Goal: Task Accomplishment & Management: Manage account settings

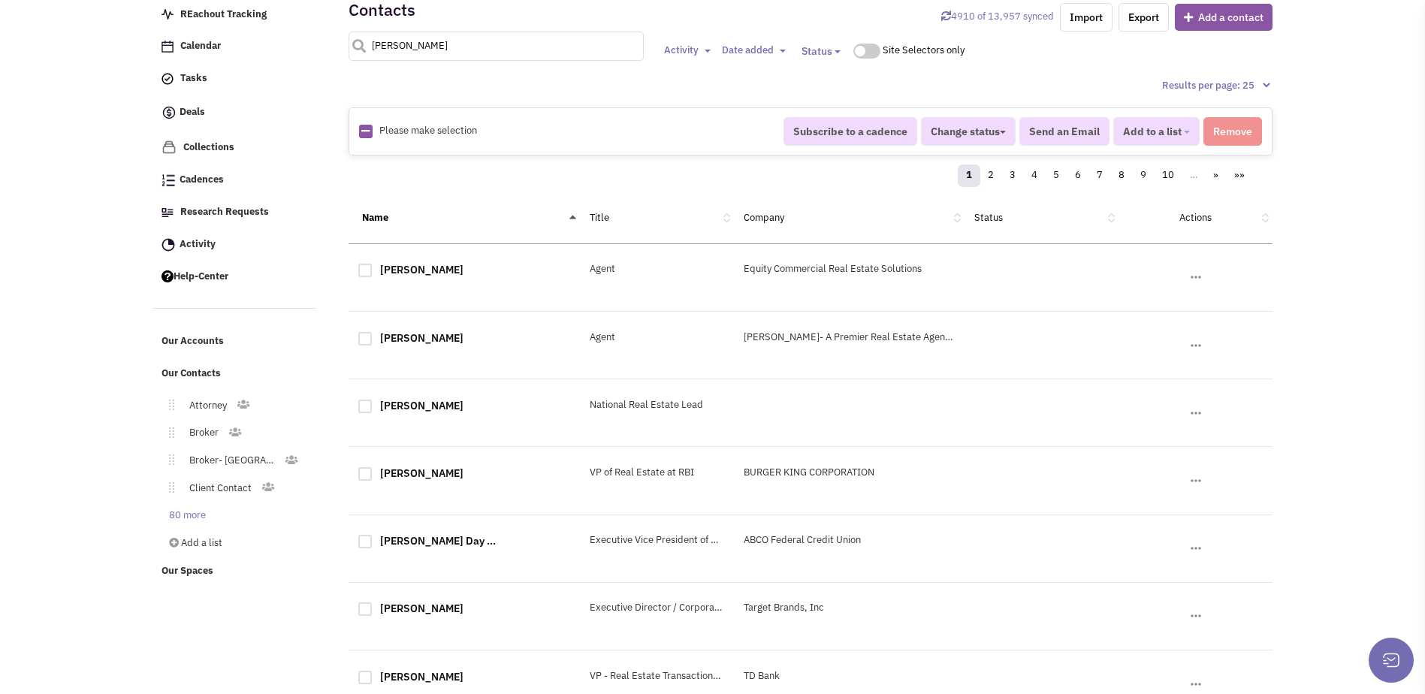
click at [443, 53] on input "[PERSON_NAME]" at bounding box center [496, 46] width 295 height 29
type input "[PERSON_NAME]"
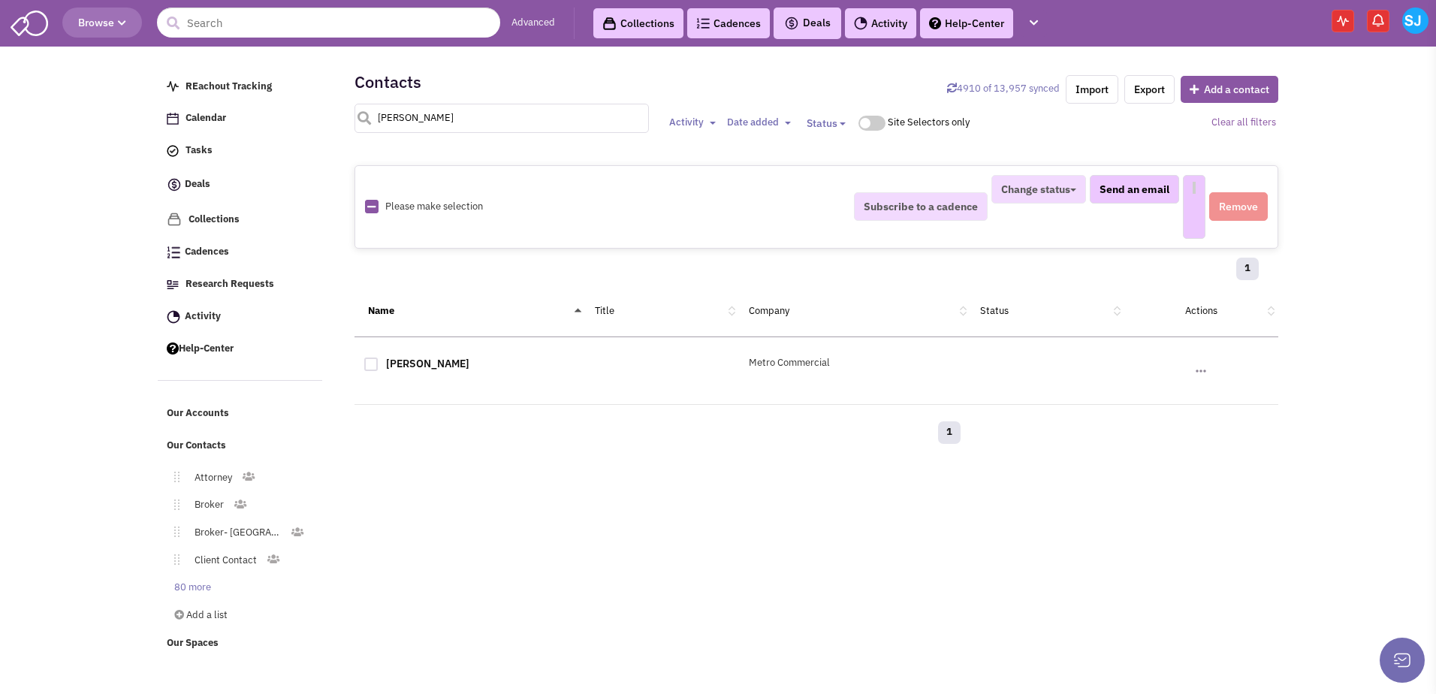
select select
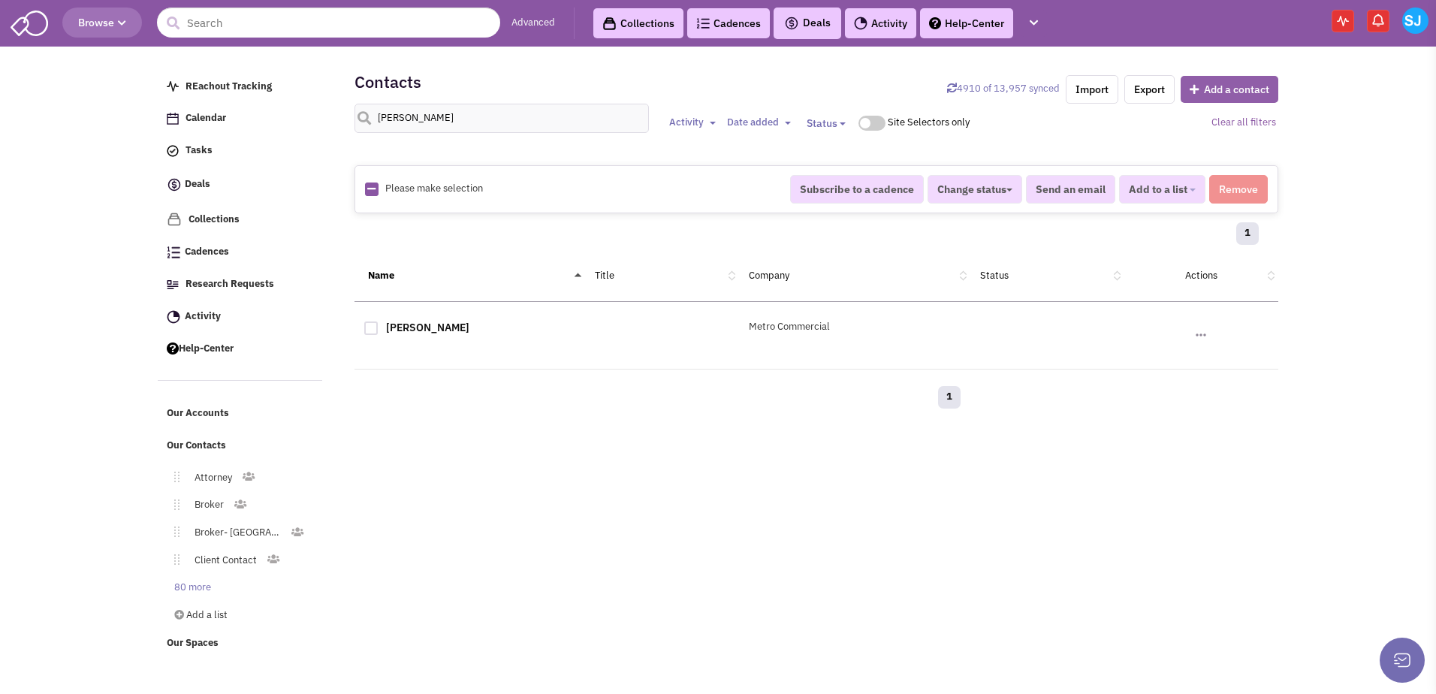
click at [1206, 79] on button "Add a contact" at bounding box center [1230, 89] width 98 height 27
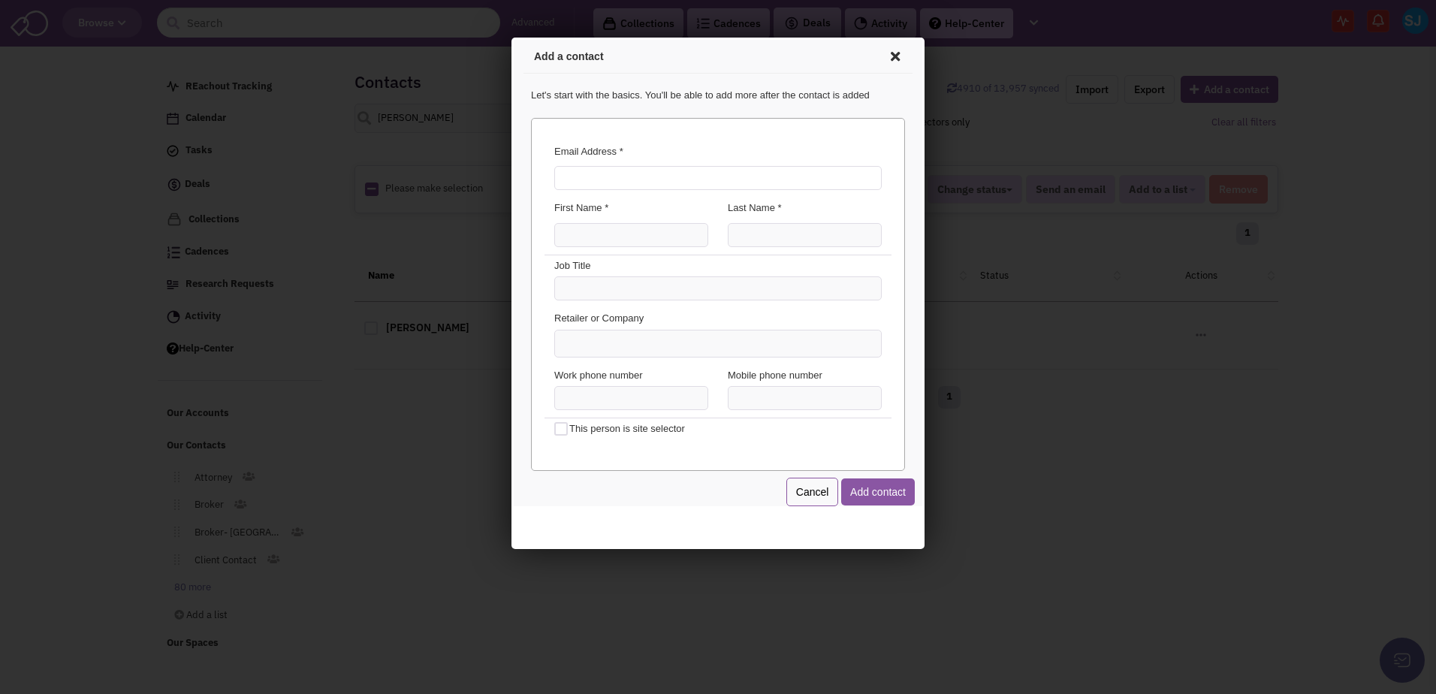
click at [620, 177] on input "Email Address *" at bounding box center [716, 176] width 328 height 24
type input "[EMAIL_ADDRESS][DOMAIN_NAME]"
type input "[PERSON_NAME]"
type input "Real Estate Assistant"
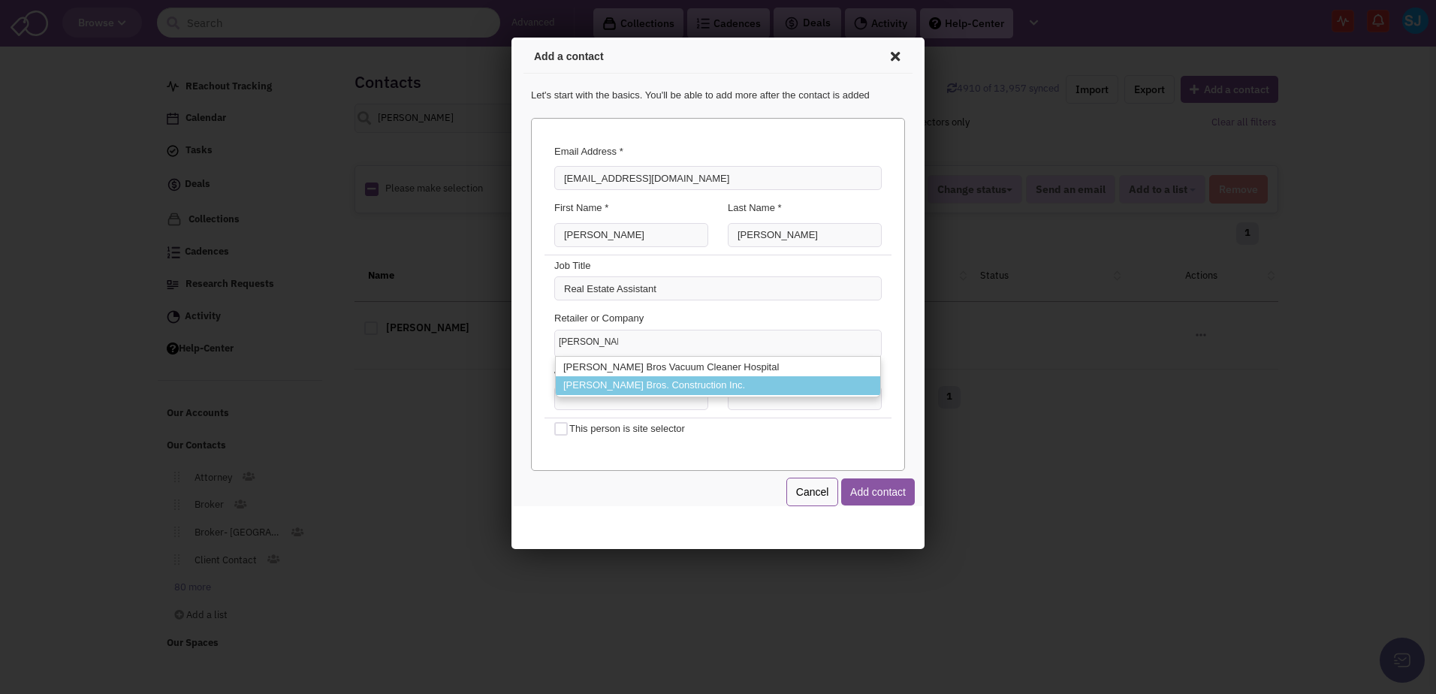
type input "[PERSON_NAME] Bros"
click at [622, 385] on li "[PERSON_NAME] Bros. Construction Inc." at bounding box center [716, 383] width 325 height 19
click at [512, 38] on select "[PERSON_NAME] Bros [PERSON_NAME] Bros Vacuum Cleaner Hospital [PERSON_NAME] Bro…" at bounding box center [512, 38] width 0 height 0
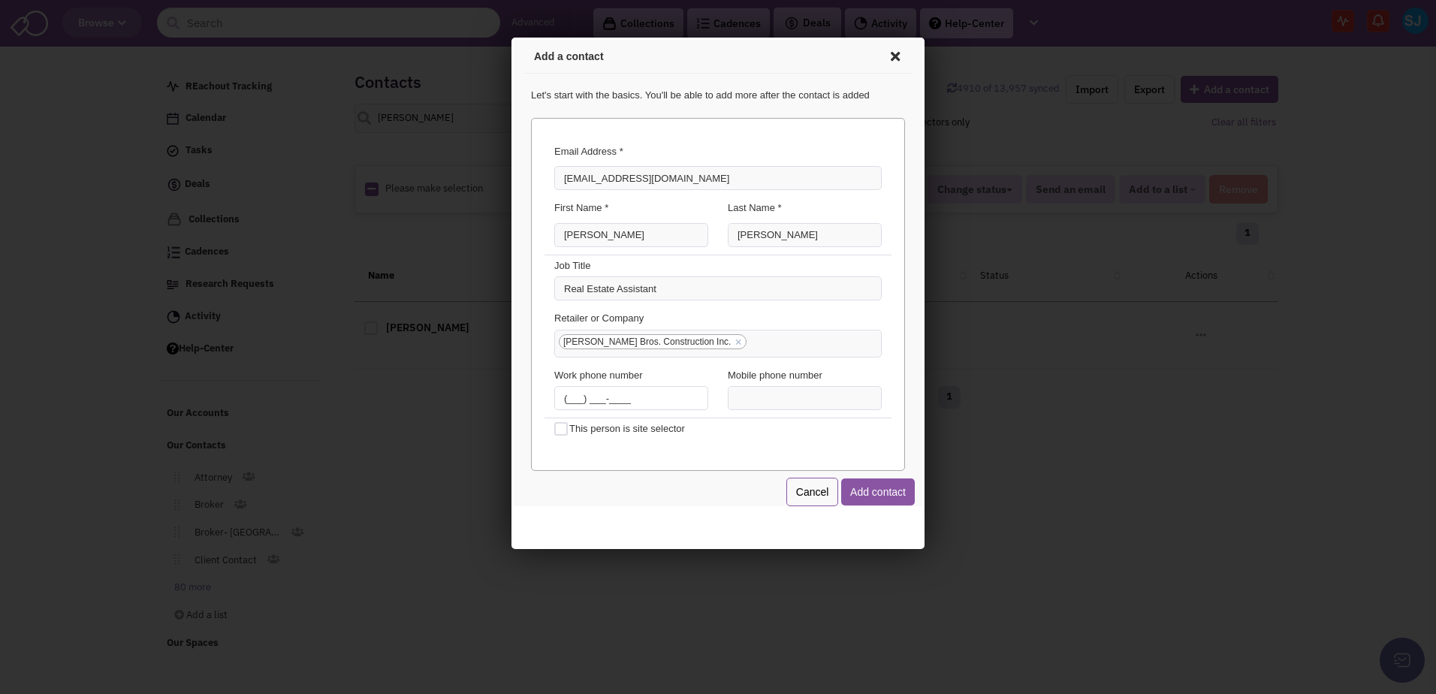
click at [563, 394] on input "(___) ___-____" at bounding box center [629, 396] width 154 height 24
type input "[PHONE_NUMBER]"
click at [874, 500] on button "Add contact" at bounding box center [876, 489] width 74 height 27
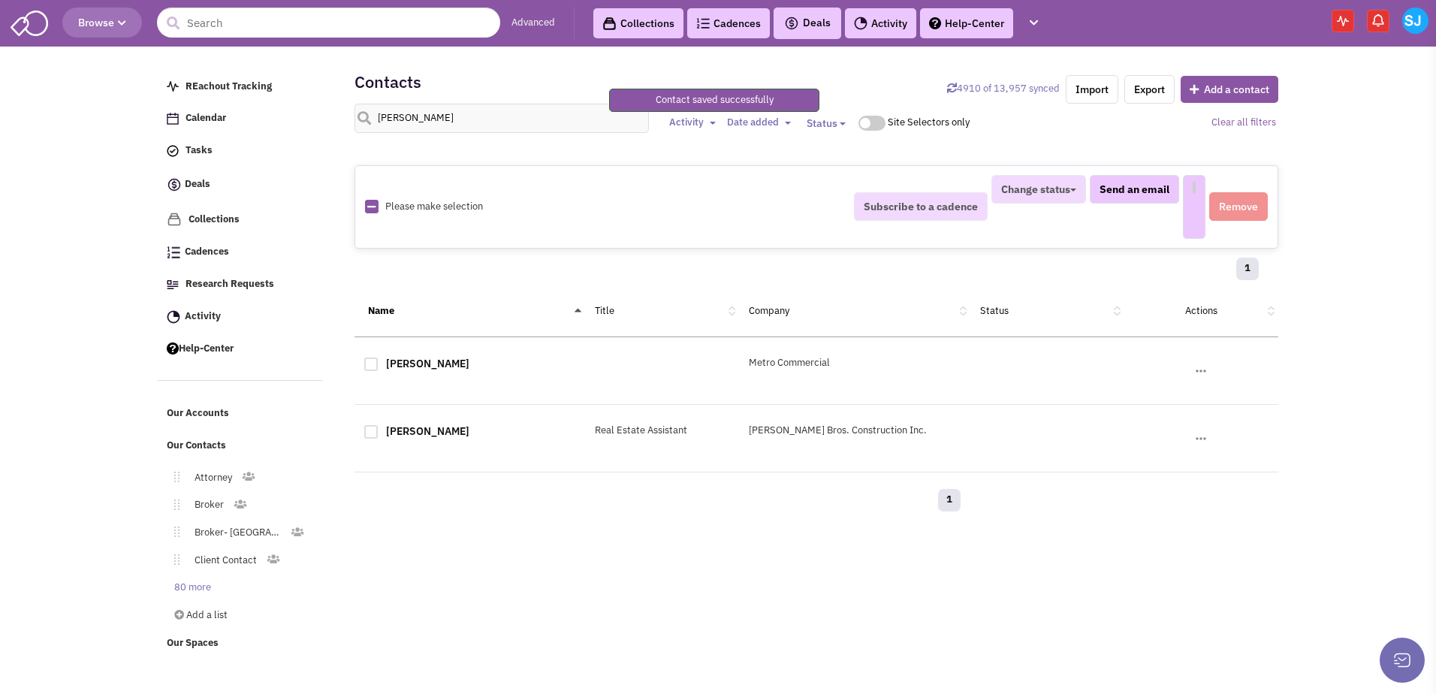
select select
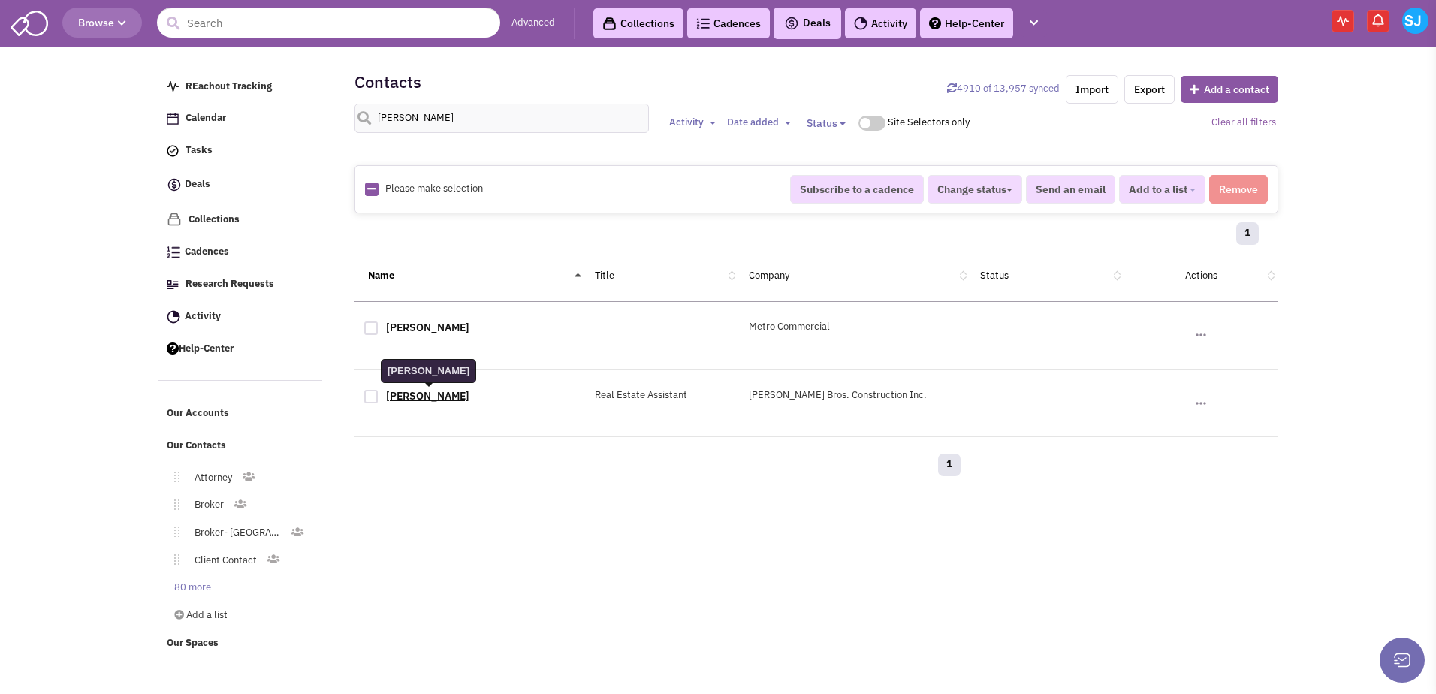
click at [434, 401] on link "[PERSON_NAME]" at bounding box center [427, 396] width 83 height 14
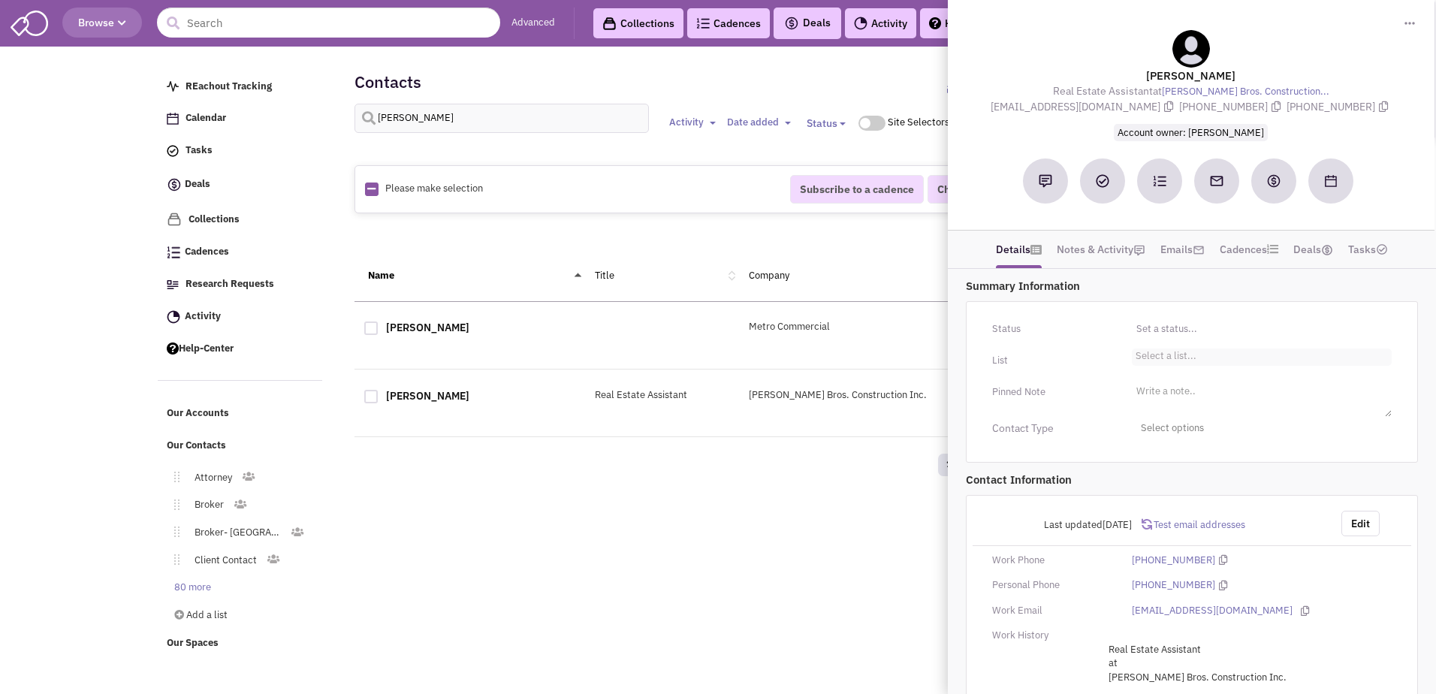
click at [1182, 355] on li "Select a list..." at bounding box center [1164, 354] width 65 height 11
click at [0, 0] on select "Select a list..." at bounding box center [0, 0] width 0 height 0
type input "own"
click at [1178, 379] on li "Owner/Developer" at bounding box center [1262, 376] width 258 height 19
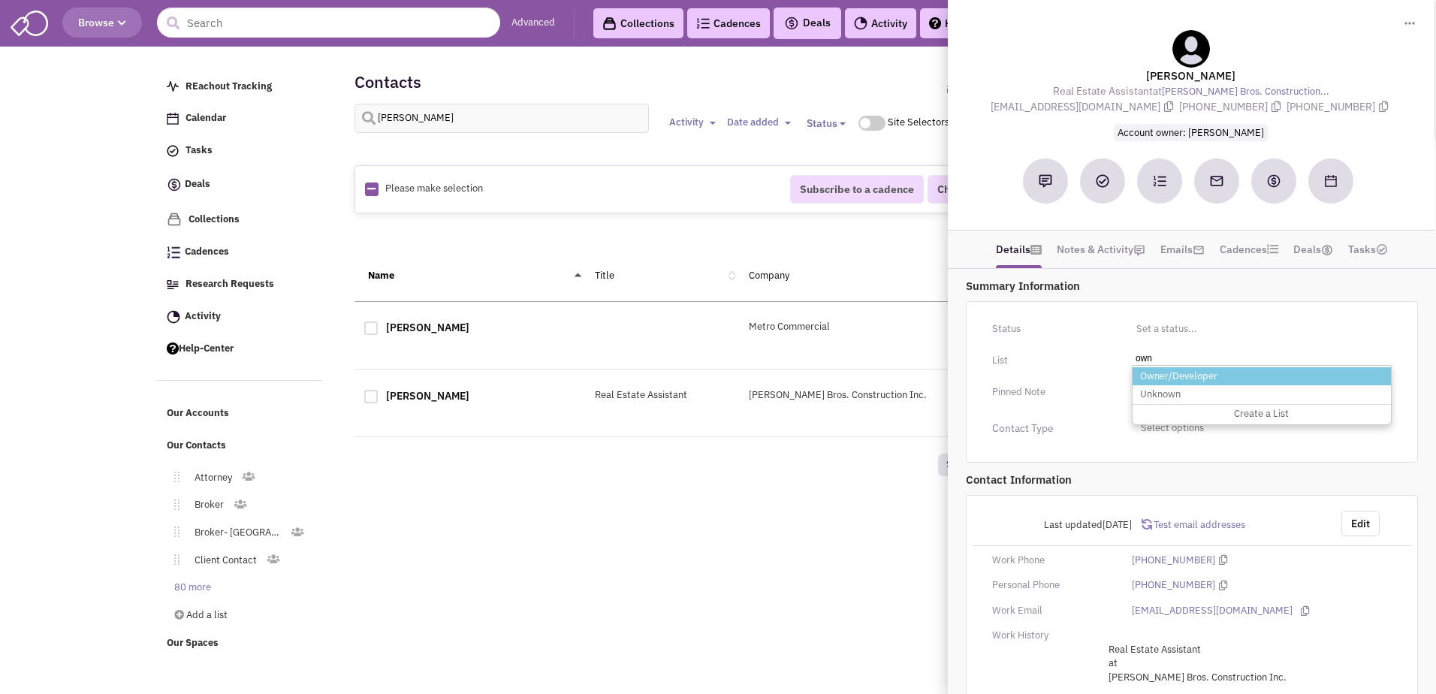
click at [0, 0] on select "Select a list..." at bounding box center [0, 0] width 0 height 0
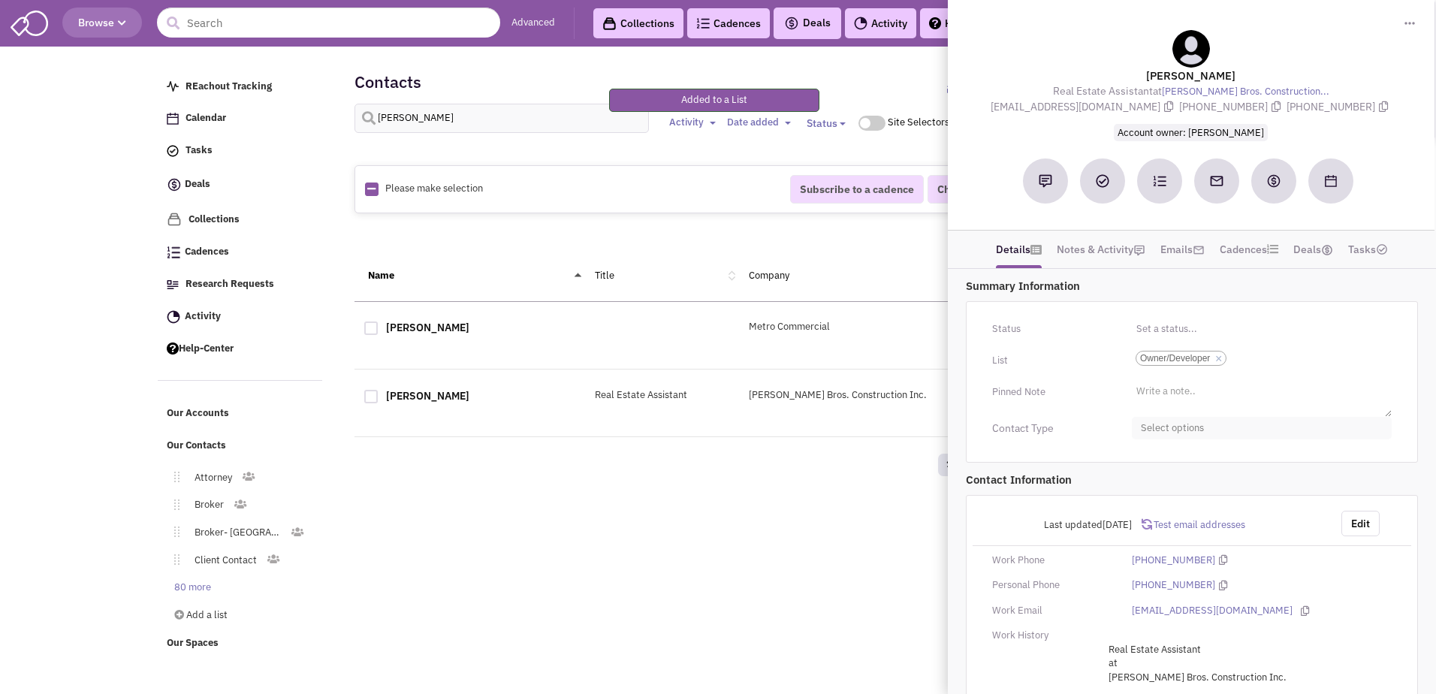
click at [1198, 430] on span "Select options" at bounding box center [1262, 428] width 260 height 23
click at [1152, 513] on div at bounding box center [1147, 518] width 14 height 14
checkbox input "true"
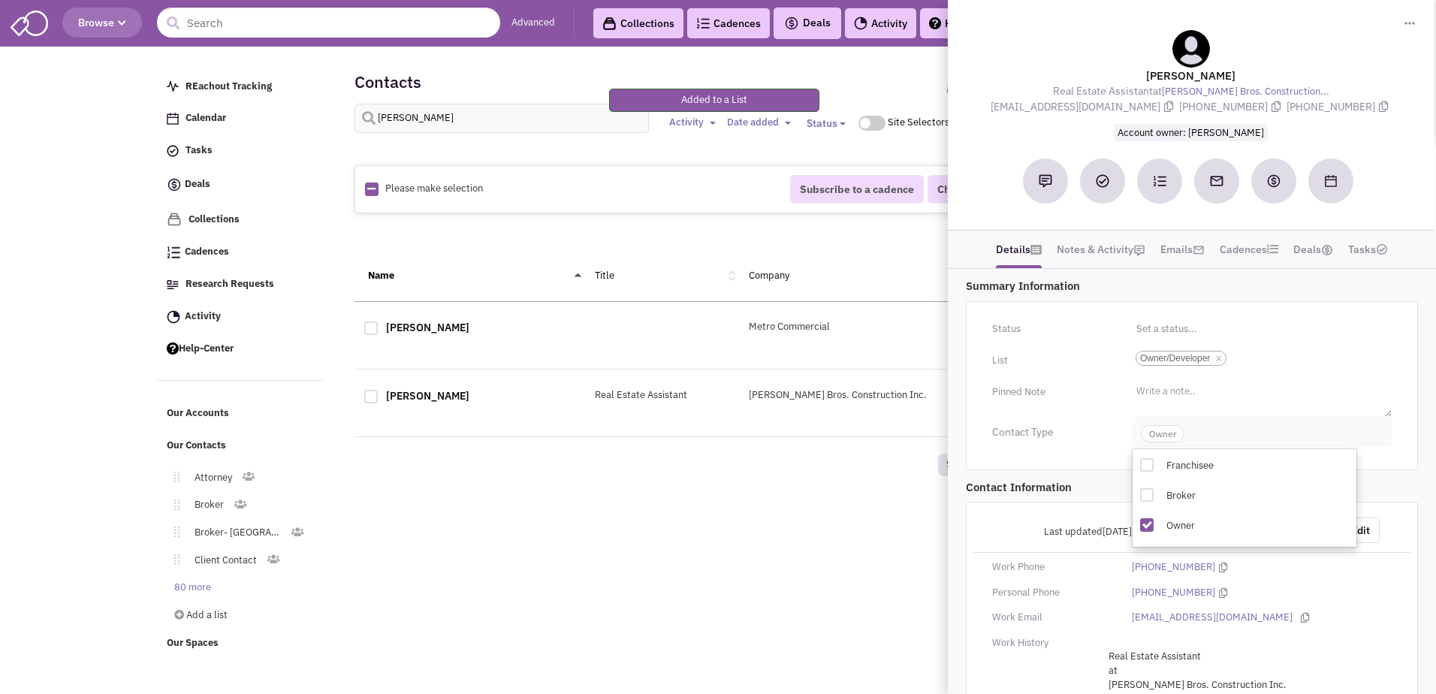
click at [1172, 434] on span "Owner" at bounding box center [1163, 433] width 44 height 17
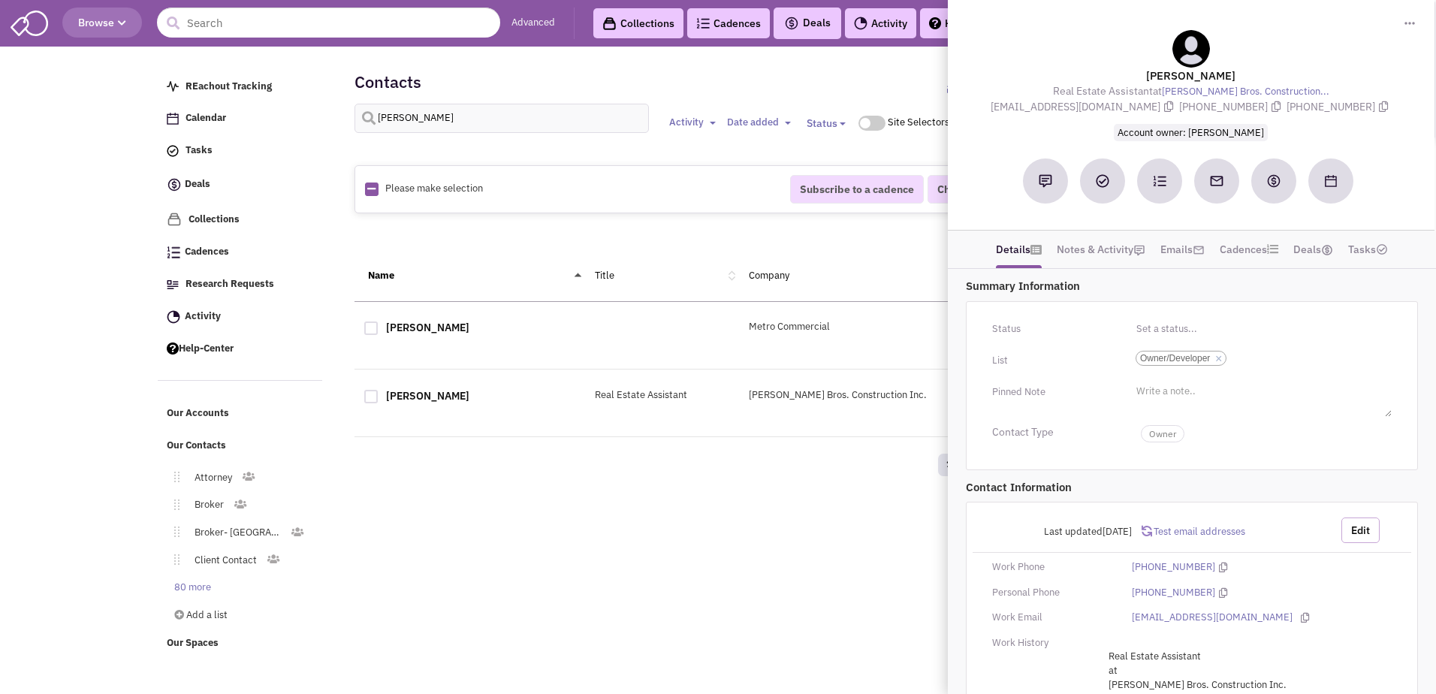
click at [1369, 536] on button "Edit" at bounding box center [1361, 531] width 38 height 26
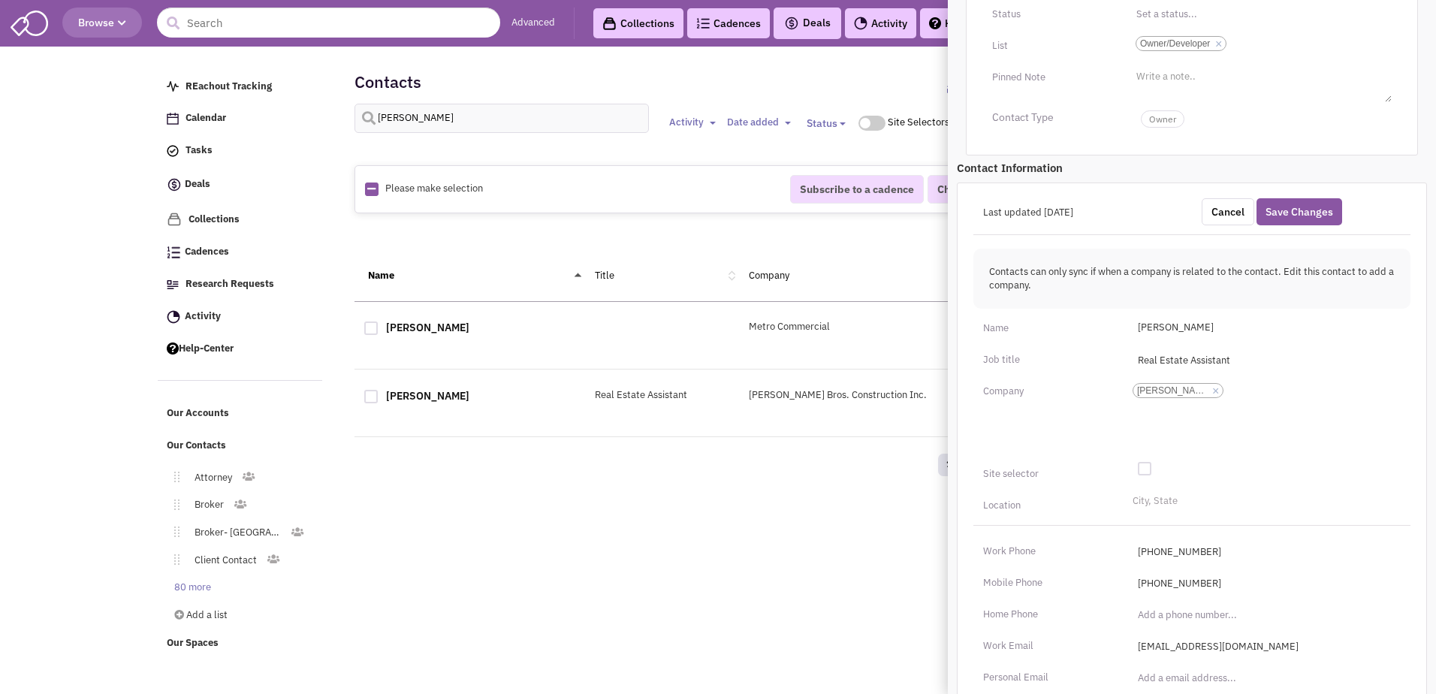
scroll to position [315, 0]
click at [1149, 501] on li "City, State" at bounding box center [1153, 498] width 49 height 11
click at [0, 0] on select "City, State" at bounding box center [0, 0] width 0 height 0
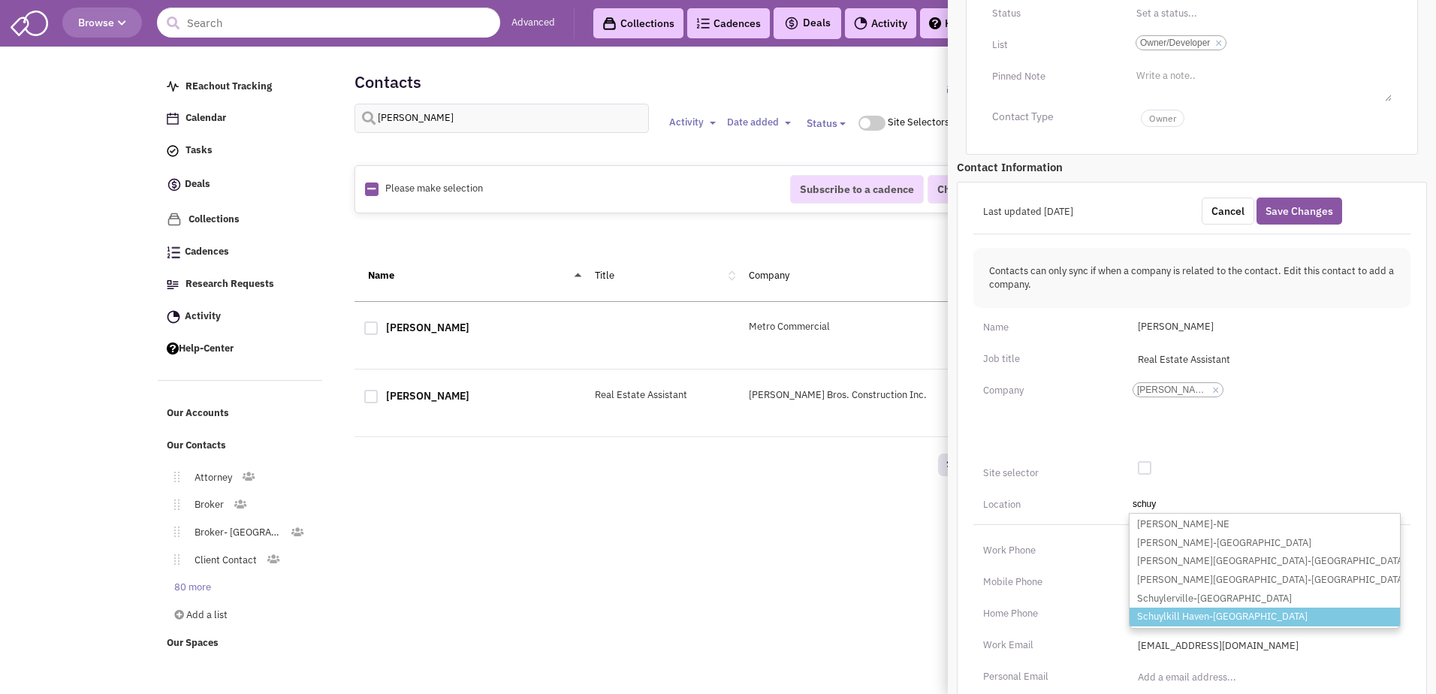
type input "schuy"
click at [1203, 617] on li "Schuylkill Haven-[GEOGRAPHIC_DATA]" at bounding box center [1265, 617] width 270 height 19
click at [0, 0] on select "City, State [PERSON_NAME]-[GEOGRAPHIC_DATA] [PERSON_NAME]-[GEOGRAPHIC_DATA] [PE…" at bounding box center [0, 0] width 0 height 0
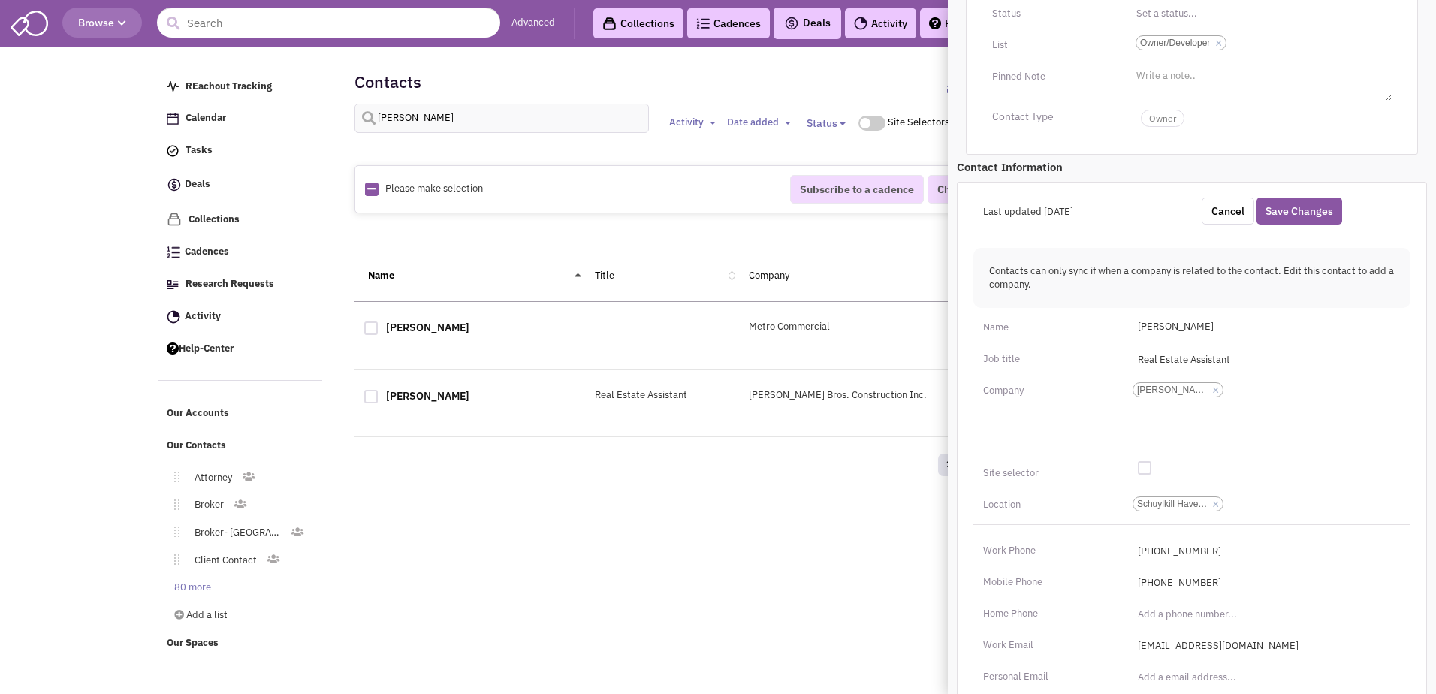
click at [1144, 467] on div at bounding box center [1145, 468] width 14 height 14
click at [1152, 467] on input "checkbox" at bounding box center [1157, 469] width 10 height 10
checkbox input "true"
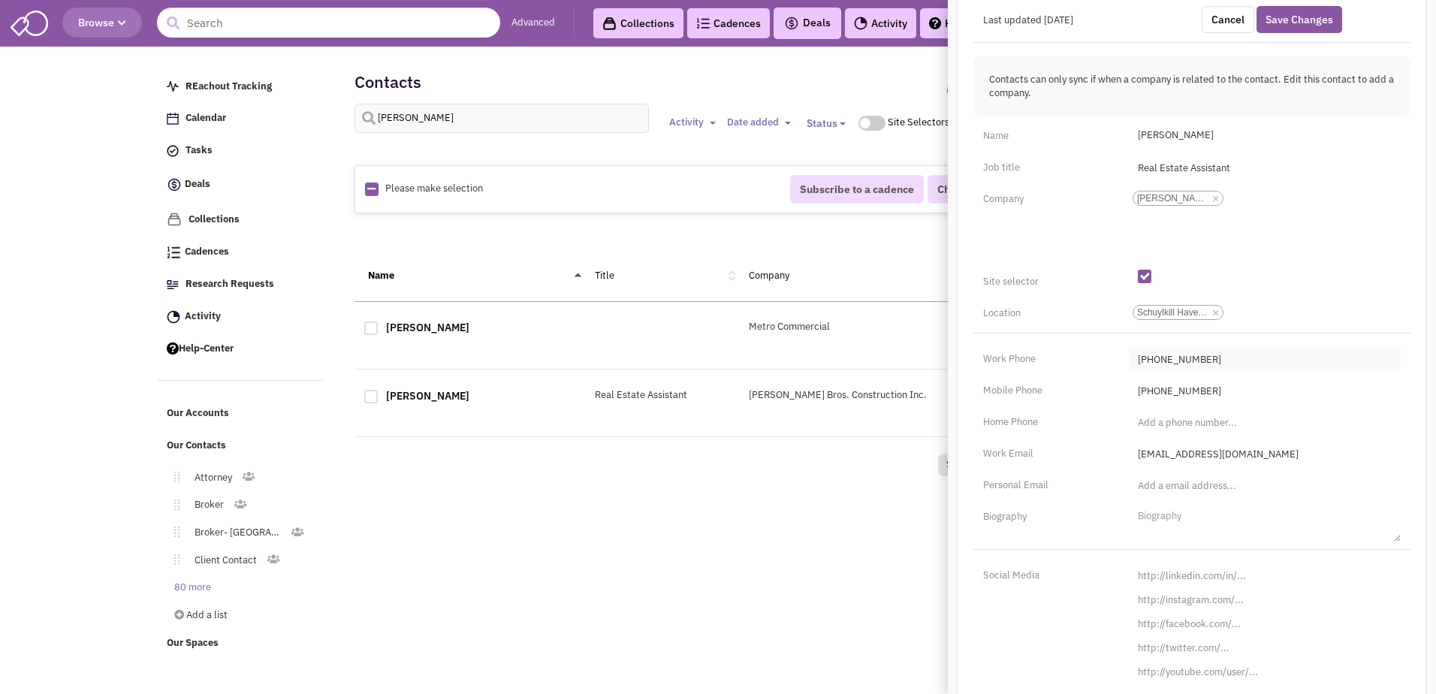
scroll to position [508, 0]
click at [1182, 577] on input "[URL][DOMAIN_NAME]" at bounding box center [1265, 575] width 272 height 24
paste input "s://[DOMAIN_NAME][URL][PERSON_NAME]"
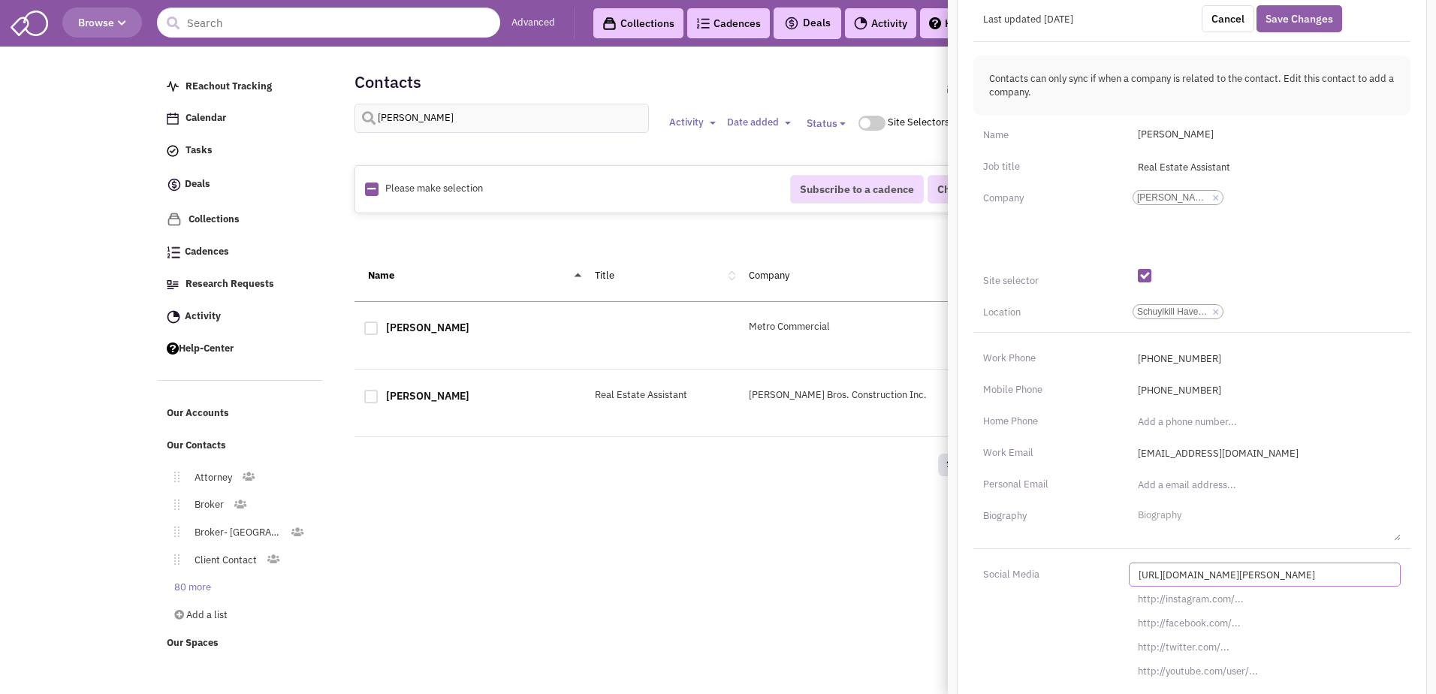
type input "[URL][DOMAIN_NAME][PERSON_NAME]"
click at [1308, 22] on button "Save Changes" at bounding box center [1300, 18] width 86 height 27
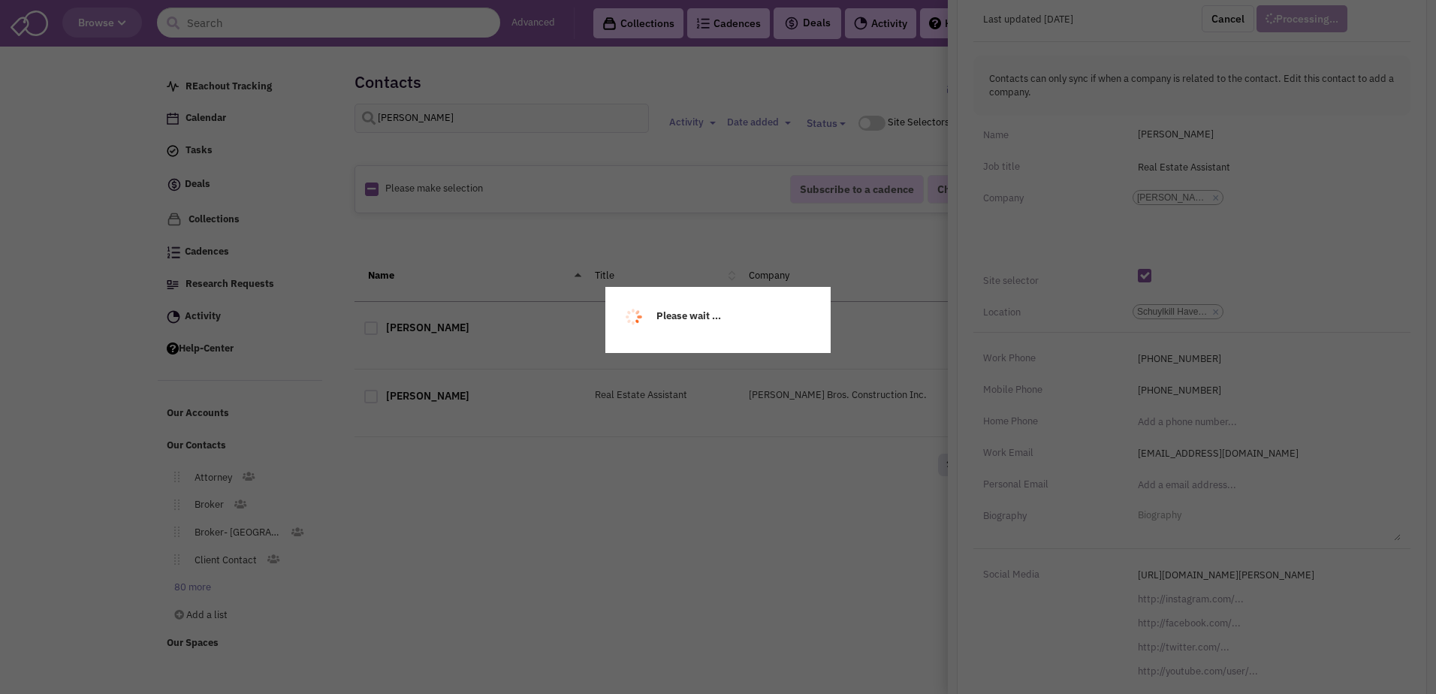
scroll to position [140, 0]
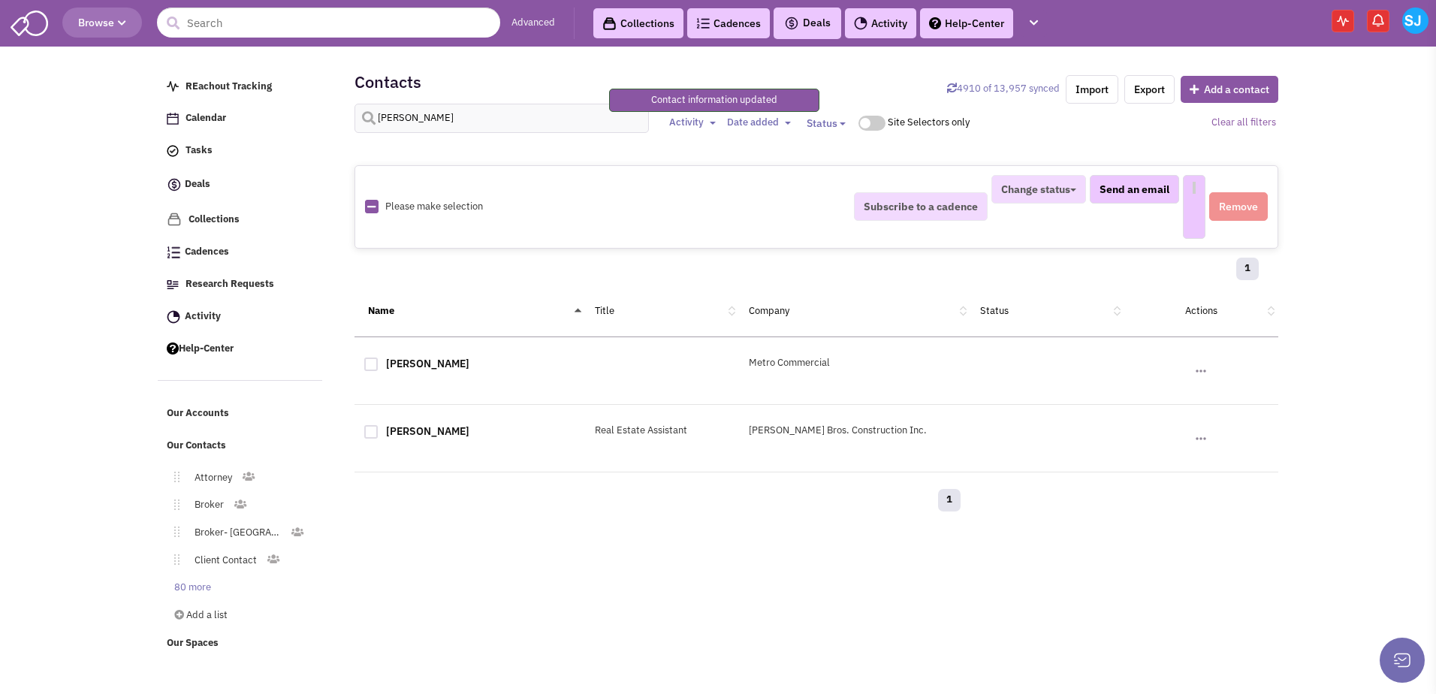
select select
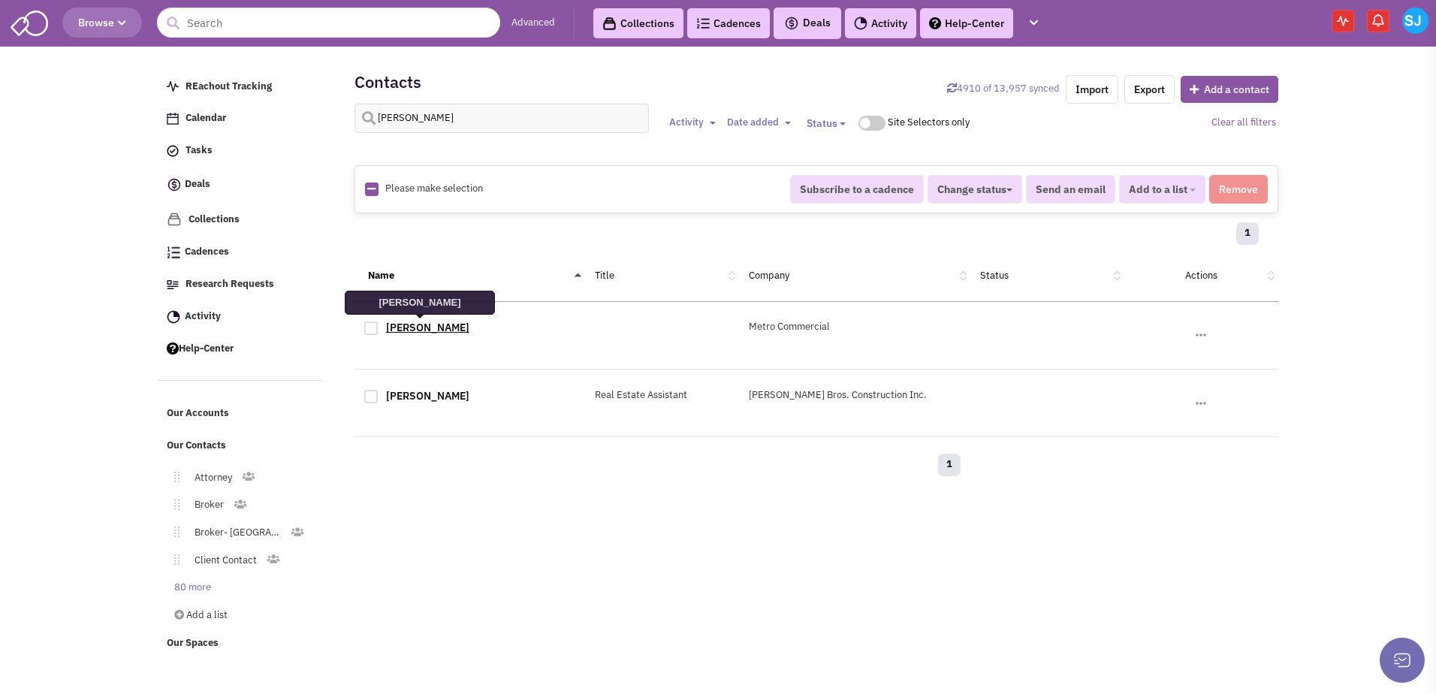
click at [404, 322] on link "[PERSON_NAME]" at bounding box center [427, 328] width 83 height 14
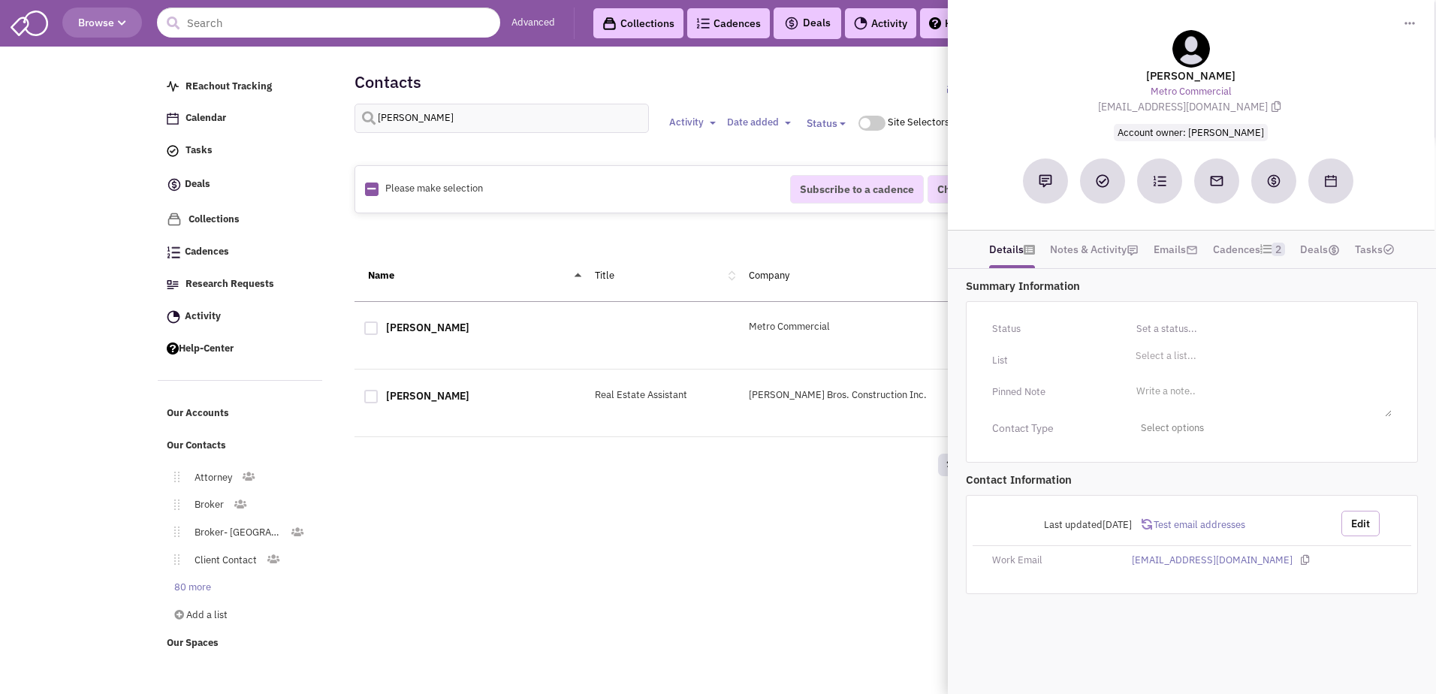
click at [1351, 516] on button "Edit" at bounding box center [1361, 524] width 38 height 26
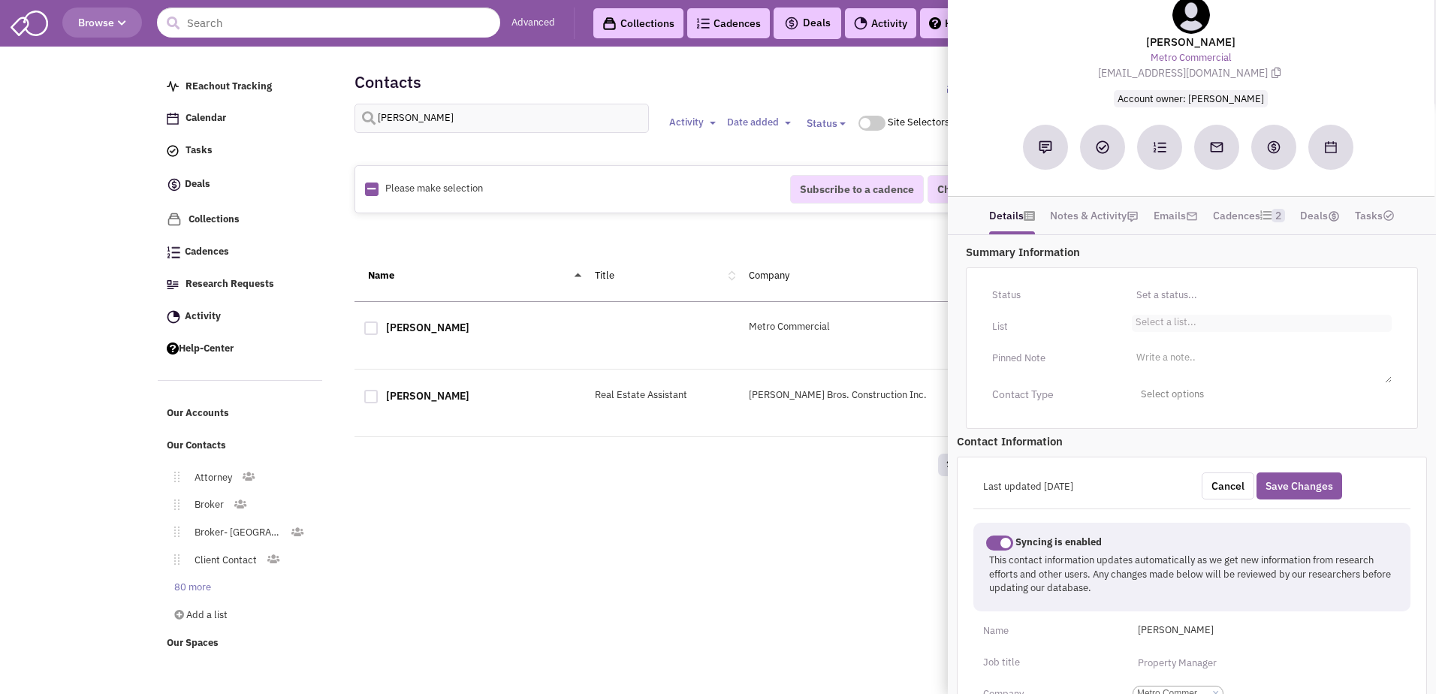
scroll to position [546, 0]
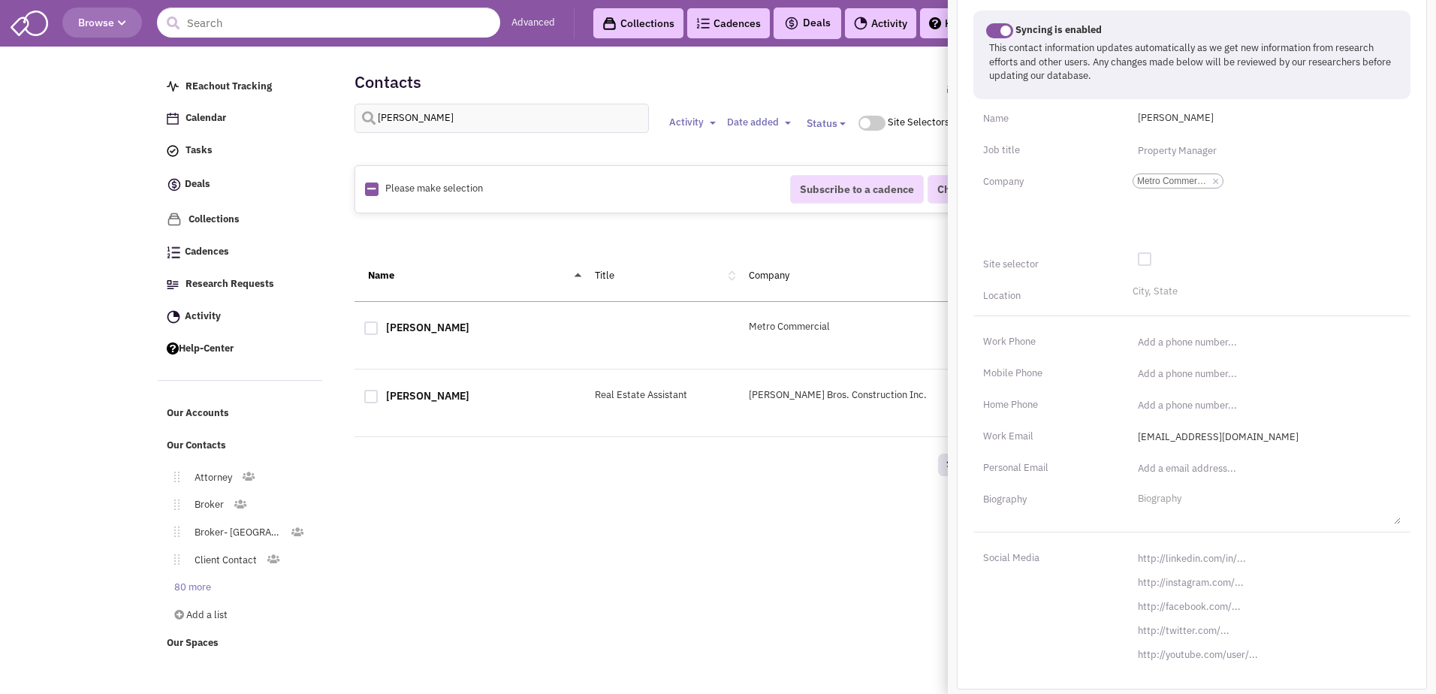
click at [749, 608] on div "Retailsphere Support Message Send REachout Tracking Calendar Tasks Completed Ta…" at bounding box center [718, 356] width 1127 height 610
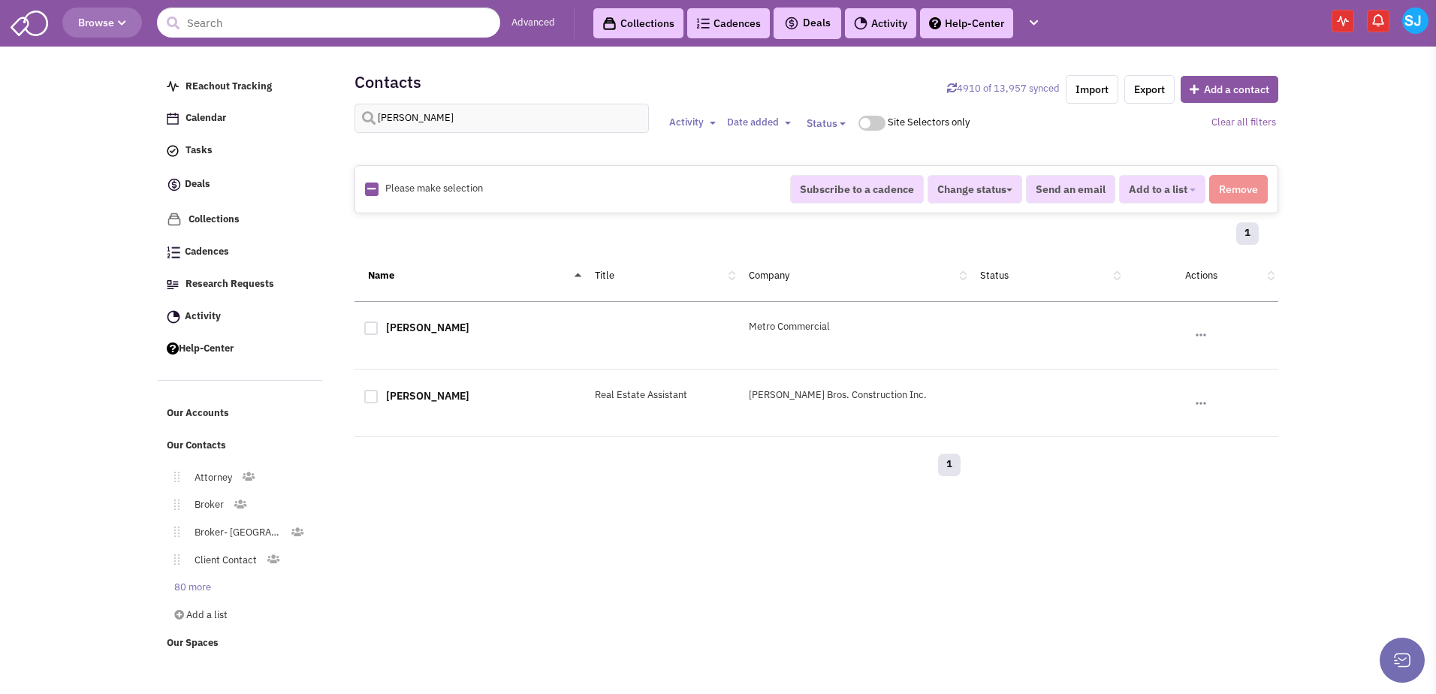
click at [373, 328] on div at bounding box center [371, 329] width 14 height 14
click at [379, 328] on input "checkbox" at bounding box center [384, 330] width 10 height 10
checkbox input "true"
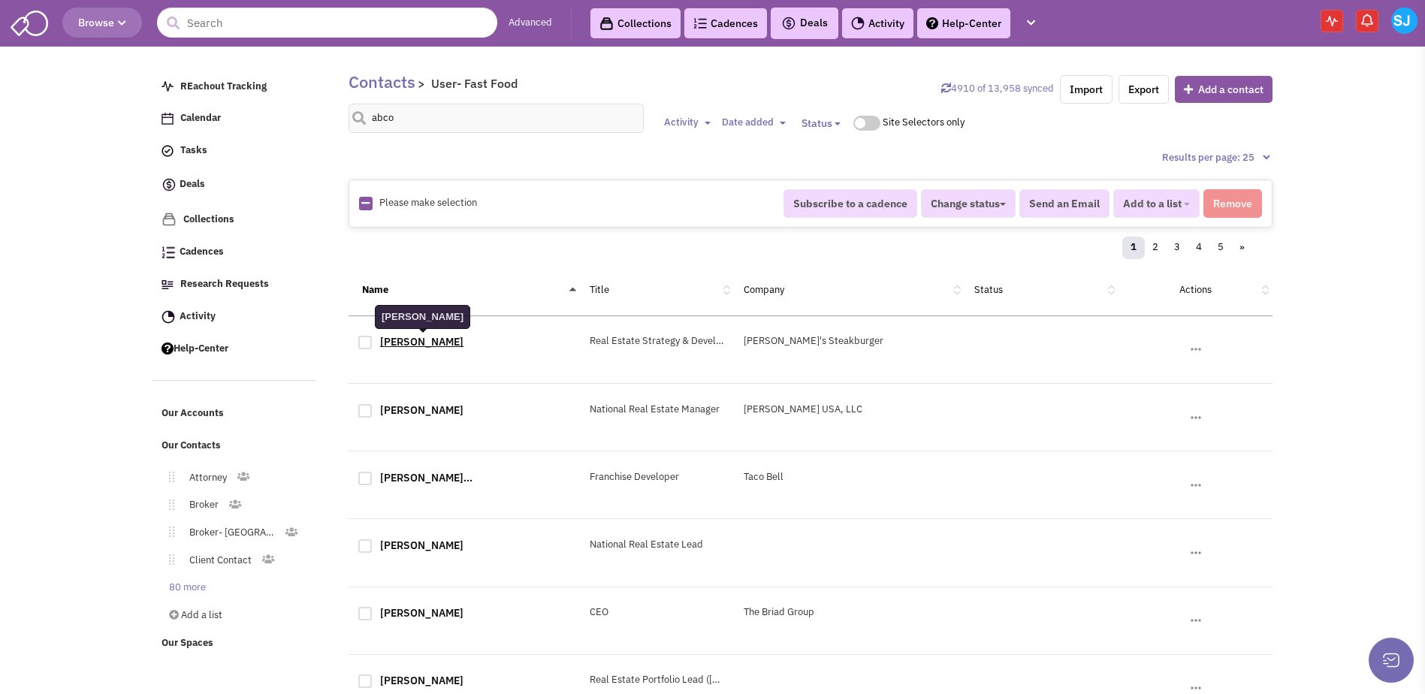
click at [409, 343] on link "Alex Schelling" at bounding box center [421, 342] width 83 height 14
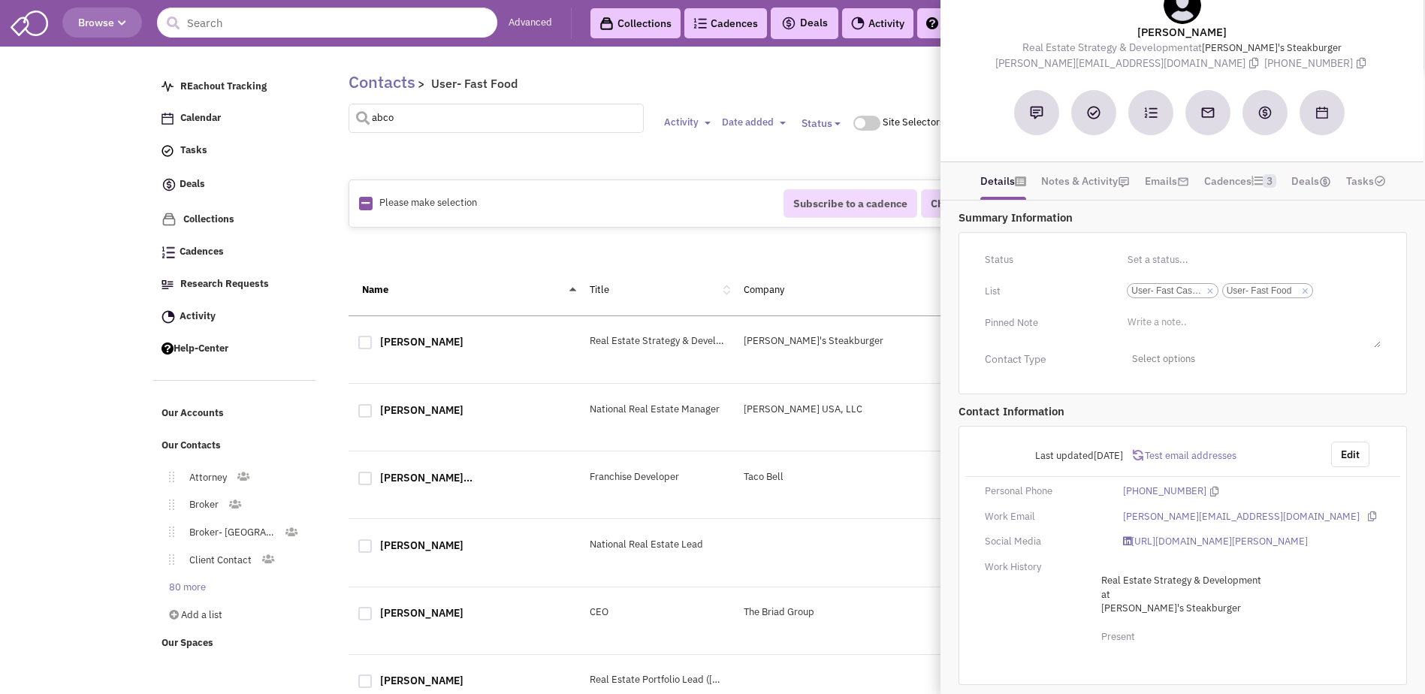
click at [399, 110] on input "abco" at bounding box center [496, 118] width 295 height 29
click at [388, 83] on link "Contacts" at bounding box center [382, 82] width 67 height 22
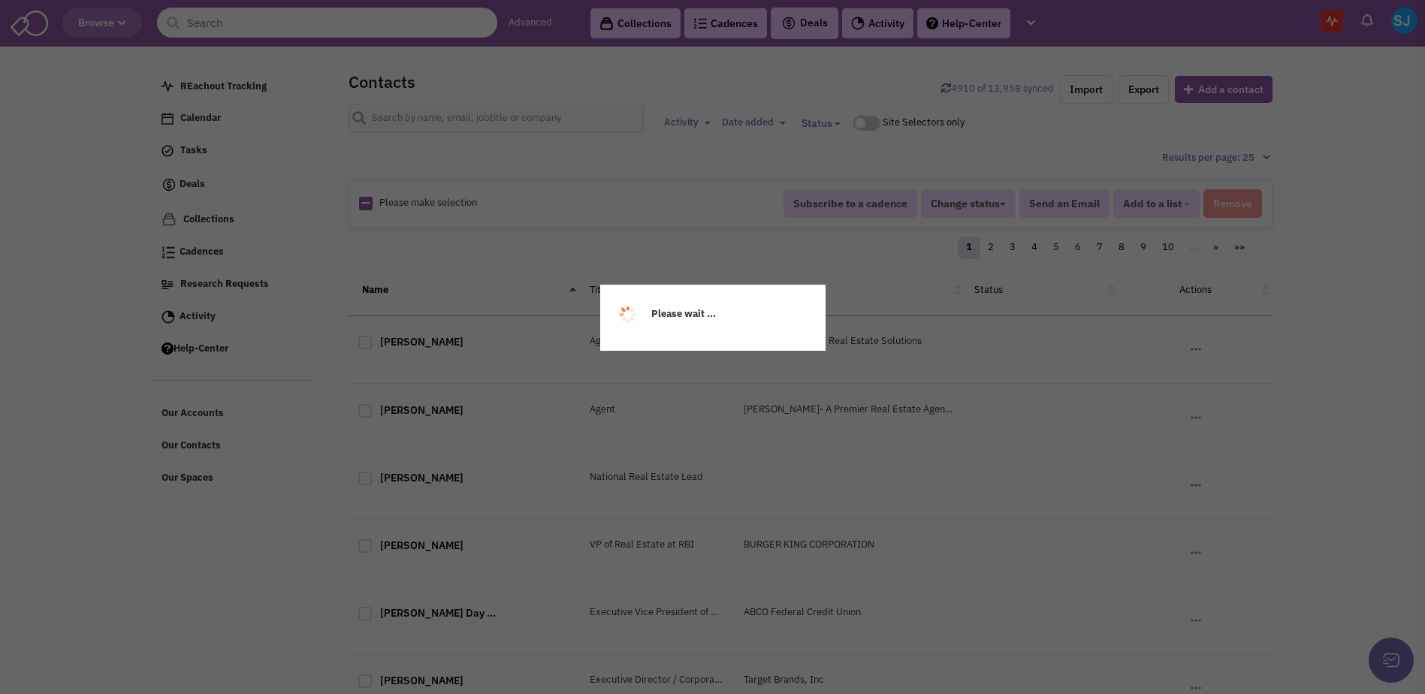
click at [391, 118] on div "Please wait ..." at bounding box center [712, 347] width 1425 height 694
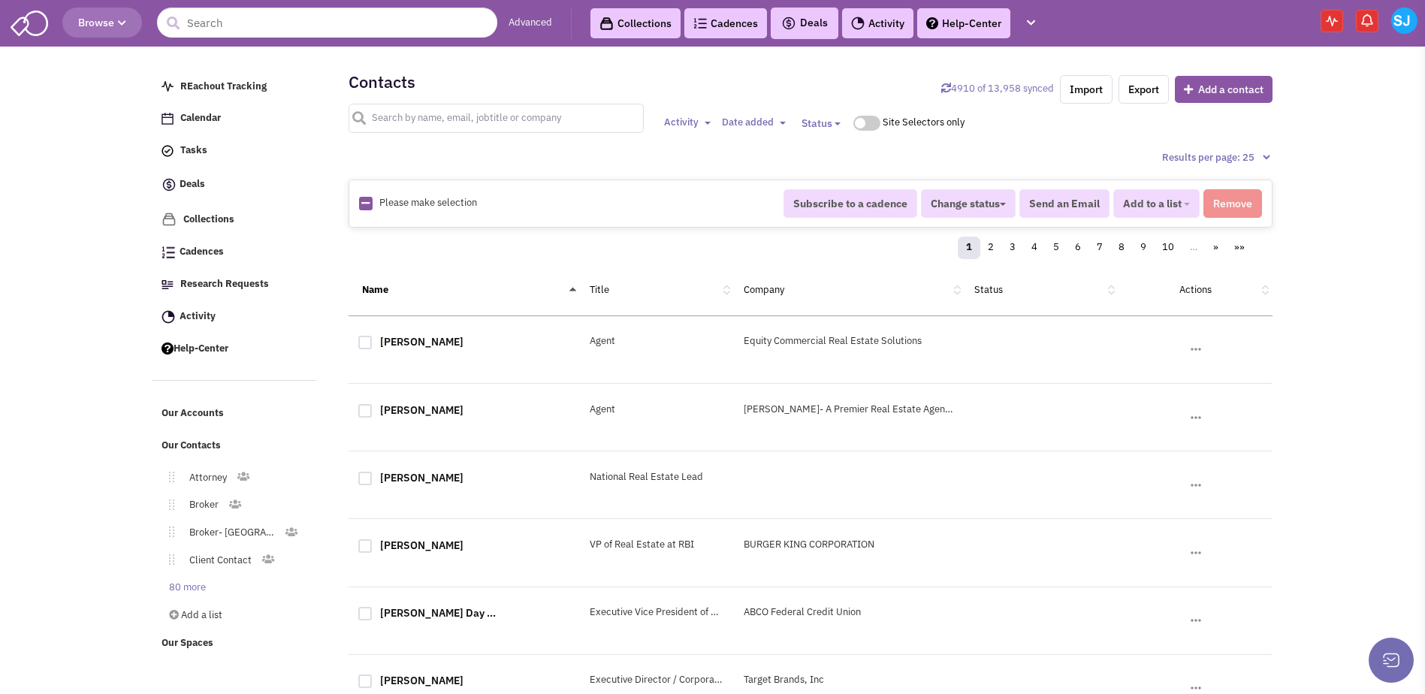
drag, startPoint x: 0, startPoint y: 0, endPoint x: 391, endPoint y: 118, distance: 408.8
click at [391, 118] on input "text" at bounding box center [496, 118] width 295 height 29
type input "karzamin"
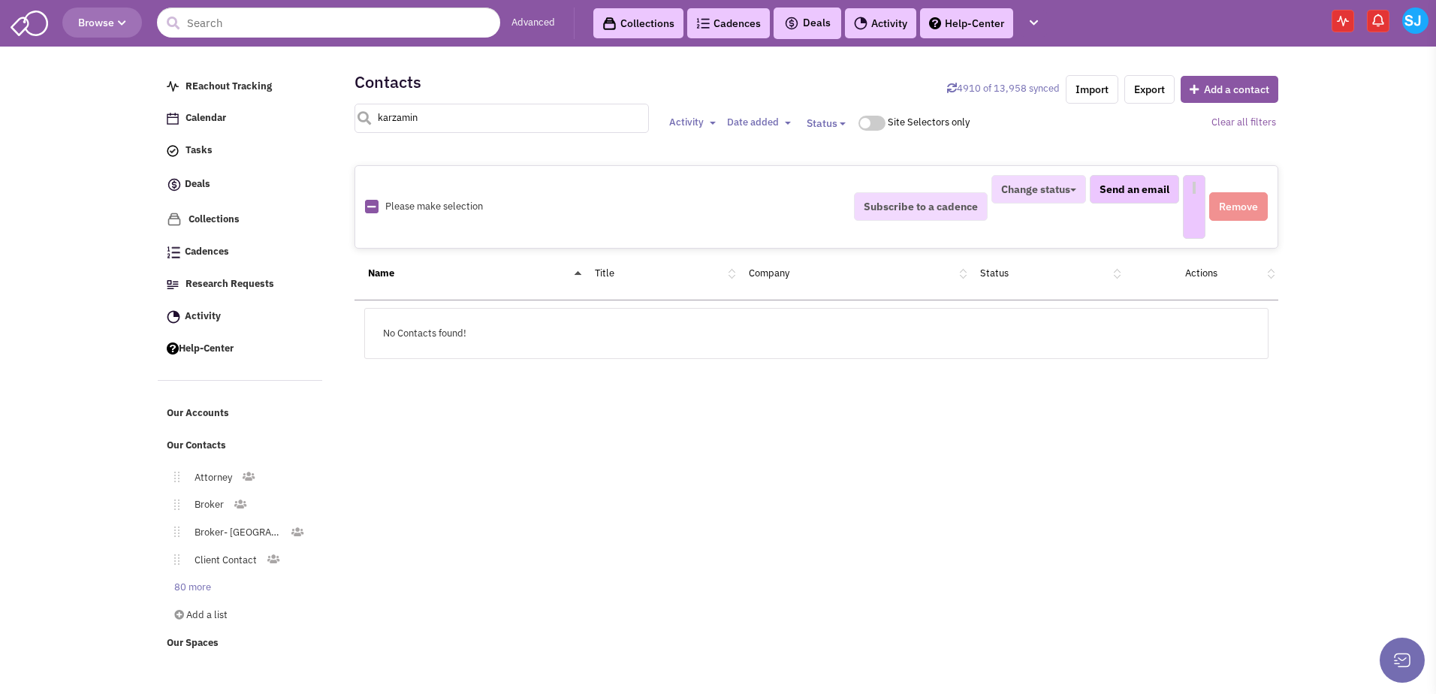
select select
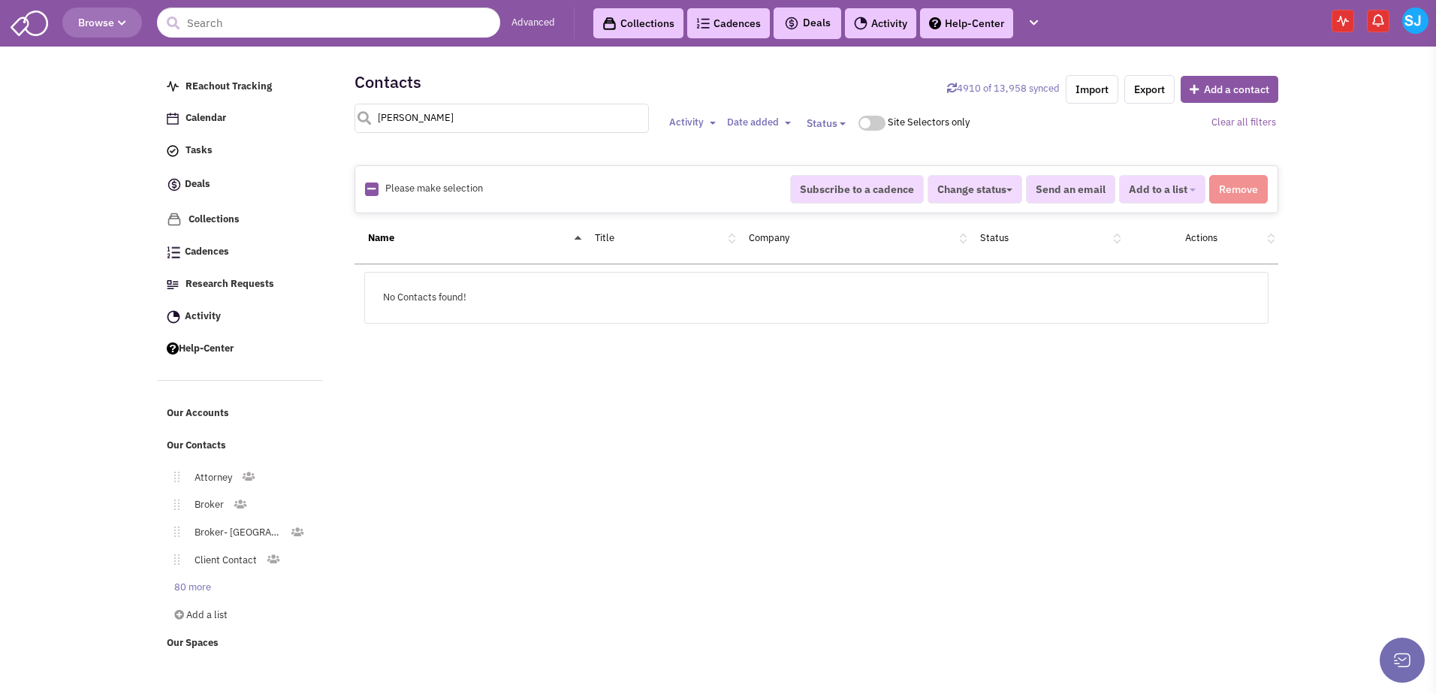
type input "[PERSON_NAME]"
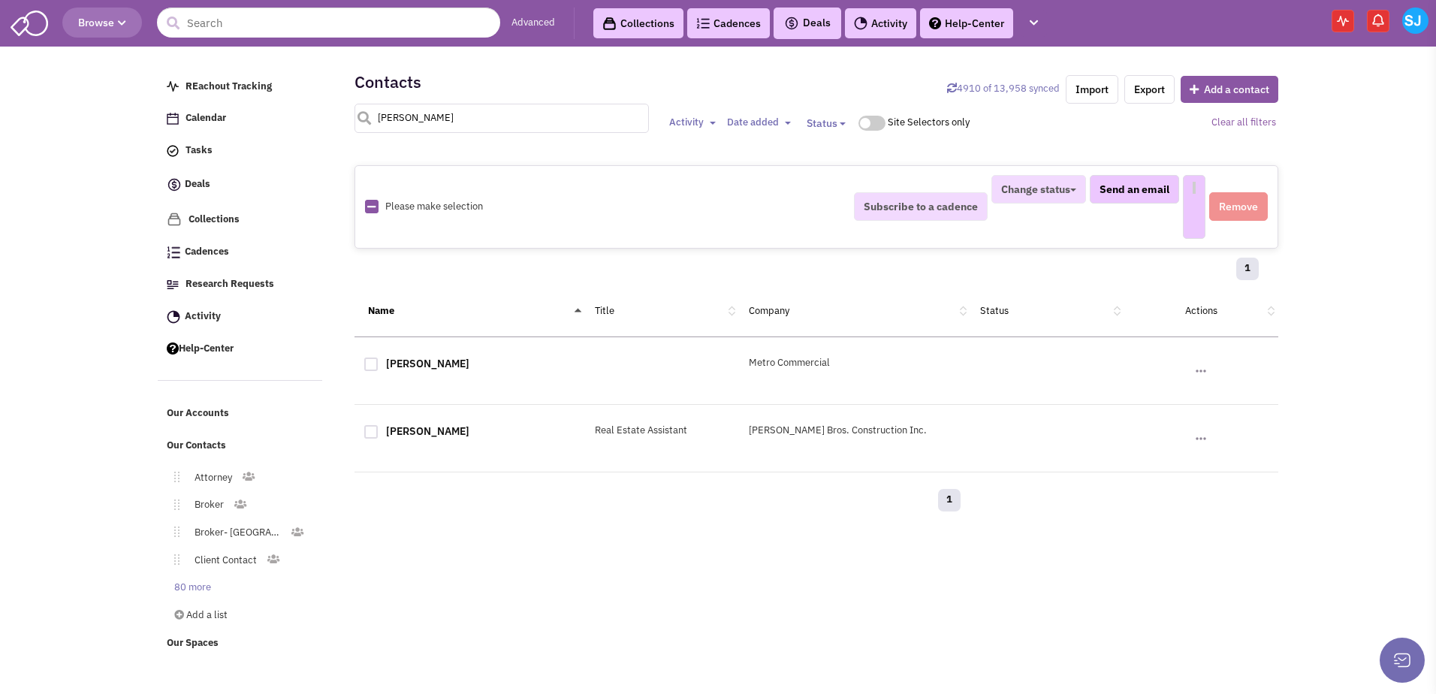
select select
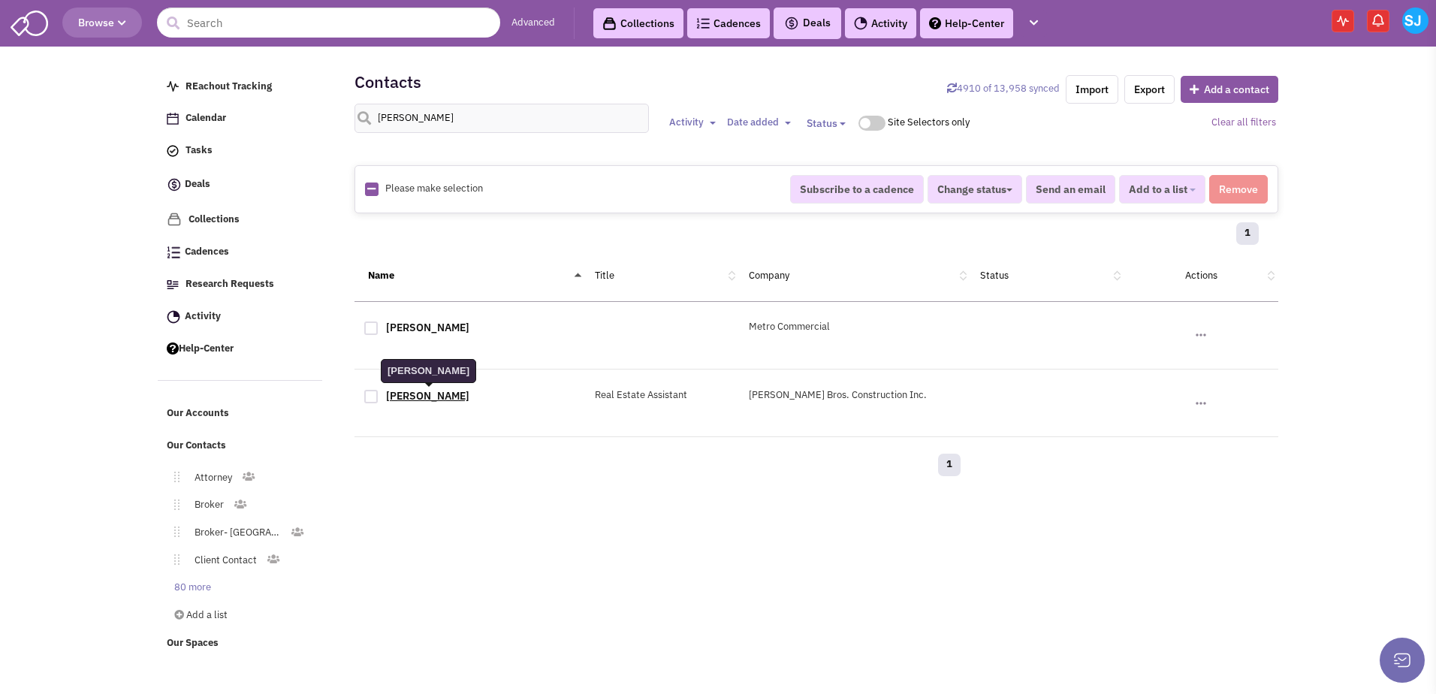
click at [407, 390] on link "[PERSON_NAME]" at bounding box center [427, 396] width 83 height 14
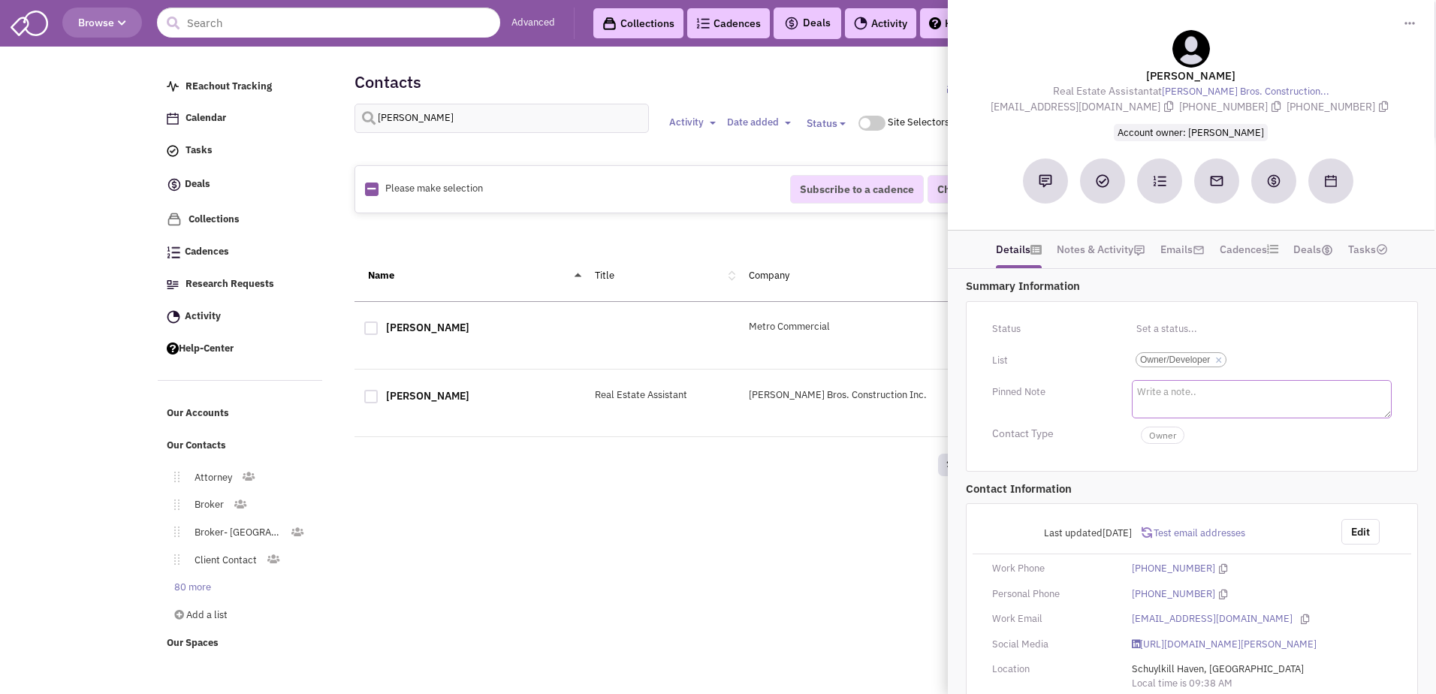
click at [1170, 388] on textarea at bounding box center [1262, 399] width 260 height 38
type textarea "Looking for 7 Brew Locations"
click at [1095, 408] on div "Pinned Note Looking for 7 Brew Locations" at bounding box center [1192, 398] width 439 height 37
click at [365, 331] on div at bounding box center [371, 329] width 14 height 14
click at [379, 331] on input "checkbox" at bounding box center [384, 330] width 10 height 10
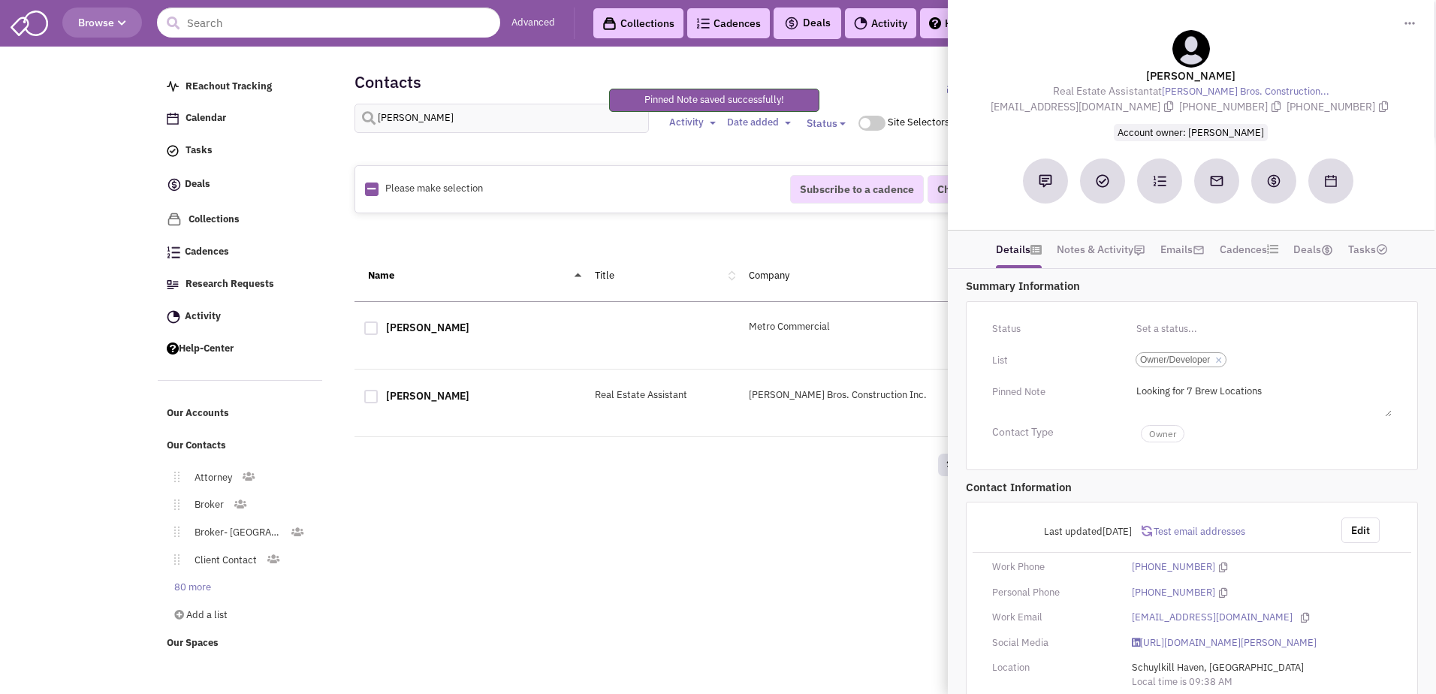
checkbox input "true"
select select
click at [681, 231] on div "1" at bounding box center [816, 236] width 904 height 30
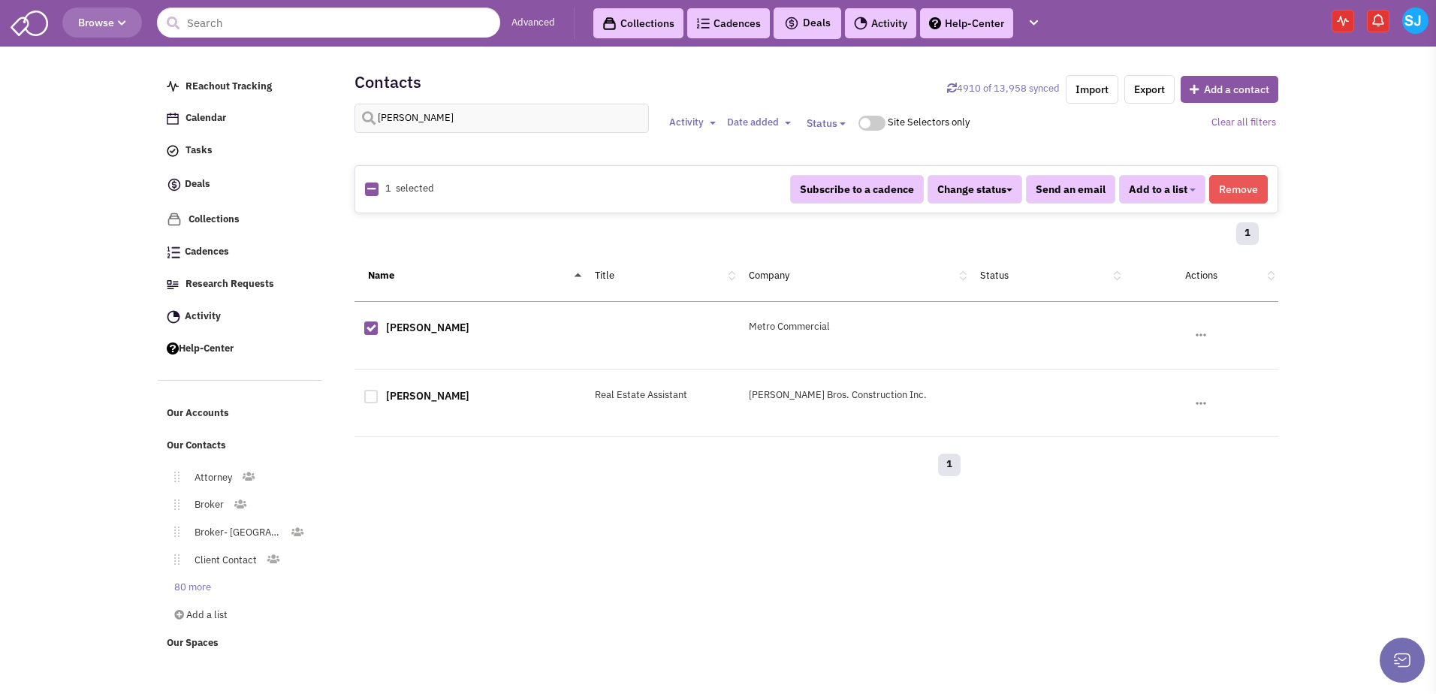
click at [1243, 190] on button "Remove" at bounding box center [1238, 189] width 59 height 29
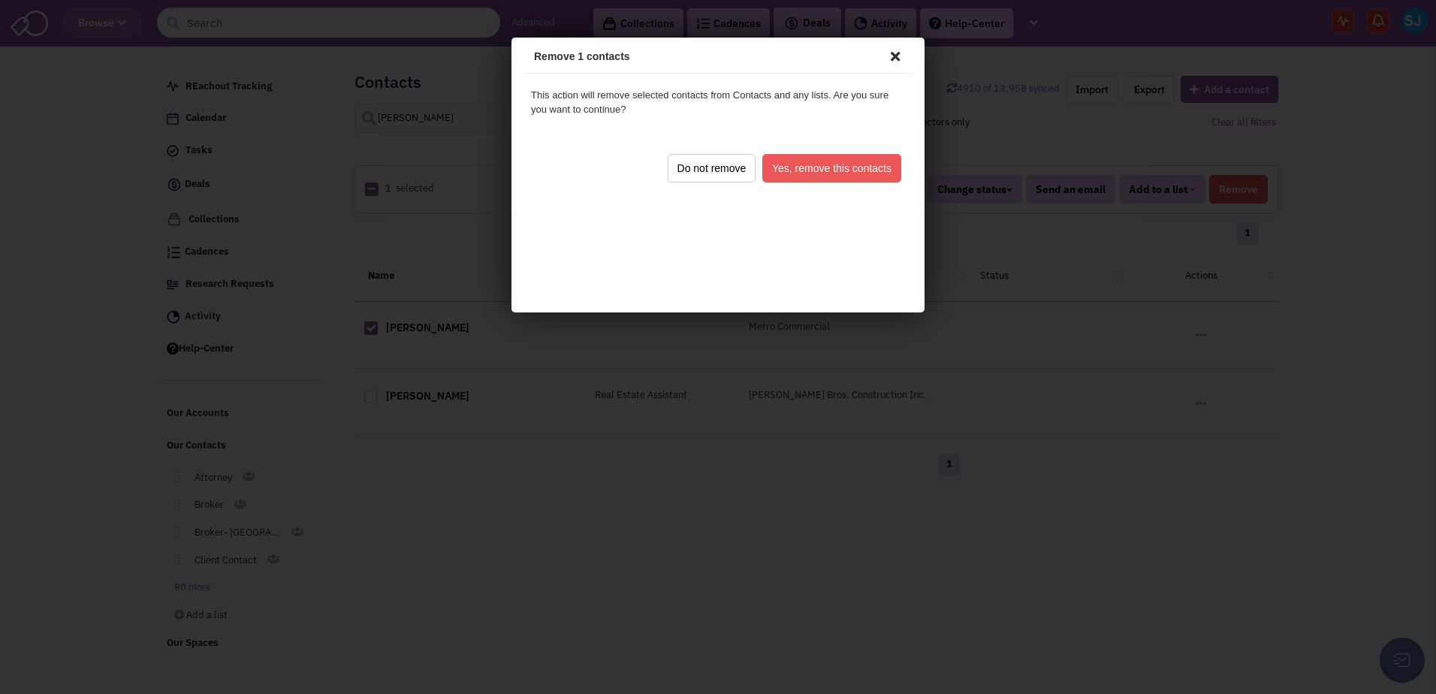
click at [875, 159] on button "Yes, remove this contacts" at bounding box center [829, 166] width 139 height 29
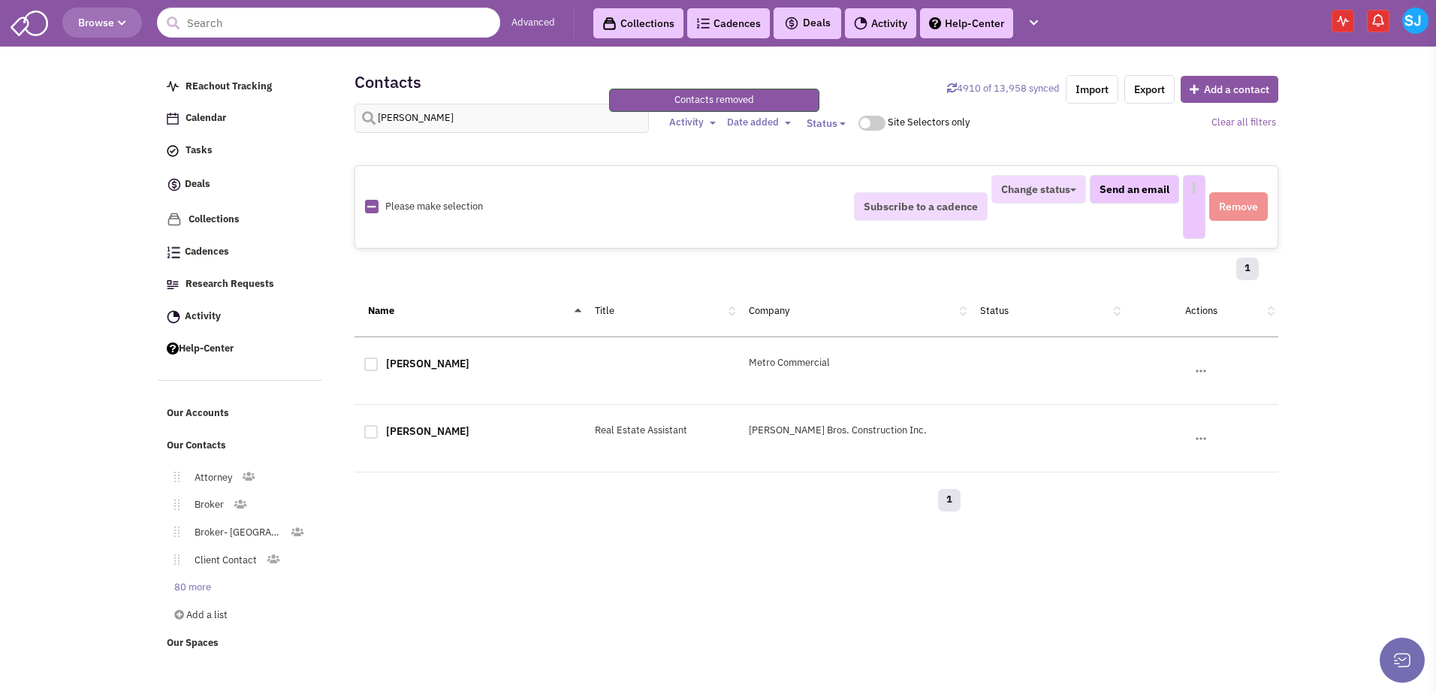
select select
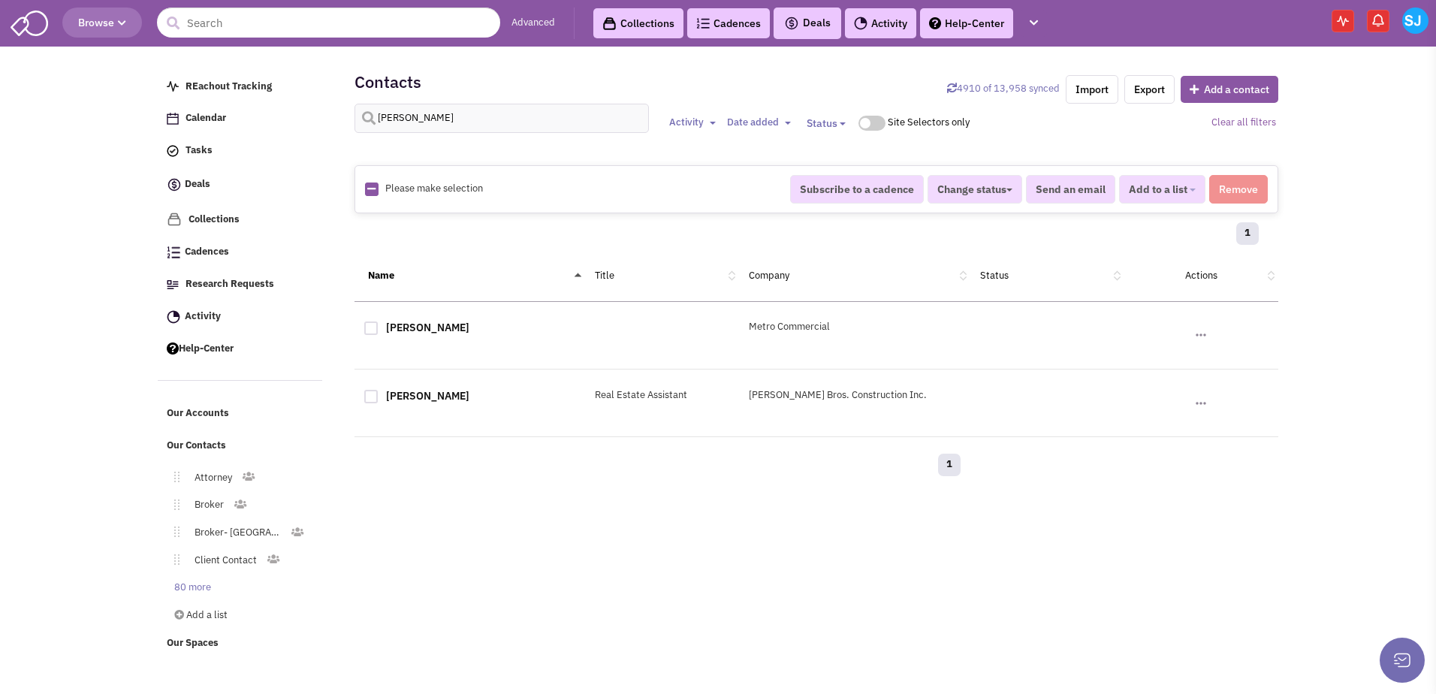
click at [984, 22] on link "Help-Center" at bounding box center [966, 23] width 93 height 30
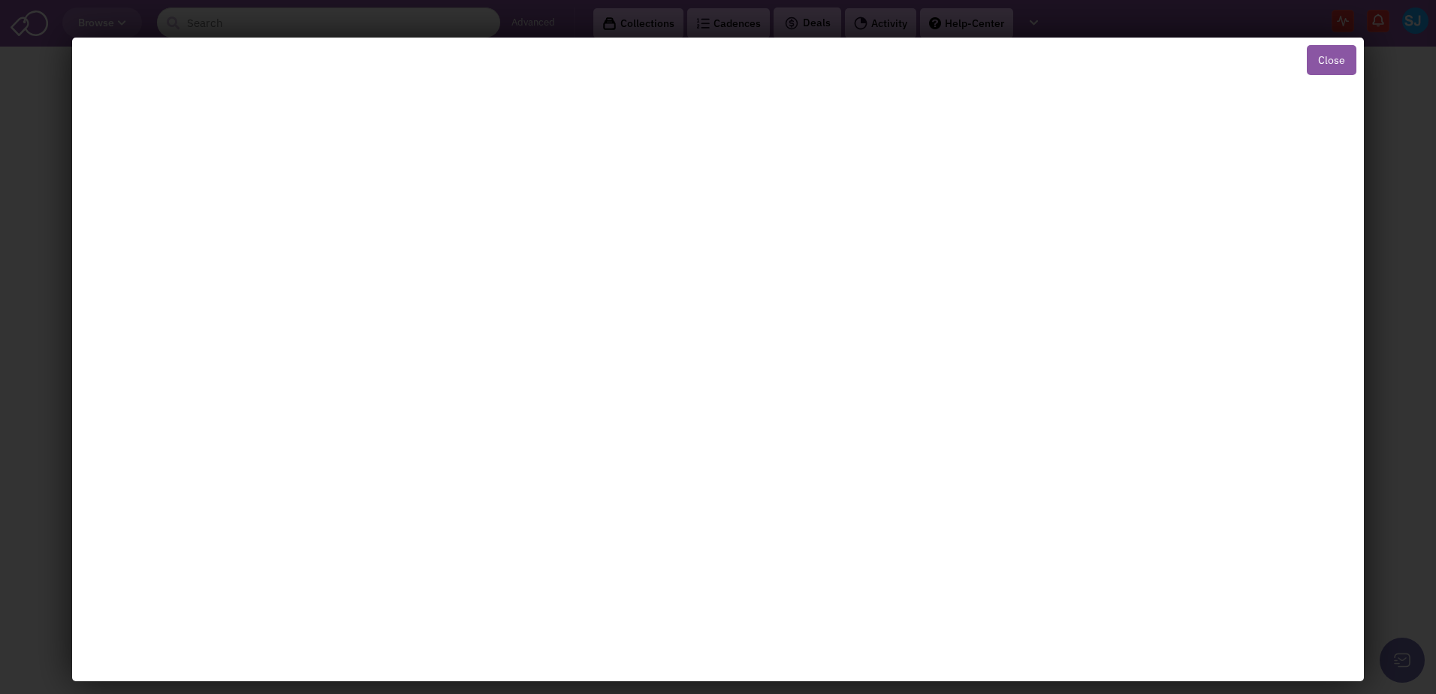
click at [1324, 59] on button "Close" at bounding box center [1332, 60] width 50 height 30
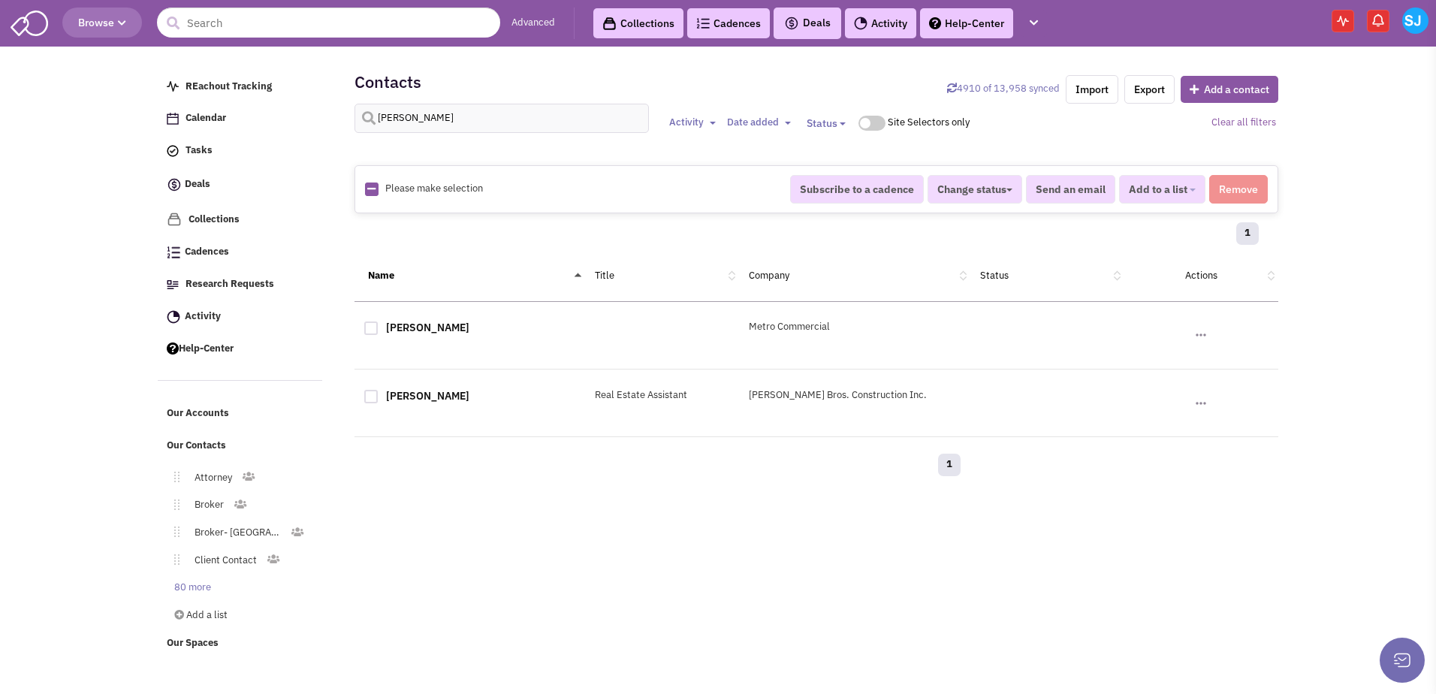
click at [1409, 658] on button at bounding box center [1402, 660] width 45 height 45
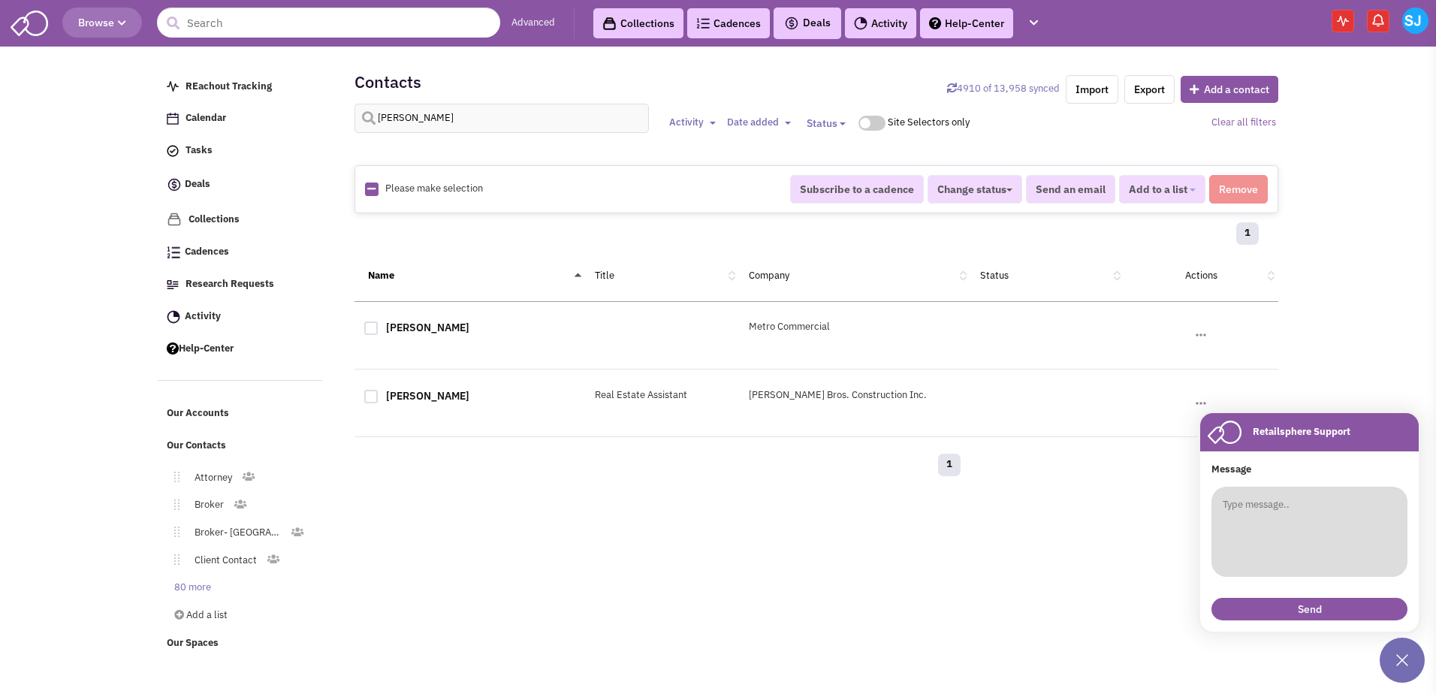
click at [1310, 536] on textarea at bounding box center [1310, 532] width 196 height 90
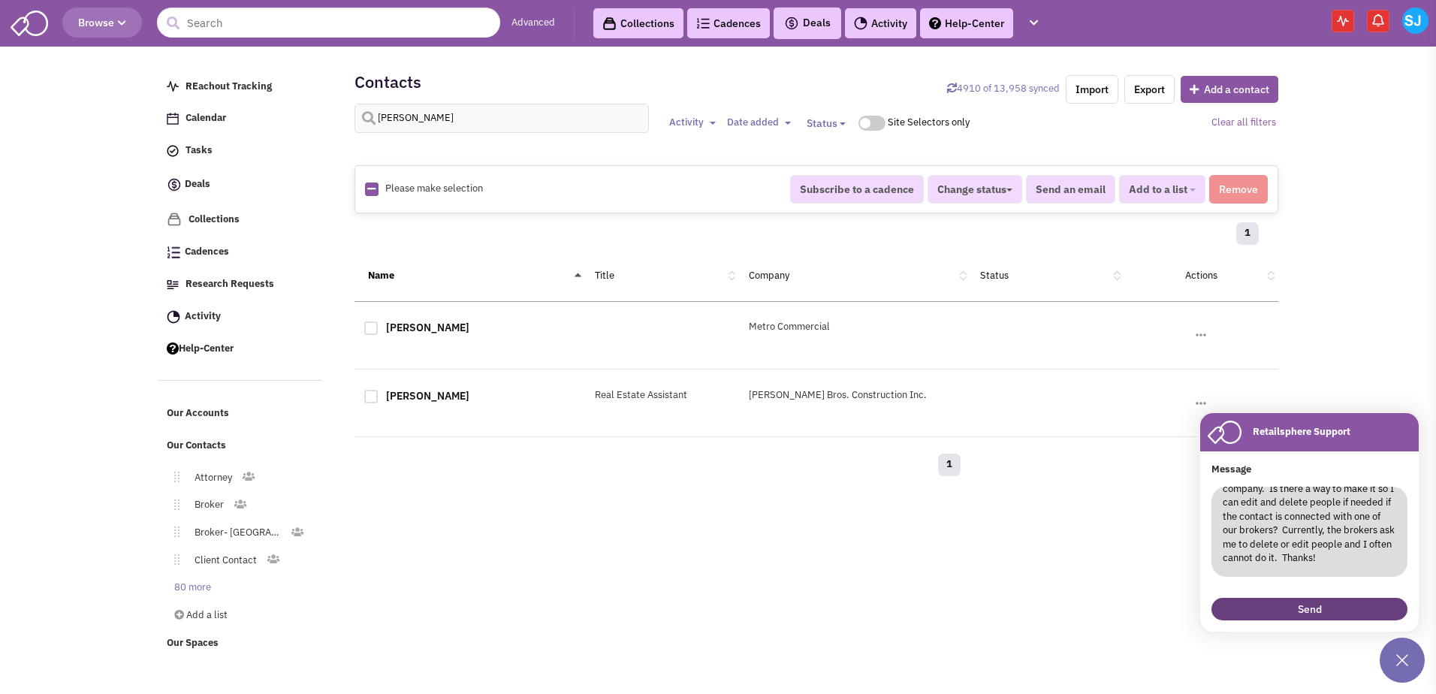
type textarea "I am the person that maintains our information and updates for the company. Is …"
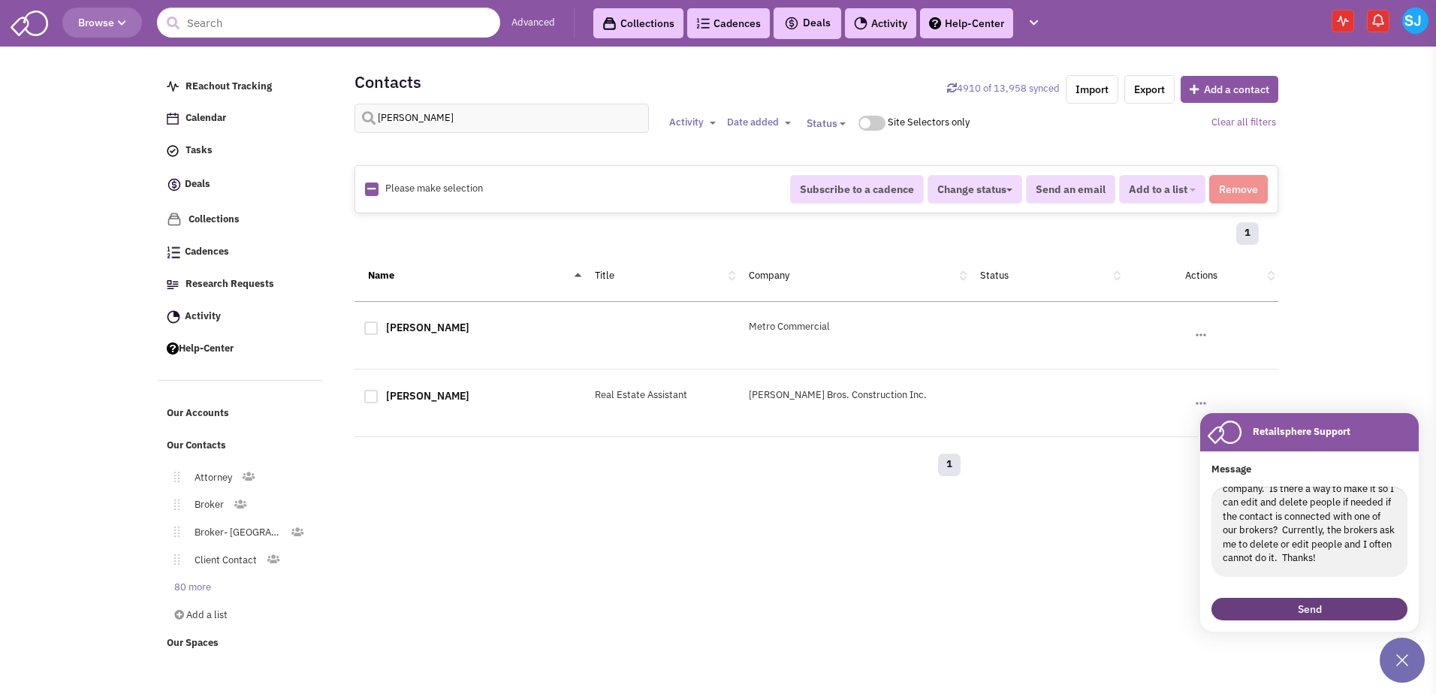
click at [1313, 612] on button "Send" at bounding box center [1310, 609] width 196 height 23
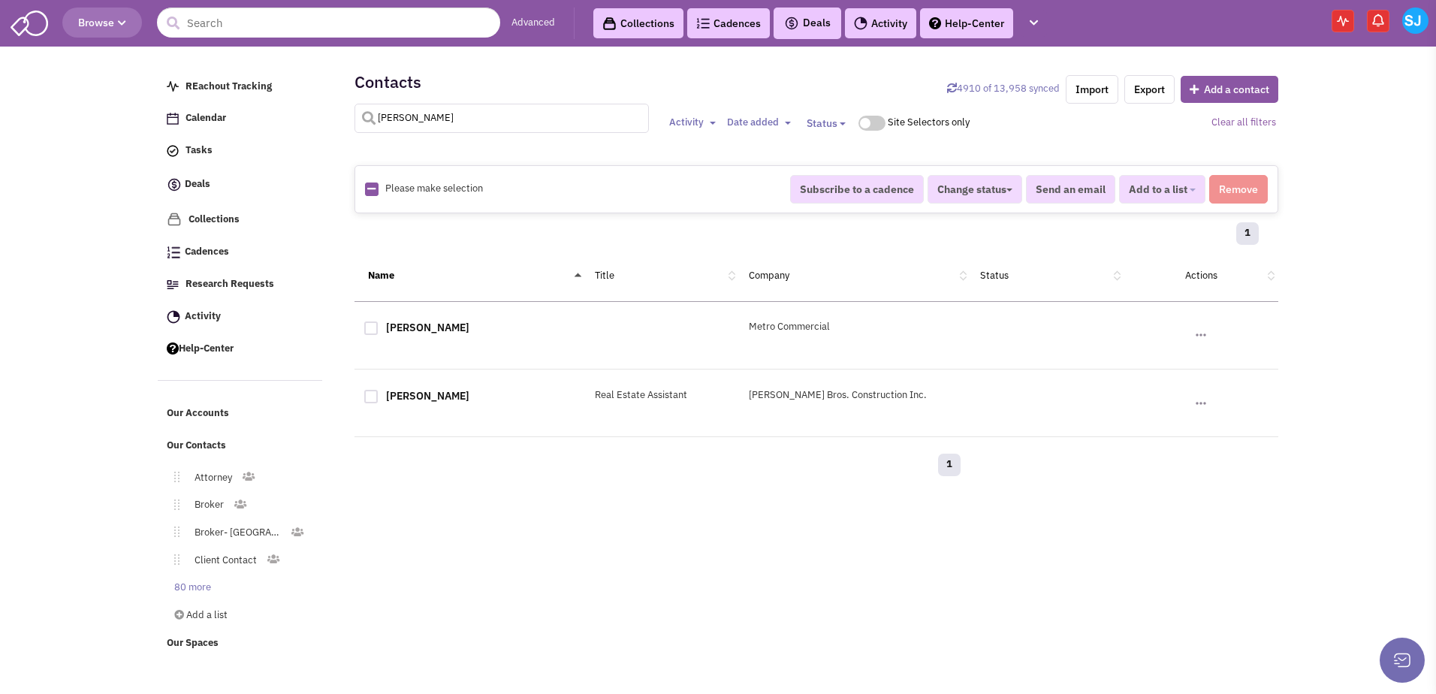
click at [424, 122] on input "[PERSON_NAME]" at bounding box center [502, 118] width 295 height 29
click at [424, 122] on input "a" at bounding box center [502, 118] width 295 height 29
type input "arata"
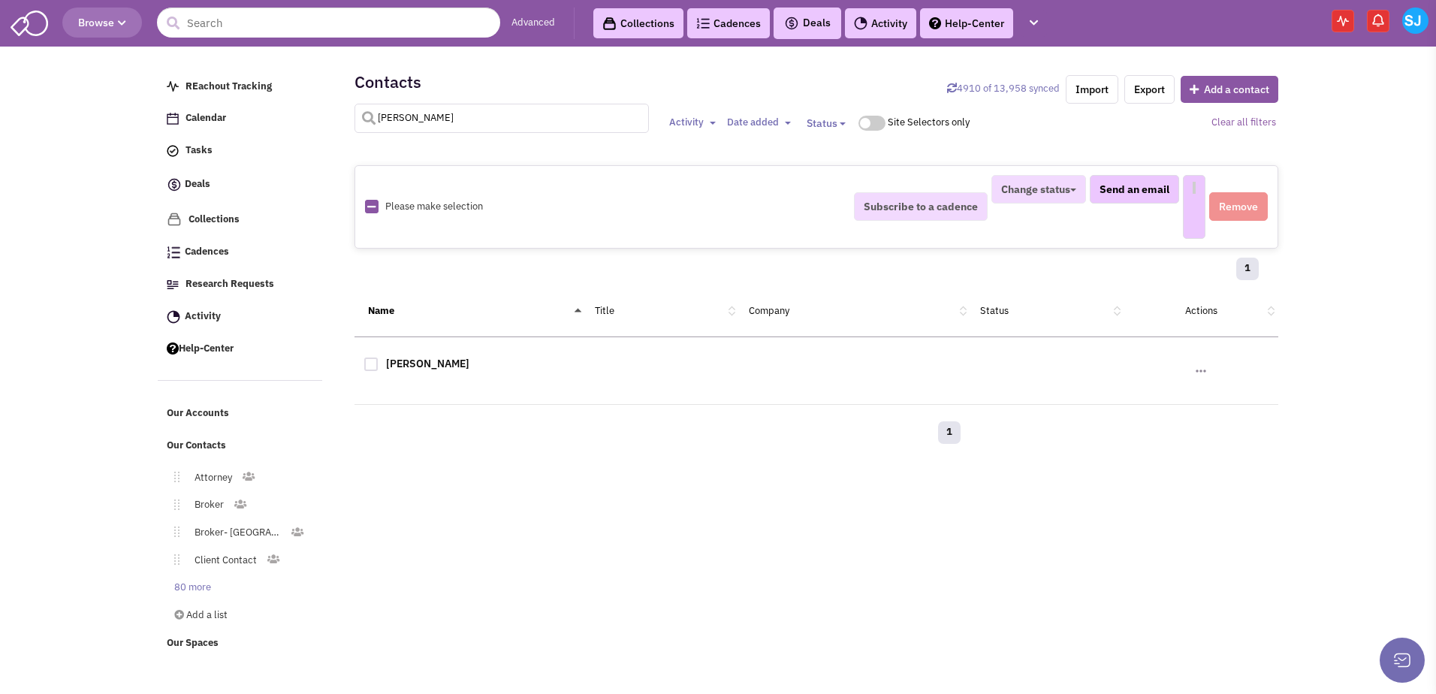
select select
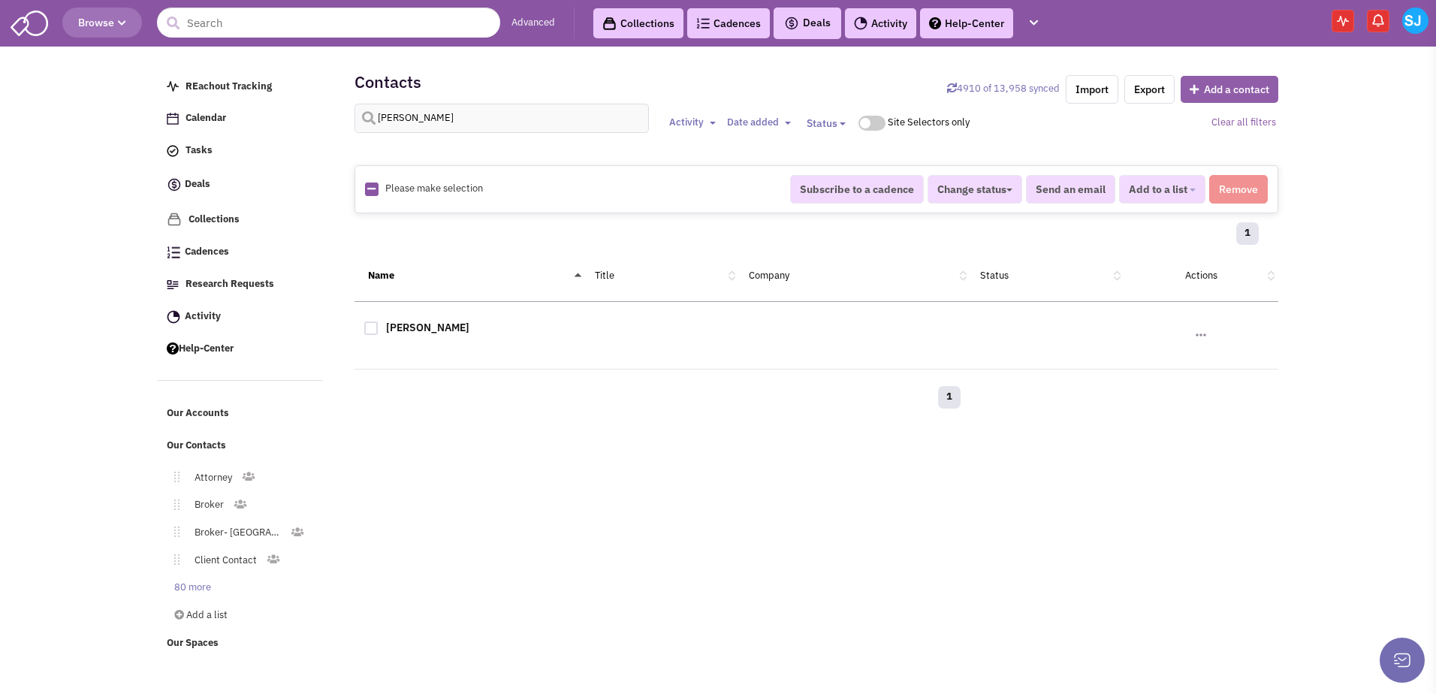
click at [1263, 81] on button "Add a contact" at bounding box center [1230, 89] width 98 height 27
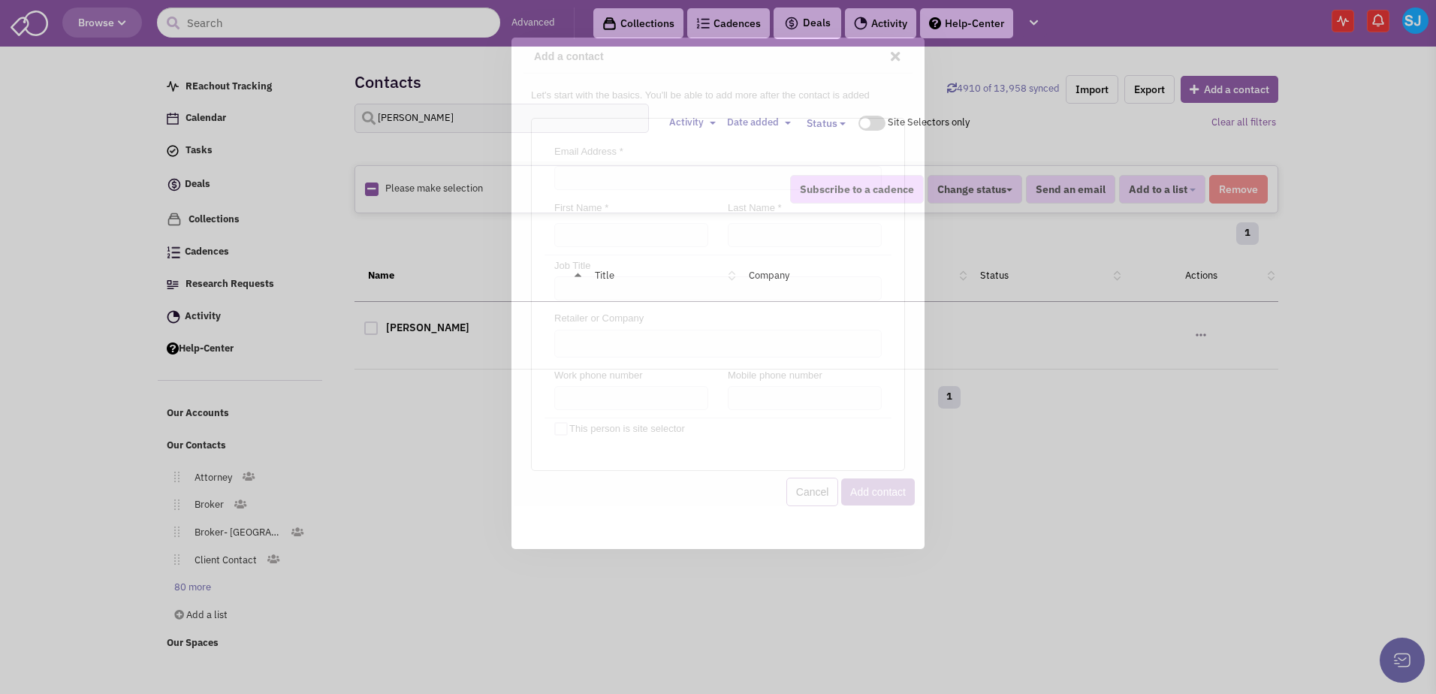
scroll to position [0, 0]
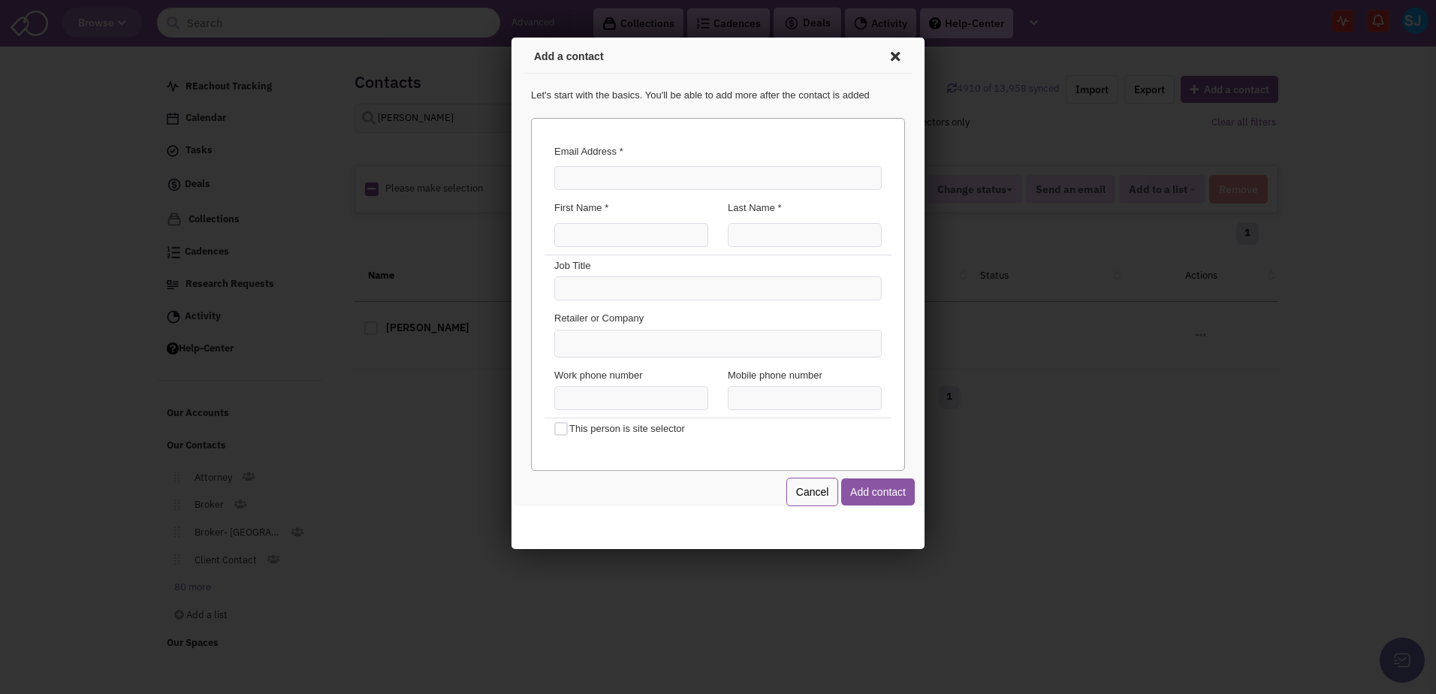
click at [719, 162] on div "Email Address *" at bounding box center [715, 154] width 347 height 22
click at [694, 172] on input "Email Address *" at bounding box center [716, 176] width 328 height 24
type input "jarata@swearingen.com"
type input "[PERSON_NAME]"
type input "Arata"
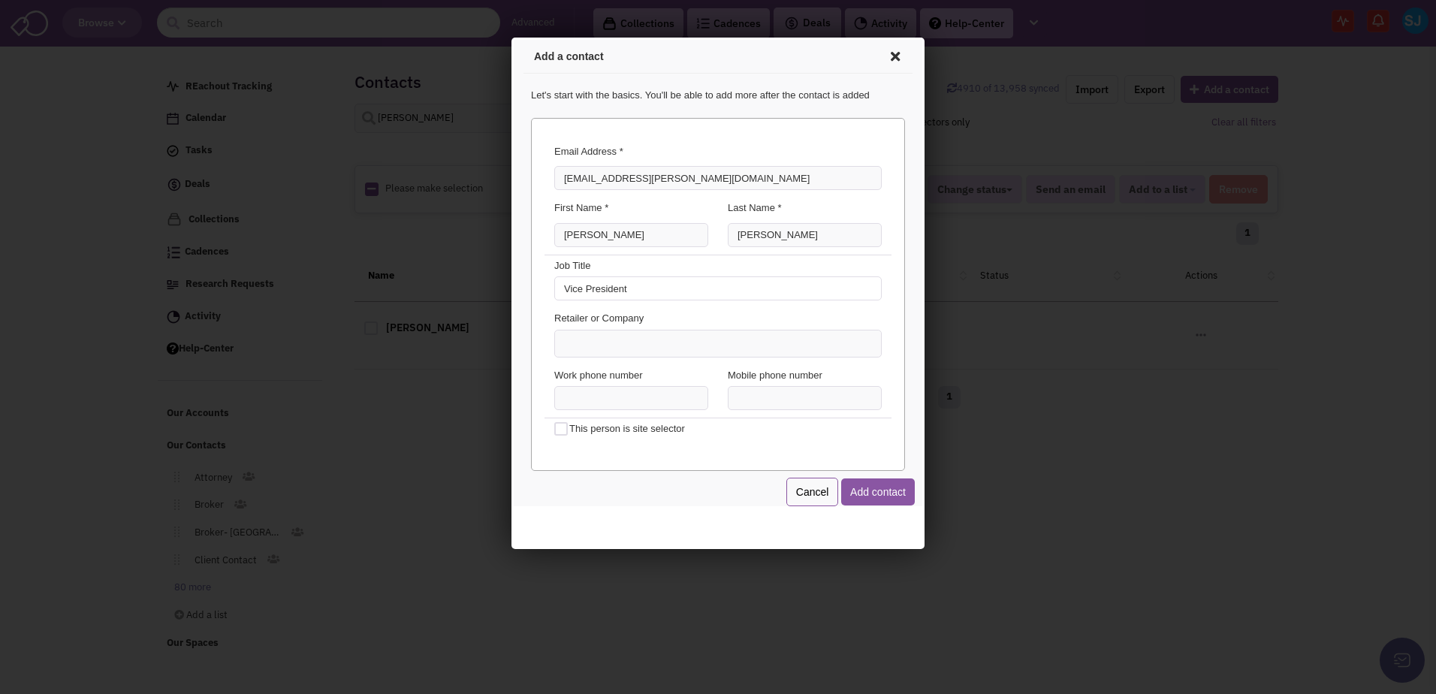
type input "Vice President"
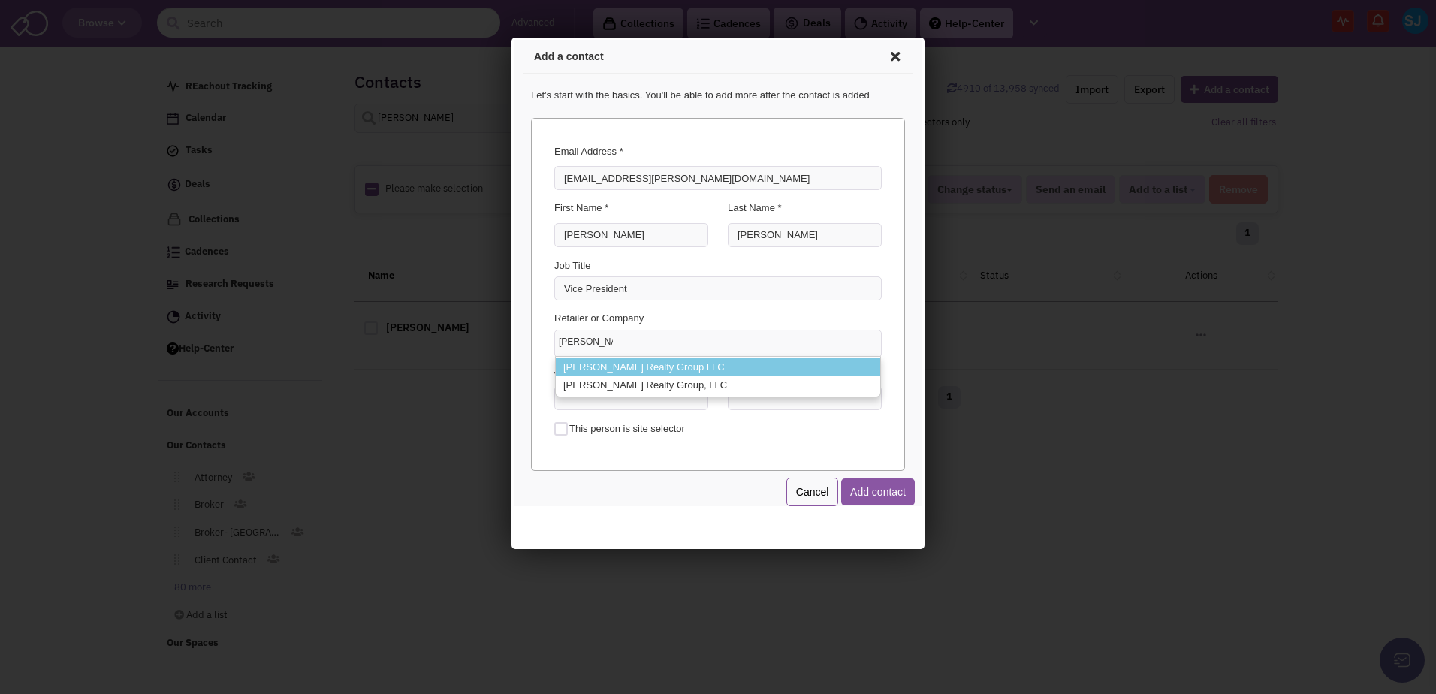
type input "Swearingen"
click at [619, 371] on li "Swearingen Realty Group LLC" at bounding box center [716, 365] width 325 height 19
click at [512, 38] on select "Swearingen Swearingen Realty Group LLC Swearingen Realty Group, LLC" at bounding box center [512, 38] width 0 height 0
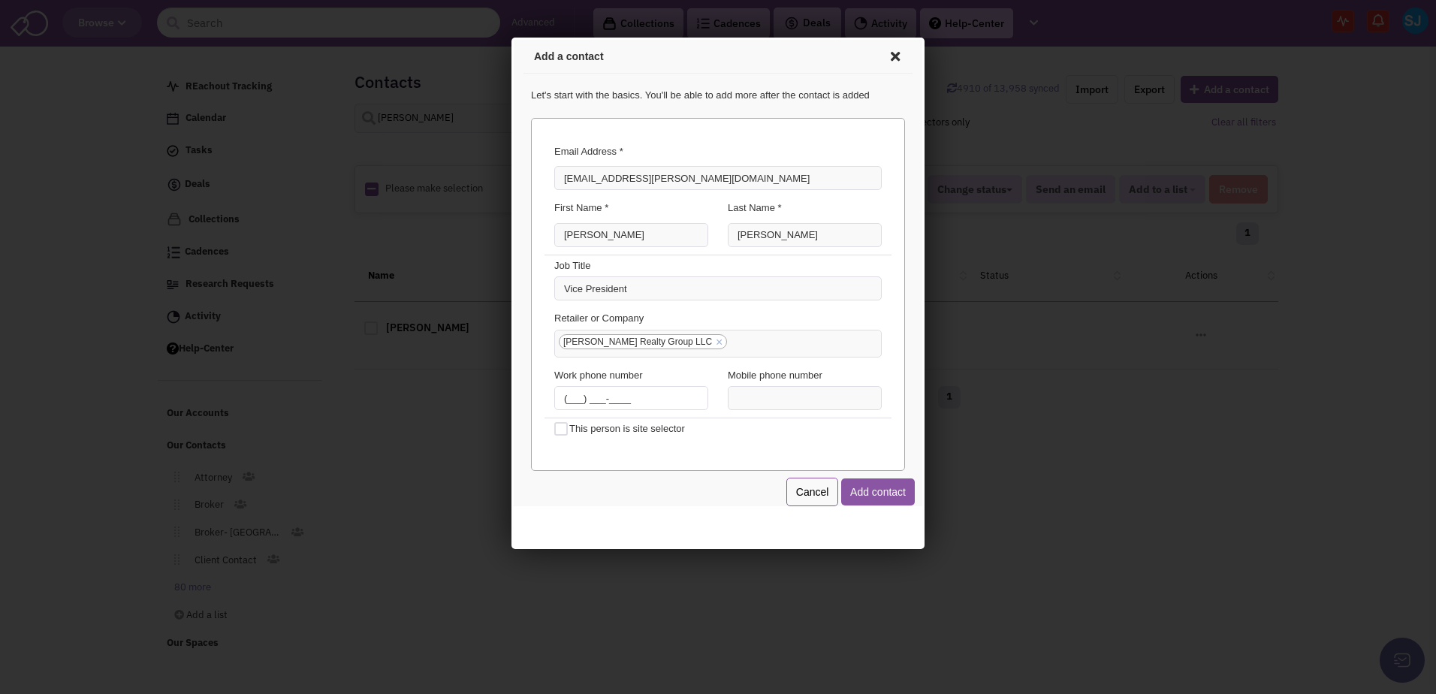
click at [565, 388] on input "(___) ___-____" at bounding box center [629, 396] width 154 height 24
click at [569, 403] on input "(___) ___-____" at bounding box center [629, 396] width 154 height 24
type input "(214) 365-2730"
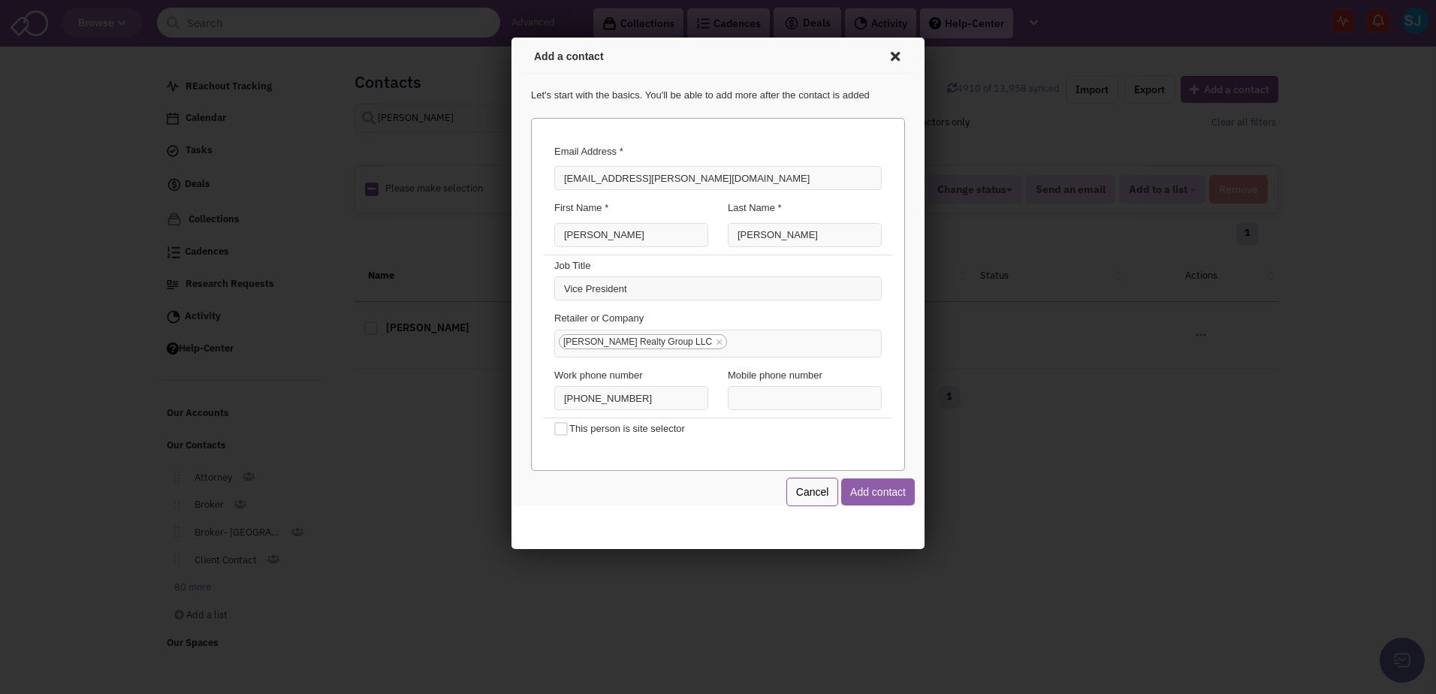
click at [890, 482] on button "Add contact" at bounding box center [876, 489] width 74 height 27
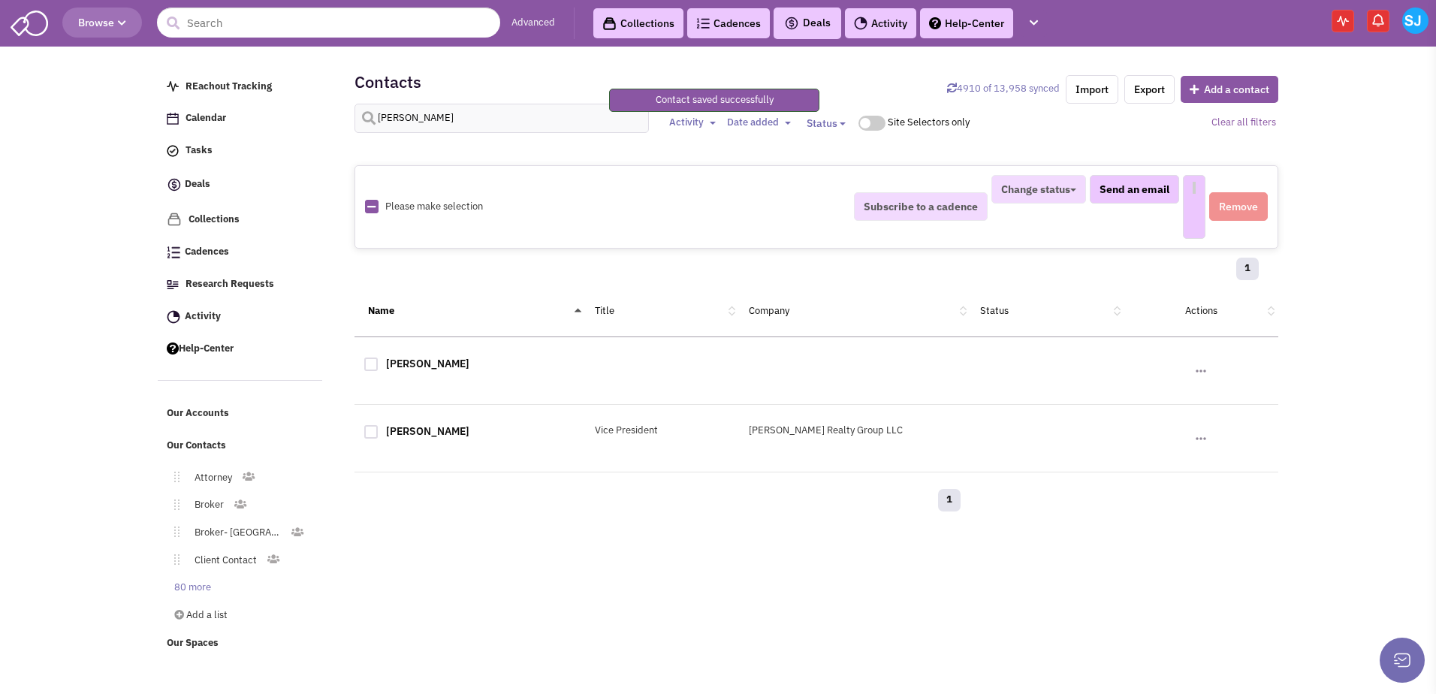
select select
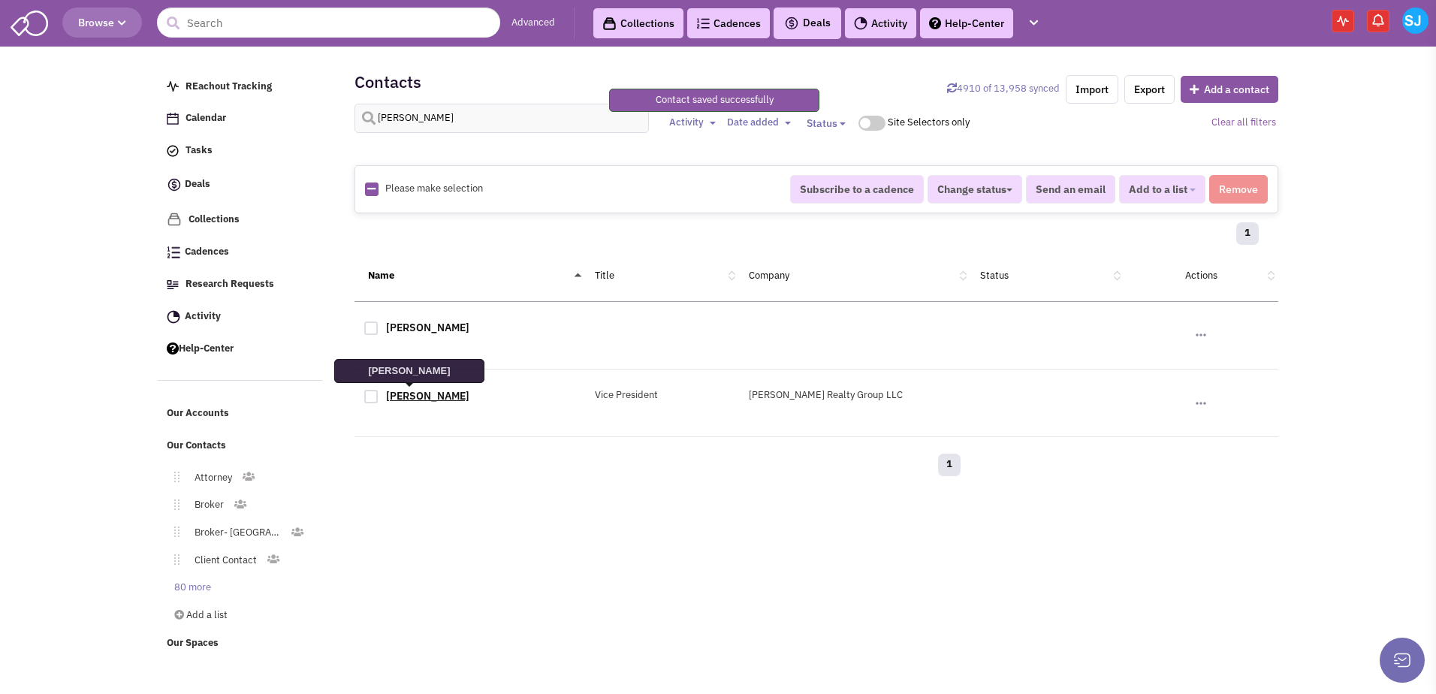
click at [419, 399] on link "Joe Arata" at bounding box center [427, 396] width 83 height 14
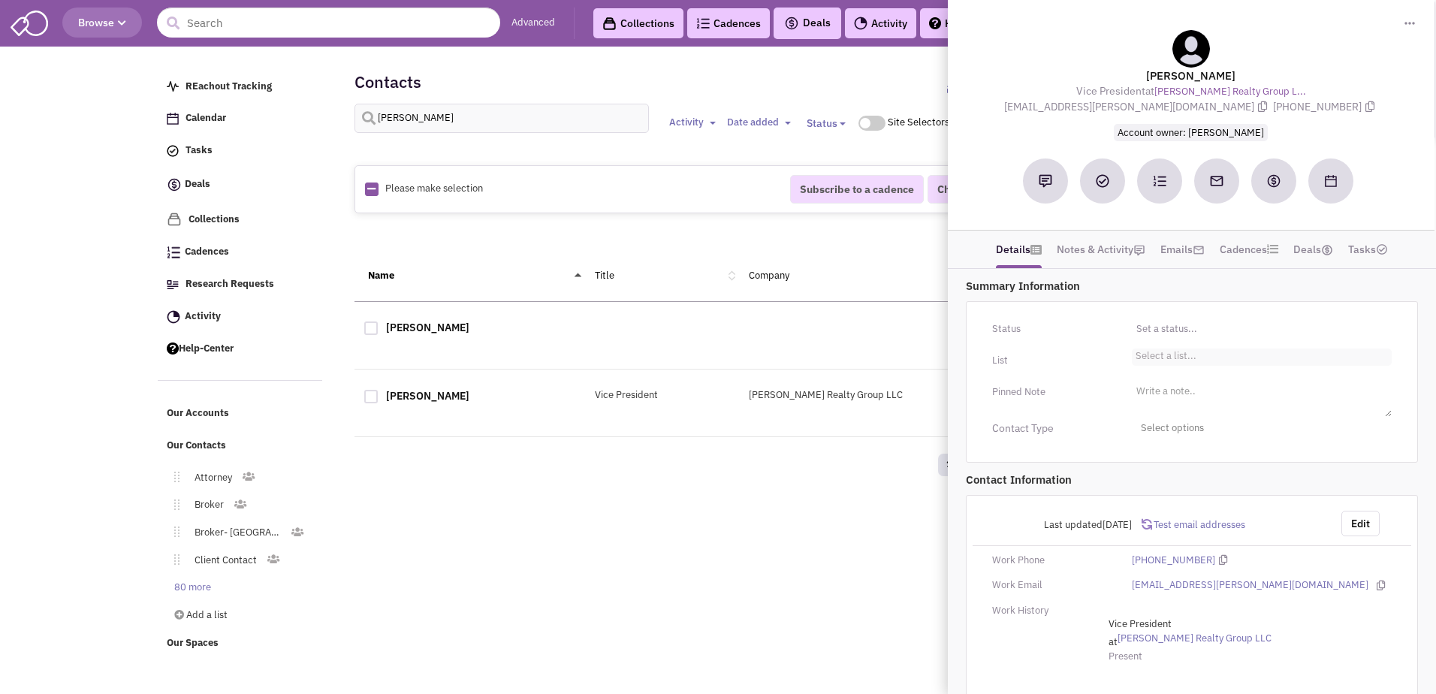
click at [1197, 355] on ul "Select a list..." at bounding box center [1262, 357] width 260 height 17
click at [0, 0] on select "Select a list..." at bounding box center [0, 0] width 0 height 0
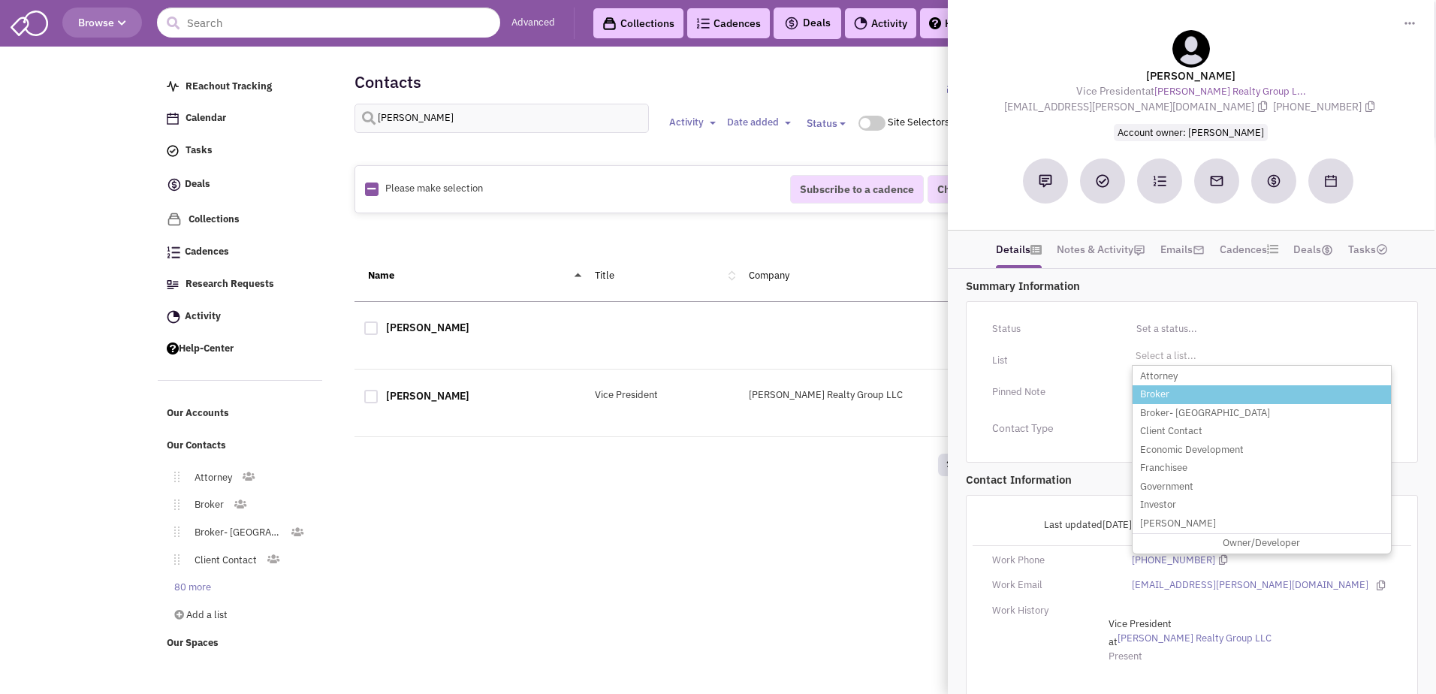
click at [1167, 386] on li "Broker" at bounding box center [1262, 394] width 258 height 19
click at [0, 0] on select "Select a list..." at bounding box center [0, 0] width 0 height 0
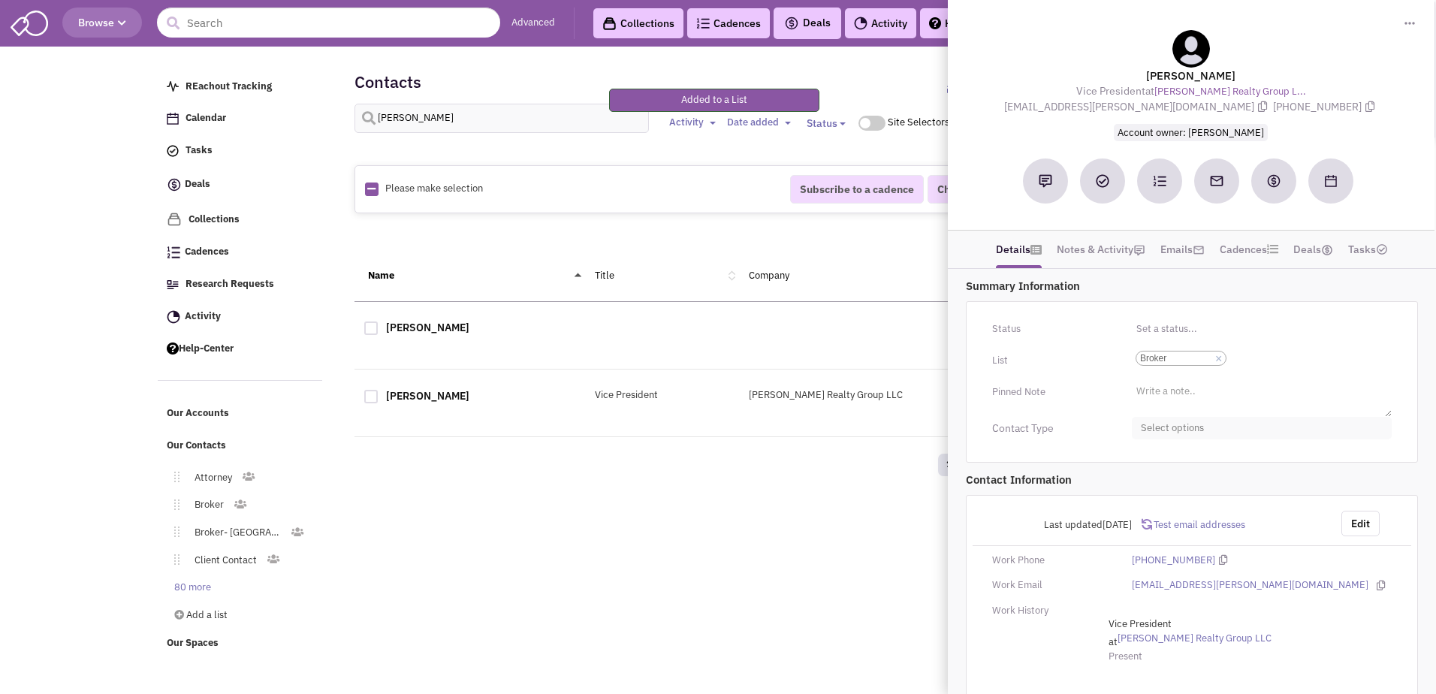
click at [1169, 423] on span "Select options" at bounding box center [1262, 428] width 260 height 23
click at [1149, 487] on div at bounding box center [1147, 488] width 14 height 14
checkbox input "true"
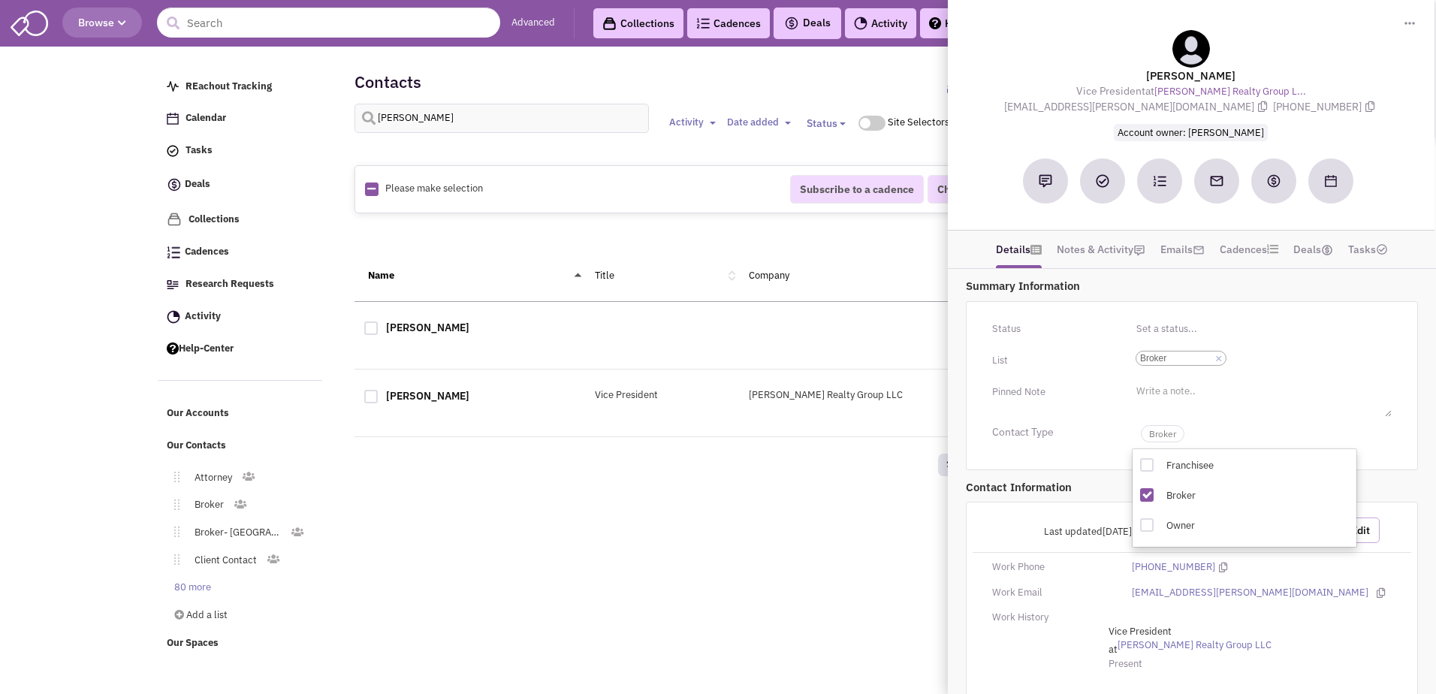
click at [1379, 530] on button "Edit" at bounding box center [1361, 531] width 38 height 26
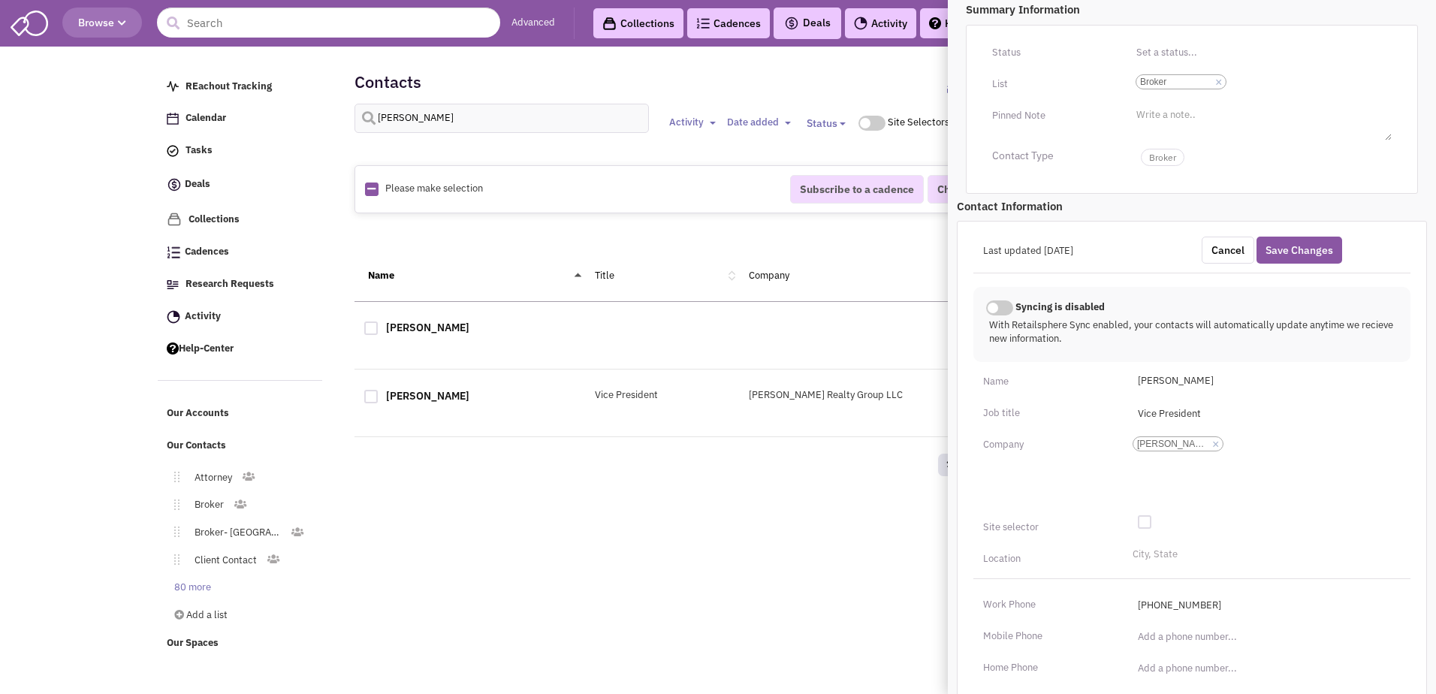
scroll to position [334, 0]
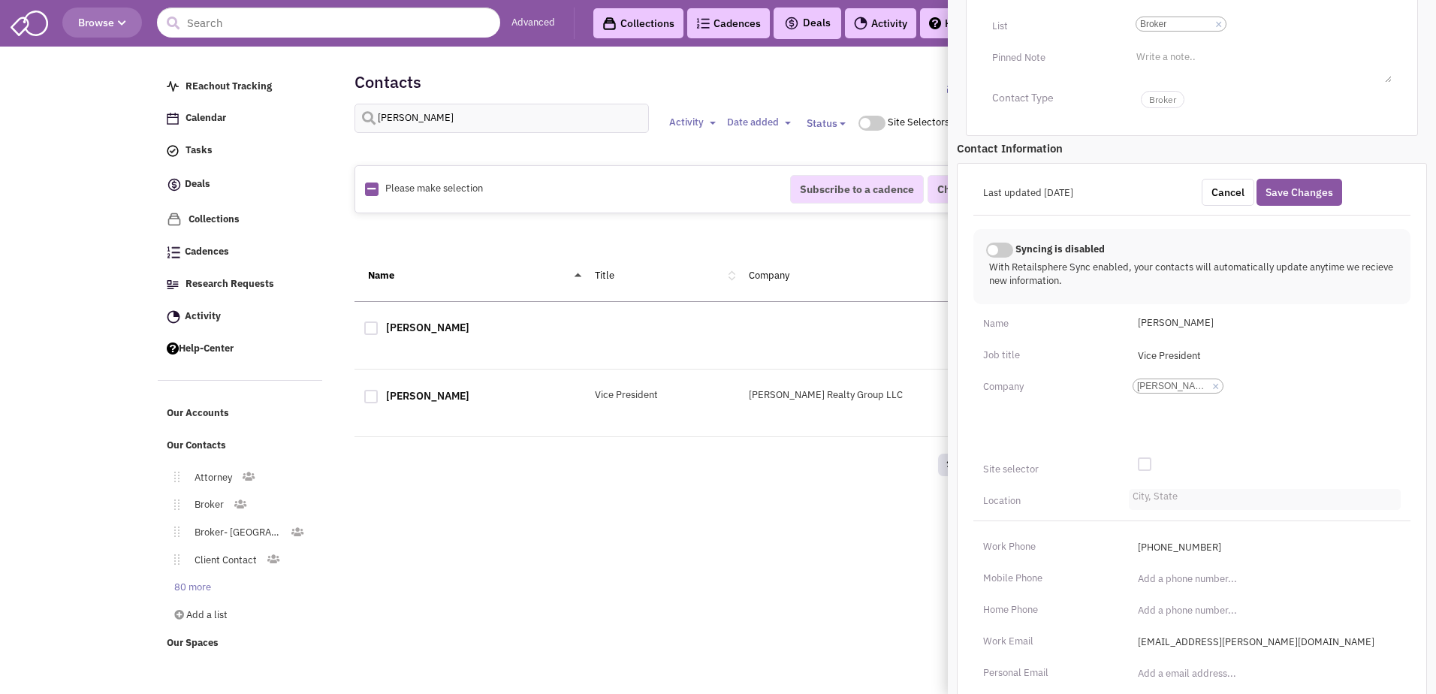
click at [1155, 503] on input "City, State" at bounding box center [1149, 500] width 33 height 15
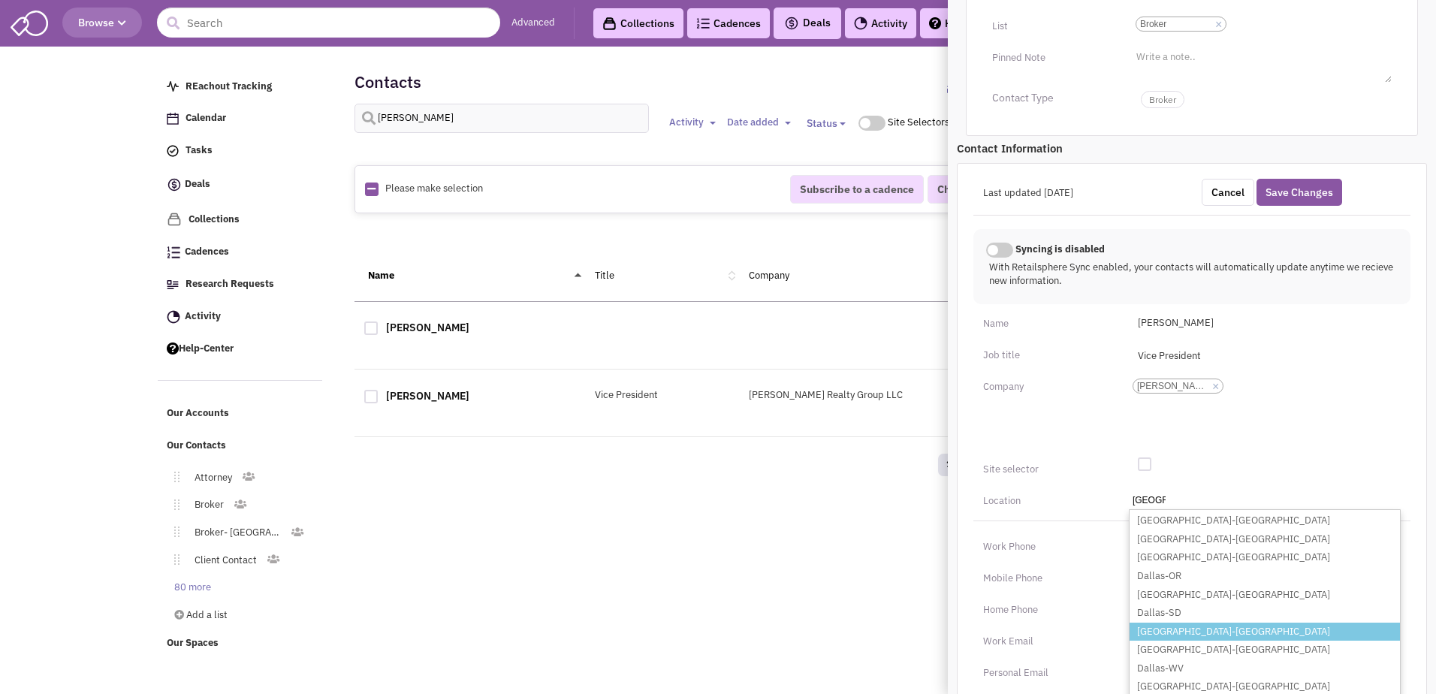
type input "Dallas"
click at [1155, 633] on li "Dallas-TX" at bounding box center [1265, 632] width 270 height 19
click at [0, 0] on select "City, State Dallas Dallas-GA Dallas-IA Dallas-NC Dallas-OR Dallas-PA Dallas-SD …" at bounding box center [0, 0] width 0 height 0
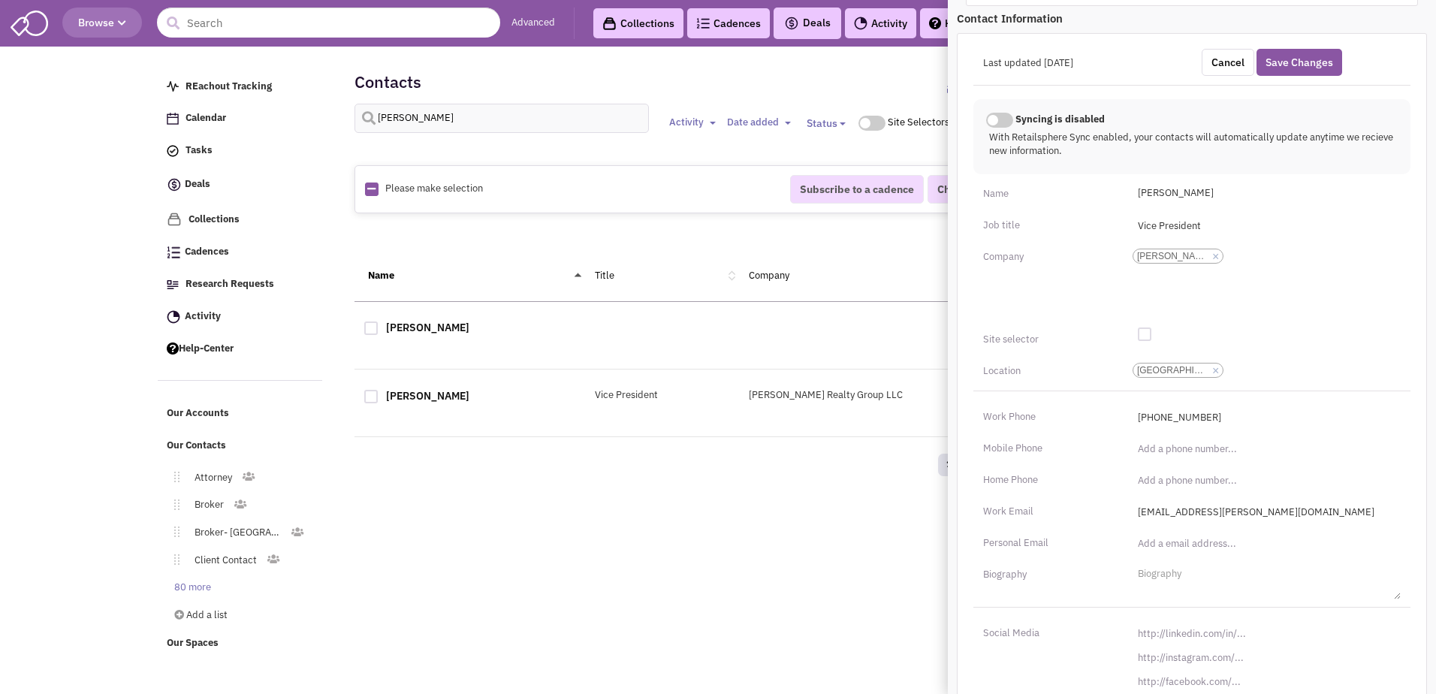
scroll to position [465, 0]
click at [1203, 628] on input "[URL][DOMAIN_NAME]" at bounding box center [1265, 632] width 272 height 24
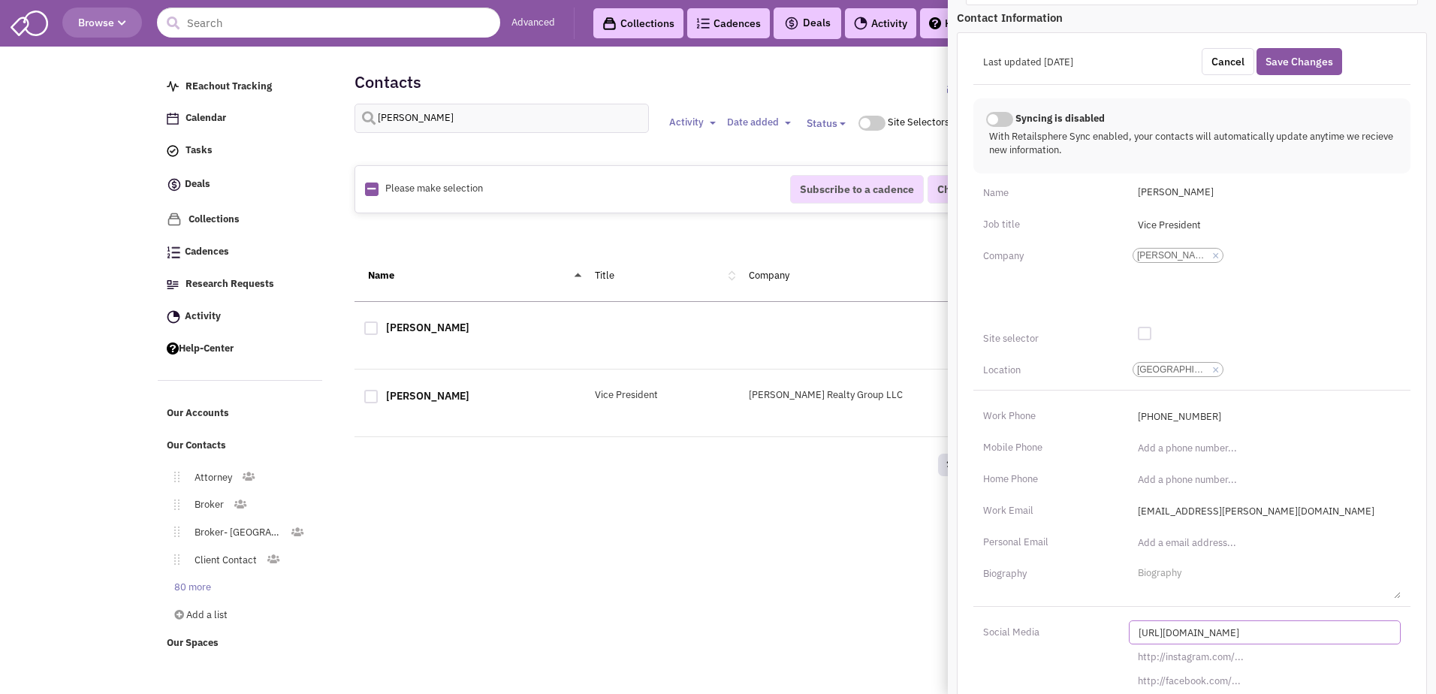
paste input "s://www.linkedin.com/in/joseph-arata-6960a016"
type input "https://www.linkedin.com/in/joseph-arata-6960a016/"
click at [1312, 50] on button "Save Changes" at bounding box center [1300, 61] width 86 height 27
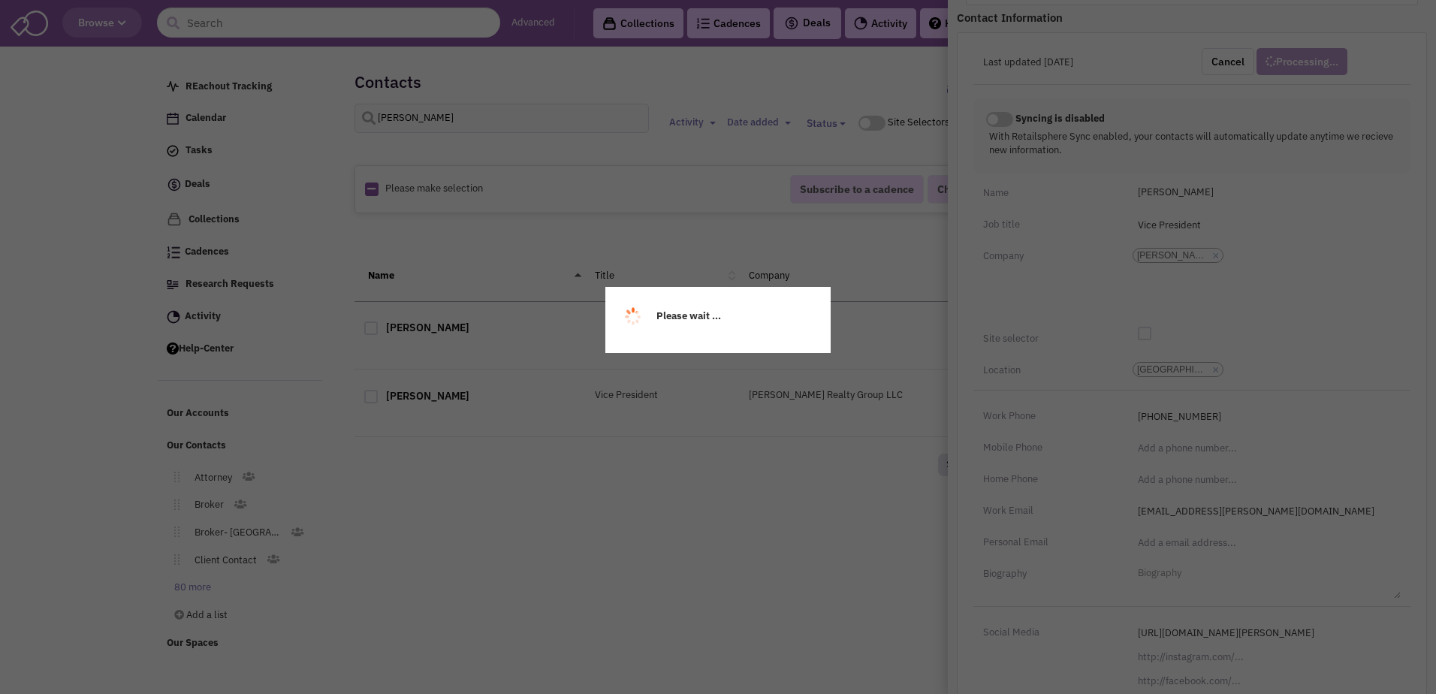
scroll to position [105, 0]
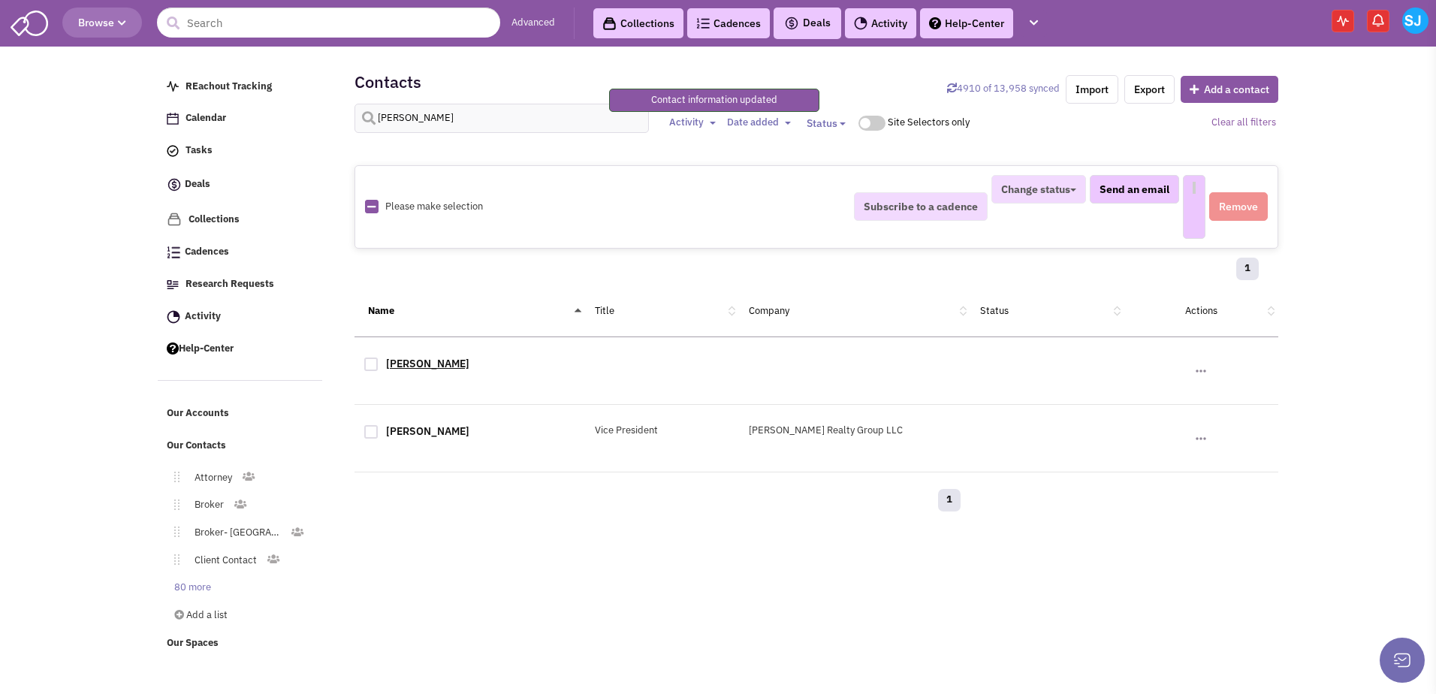
select select
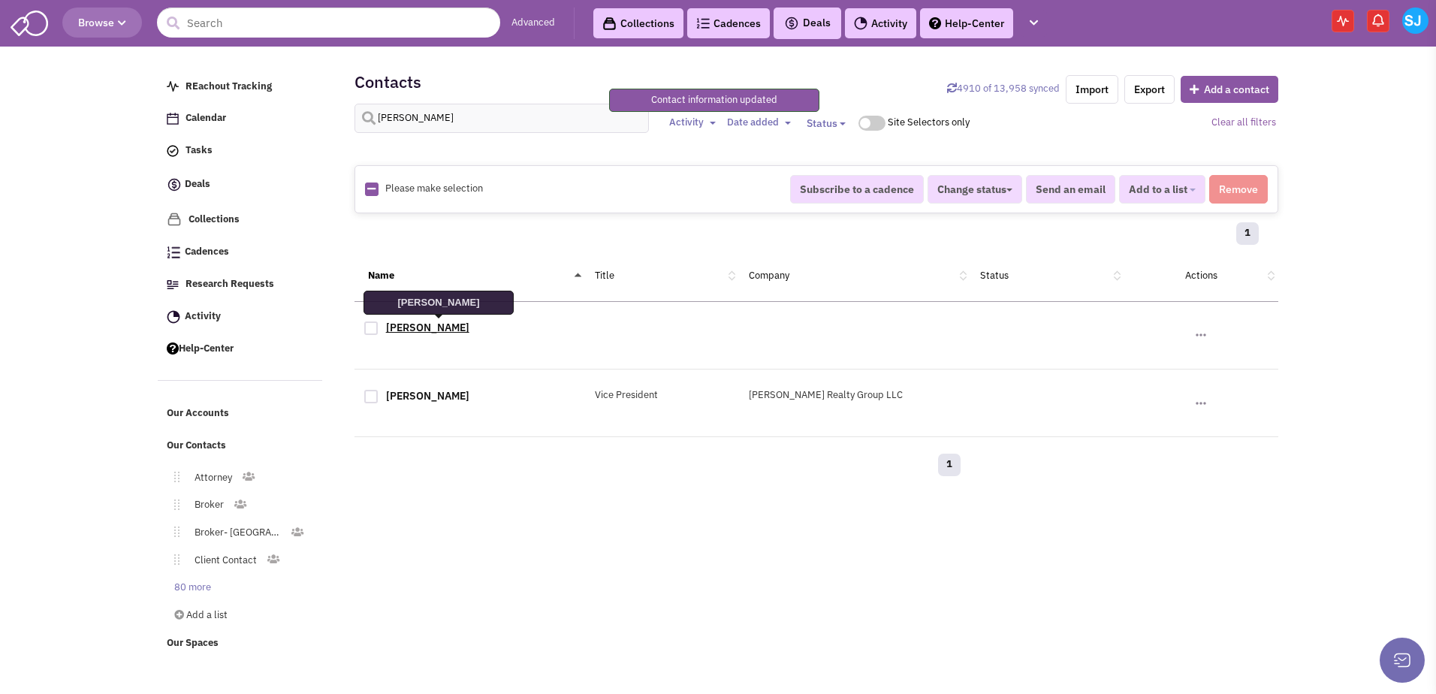
click at [421, 328] on link "Giuseppe Cammarata" at bounding box center [427, 328] width 83 height 14
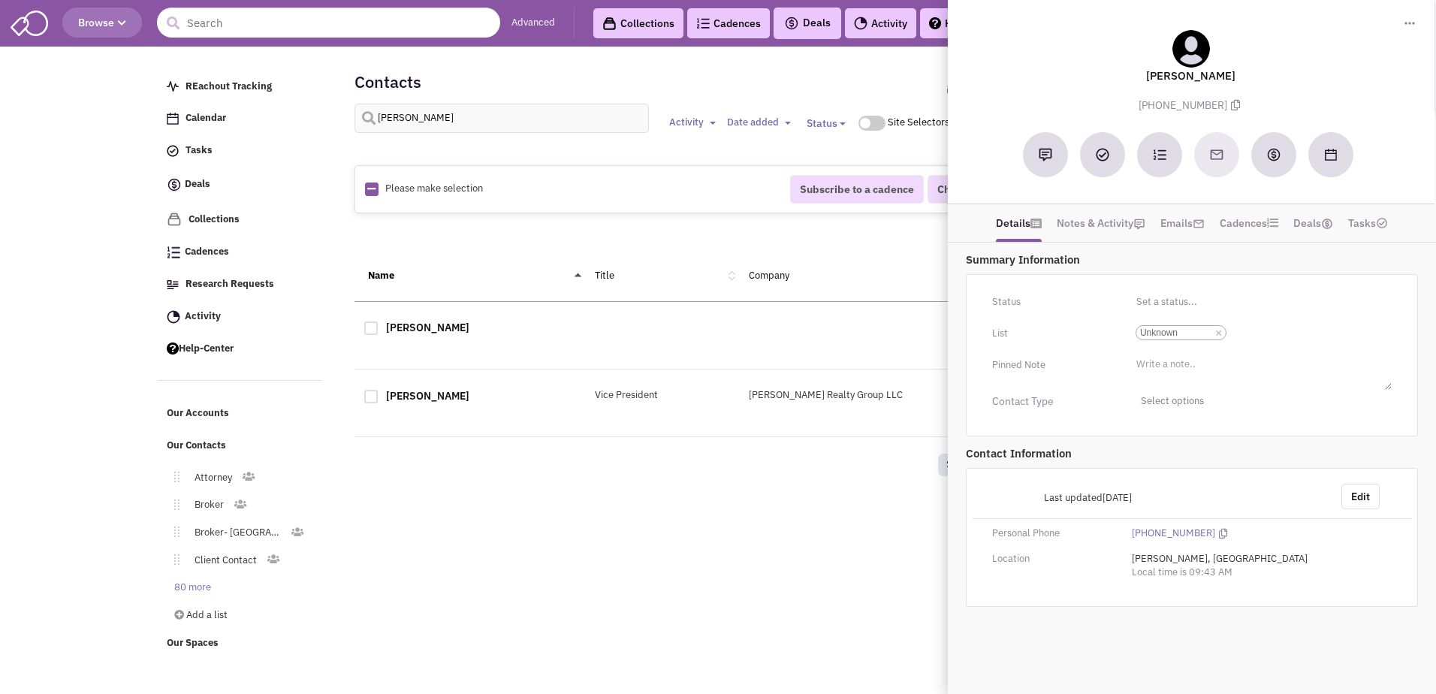
click at [403, 482] on div "Retailsphere Support Message Send REachout Tracking Calendar Tasks Completed Ta…" at bounding box center [718, 356] width 1127 height 610
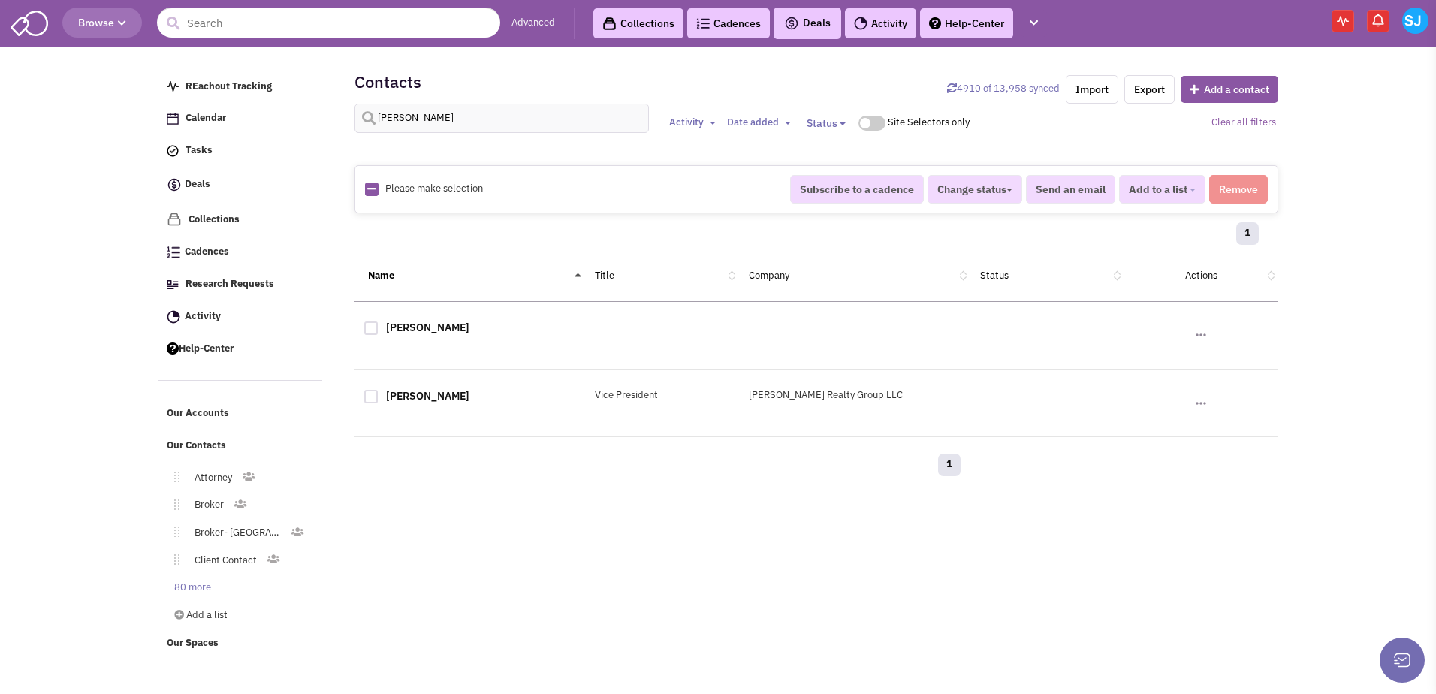
click at [373, 330] on div at bounding box center [371, 329] width 14 height 14
click at [379, 330] on input "checkbox" at bounding box center [384, 330] width 10 height 10
checkbox input "true"
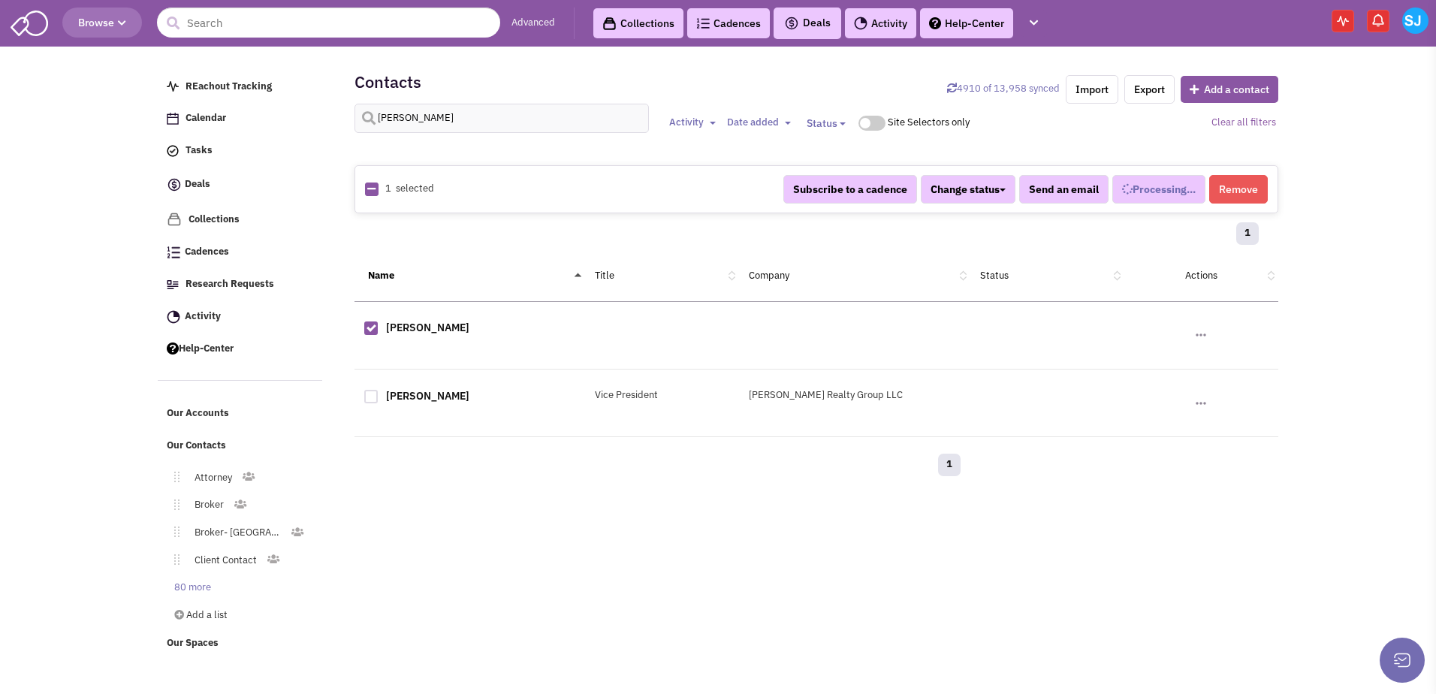
select select
click at [1243, 180] on button "Remove" at bounding box center [1238, 189] width 59 height 29
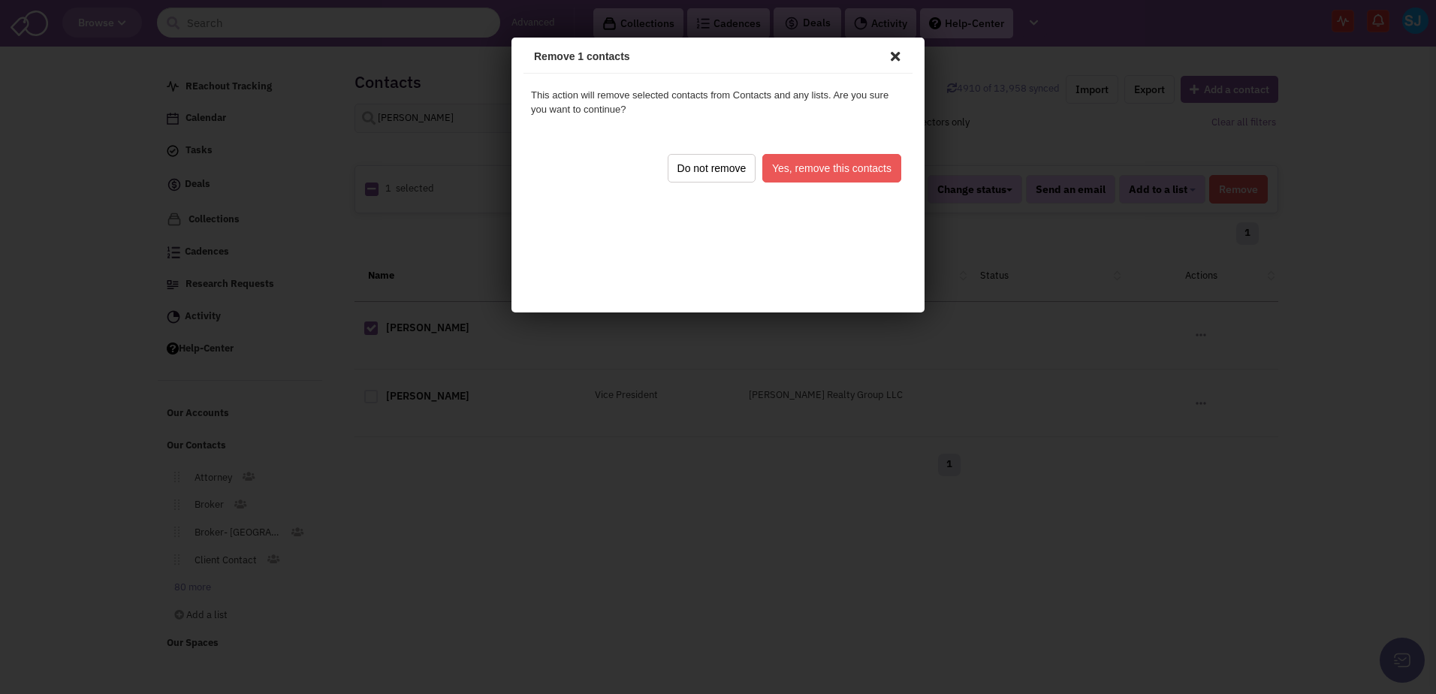
click at [875, 162] on button "Yes, remove this contacts" at bounding box center [829, 166] width 139 height 29
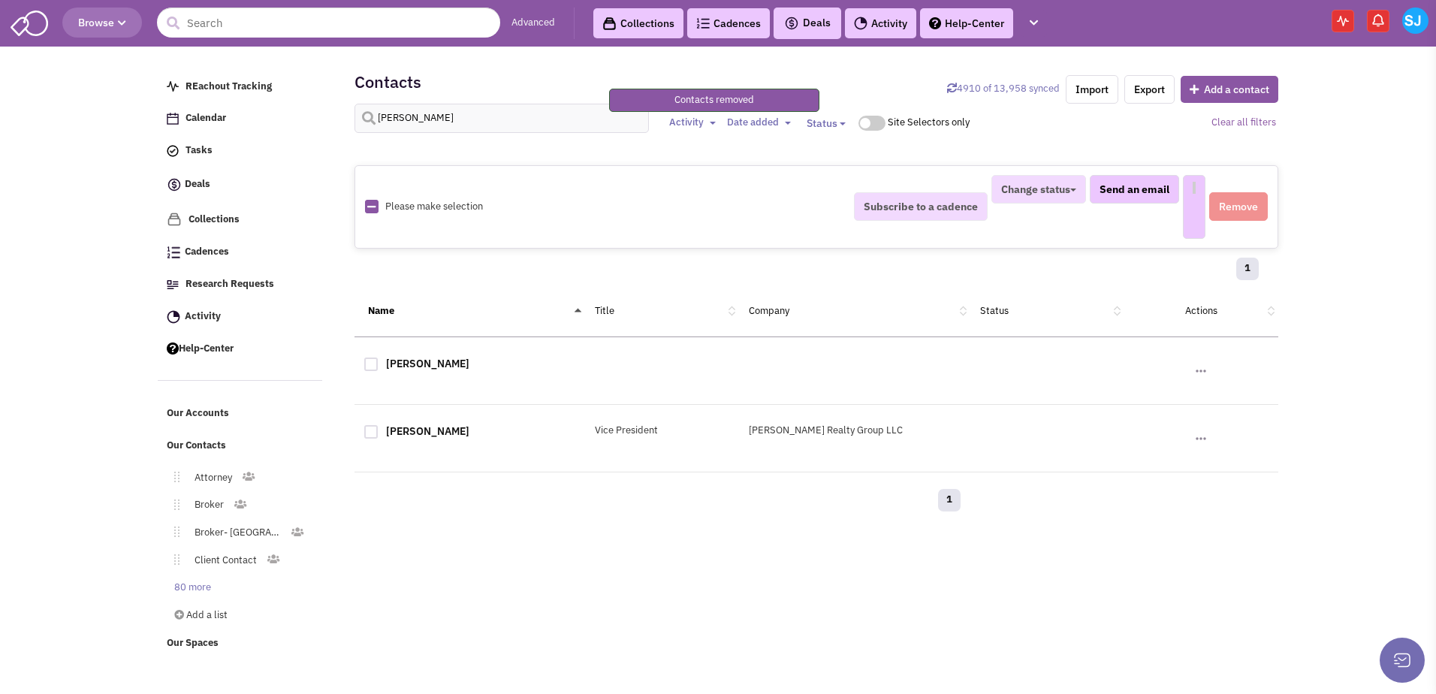
select select
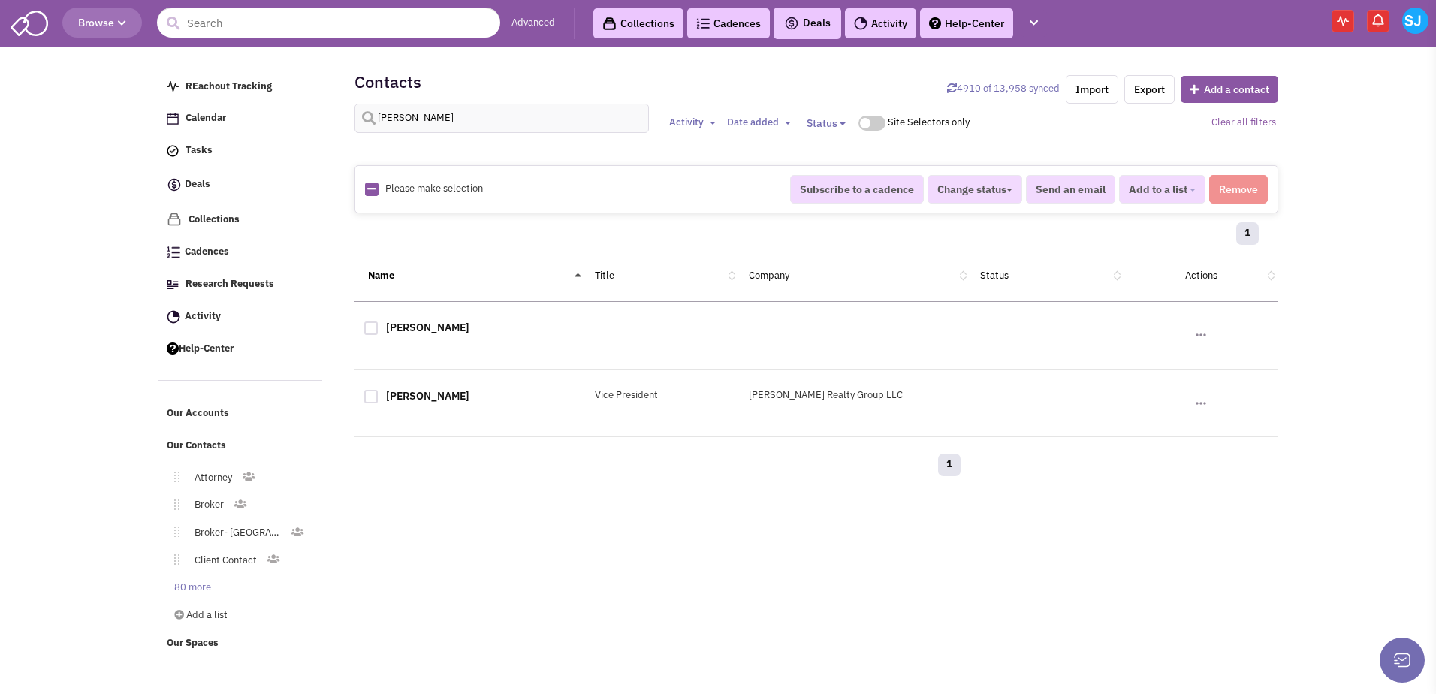
click at [371, 330] on div at bounding box center [371, 329] width 14 height 14
click at [379, 330] on input "checkbox" at bounding box center [384, 330] width 10 height 10
checkbox input "true"
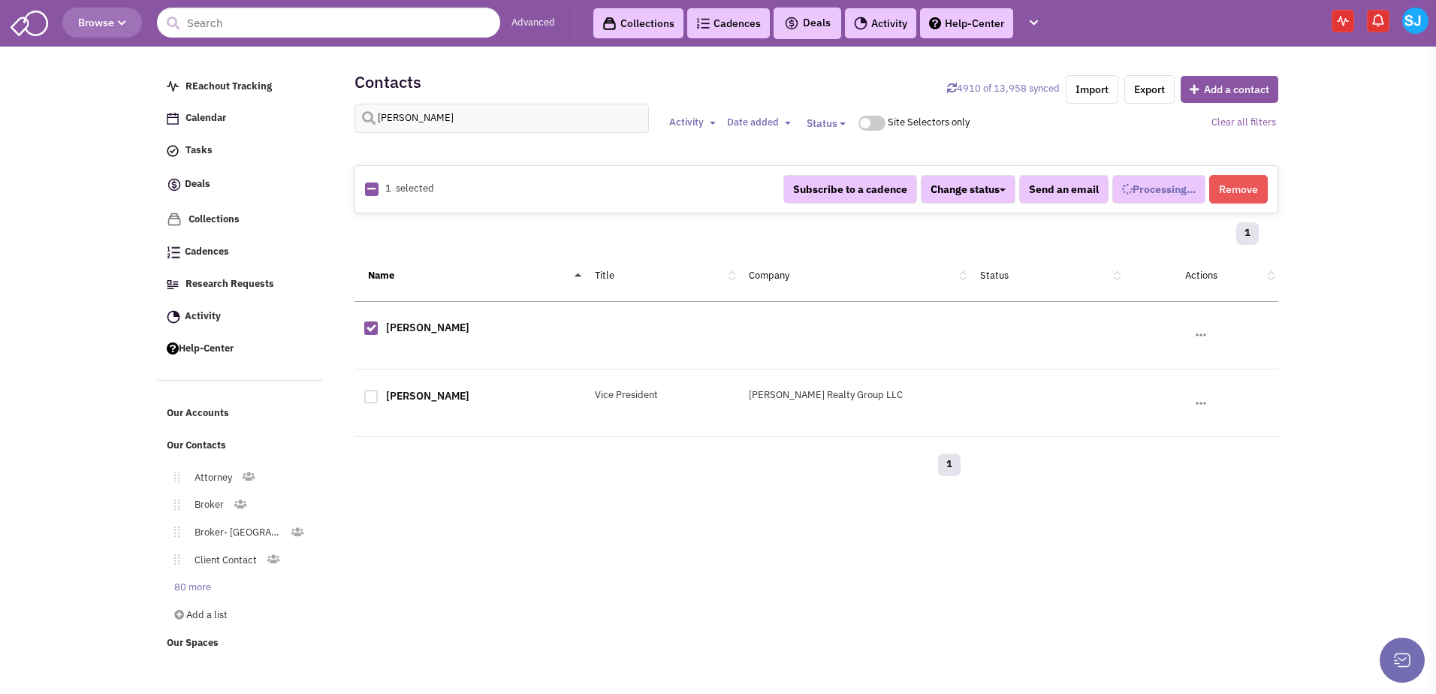
select select
click at [1222, 177] on button "Remove" at bounding box center [1238, 189] width 59 height 29
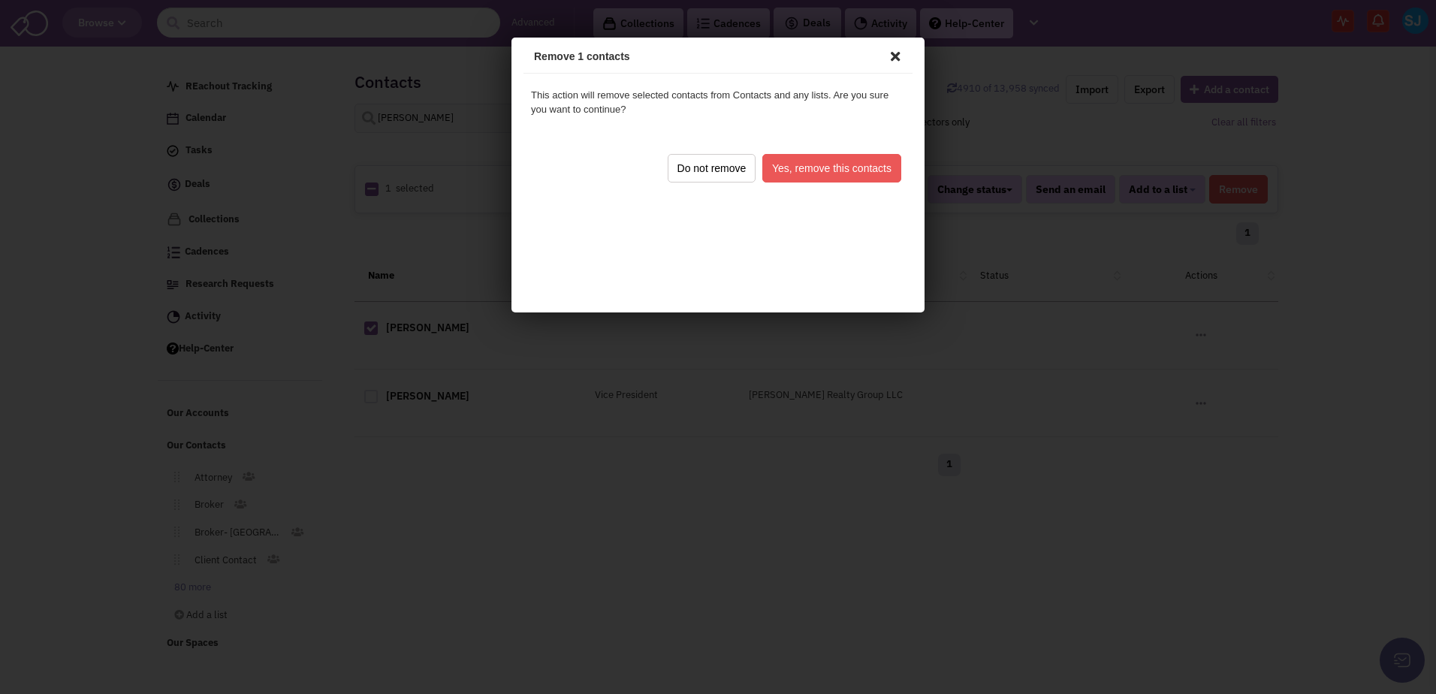
click at [793, 171] on button "Yes, remove this contacts" at bounding box center [829, 166] width 139 height 29
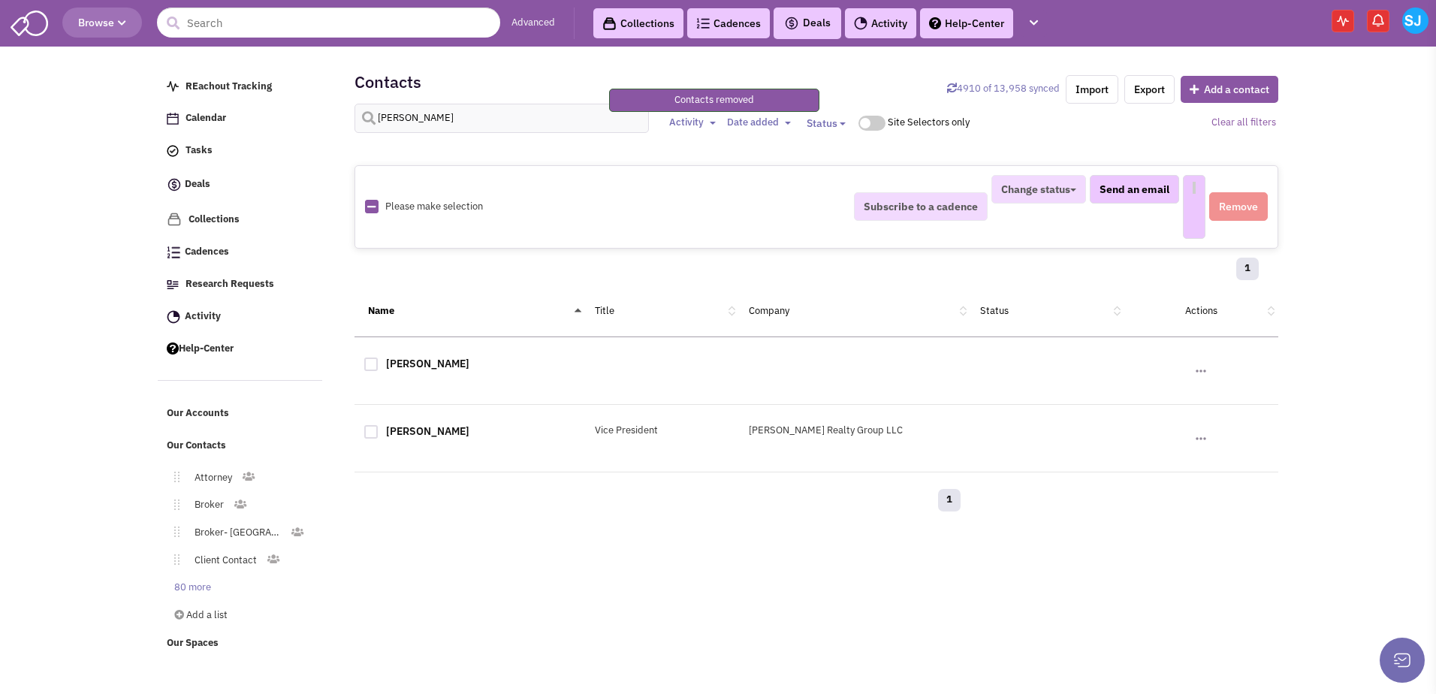
select select
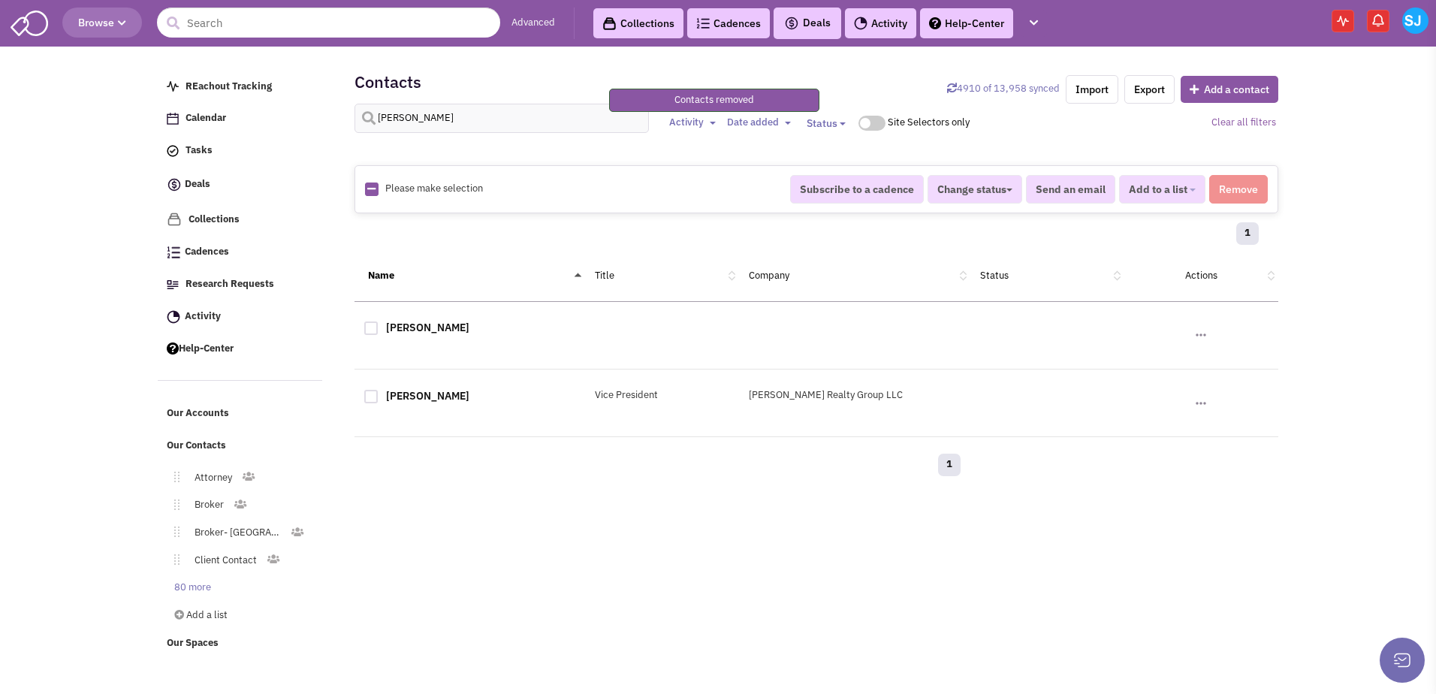
click at [1418, 14] on img at bounding box center [1415, 21] width 26 height 26
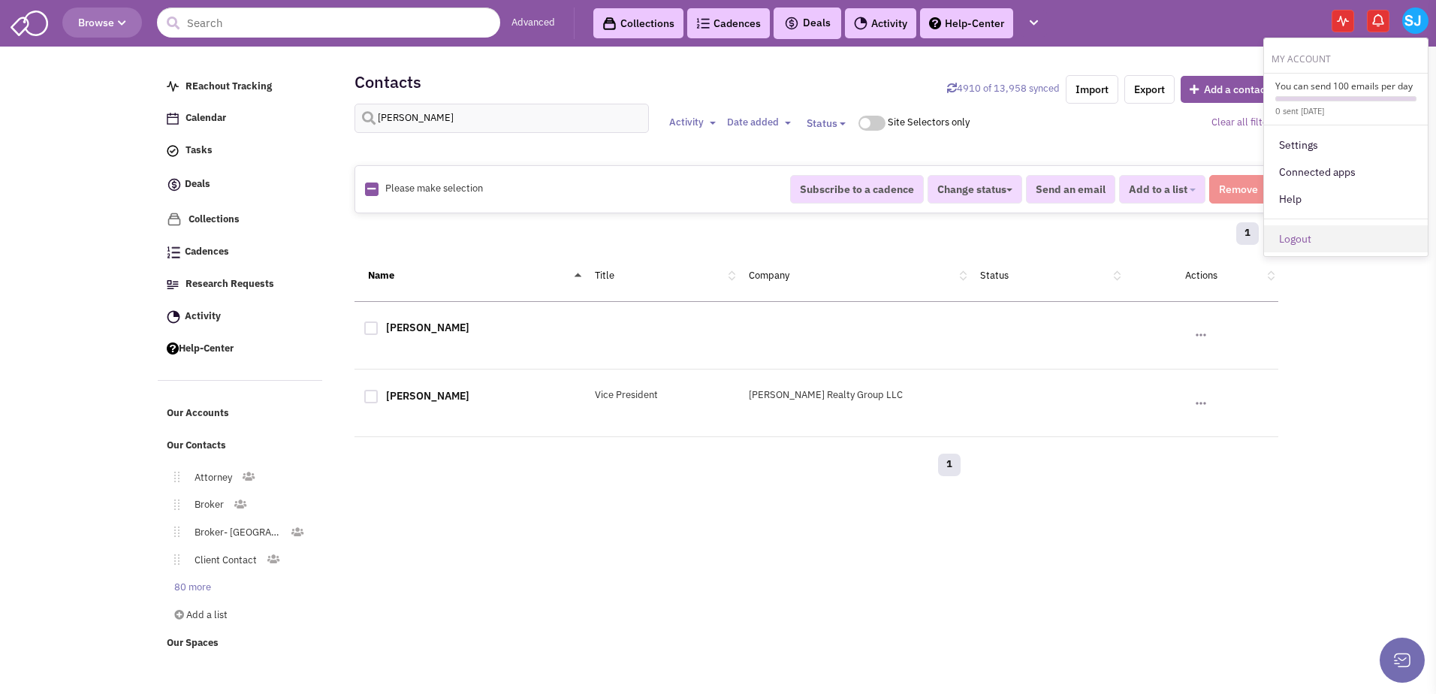
click at [1298, 234] on link "Logout" at bounding box center [1346, 238] width 164 height 27
